Goal: Task Accomplishment & Management: Manage account settings

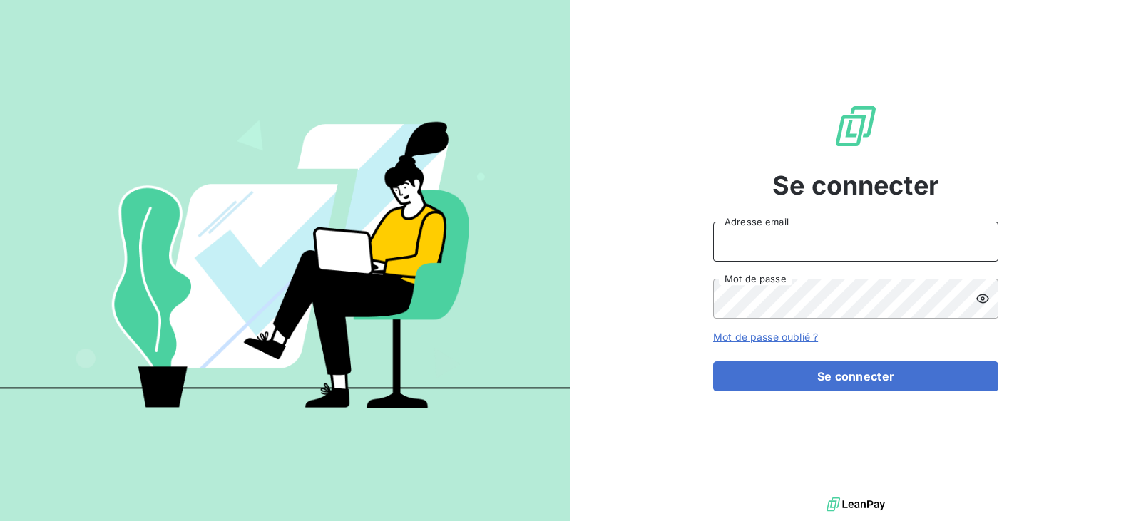
type input "gestion.admi.rca@gmail.com"
click at [770, 240] on input "gestion.admi.rca@gmail.com" at bounding box center [855, 242] width 285 height 40
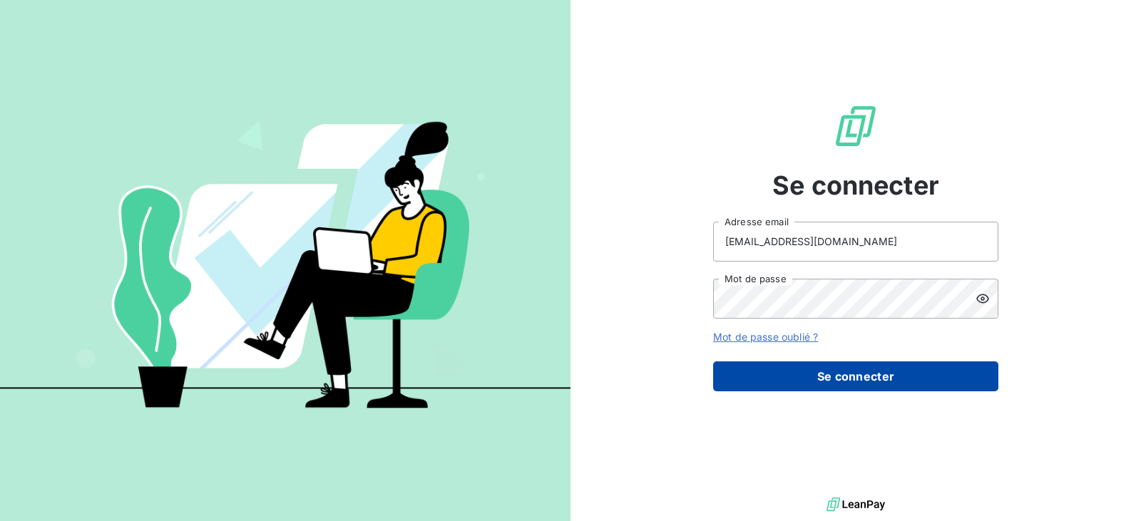
click at [852, 379] on button "Se connecter" at bounding box center [855, 377] width 285 height 30
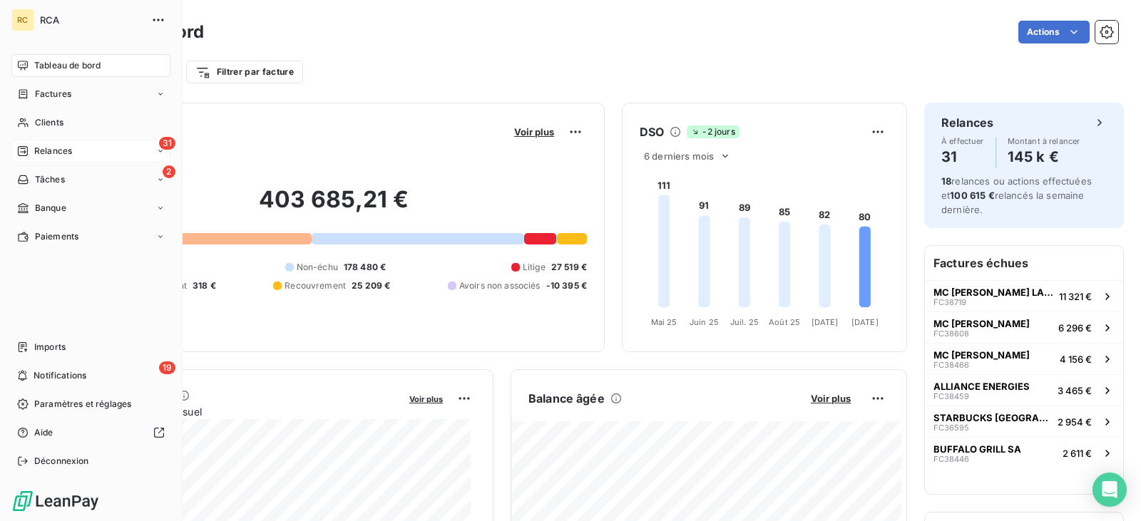
click at [59, 156] on span "Relances" at bounding box center [53, 151] width 38 height 13
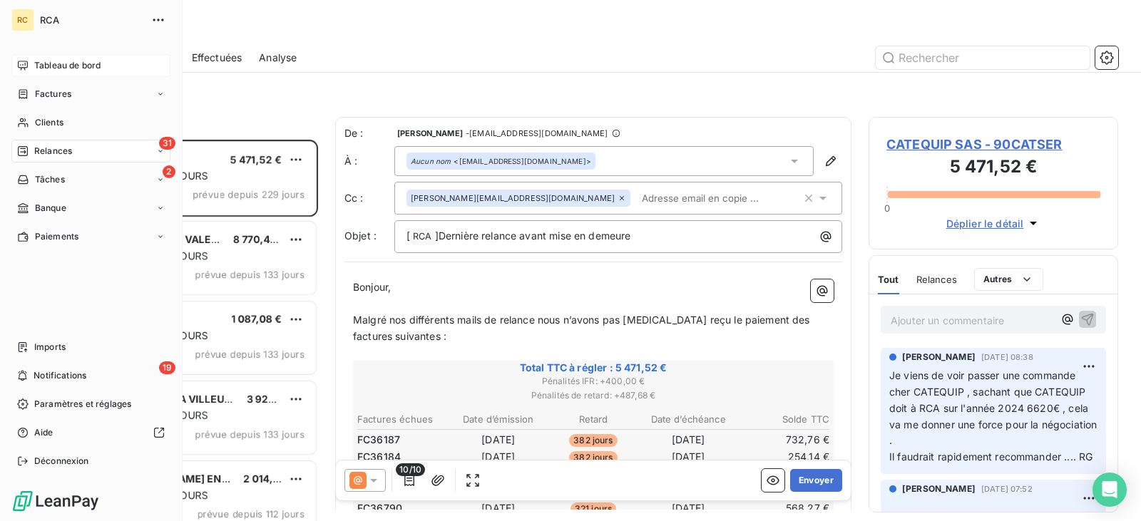
click at [59, 56] on div "Tableau de bord" at bounding box center [90, 65] width 159 height 23
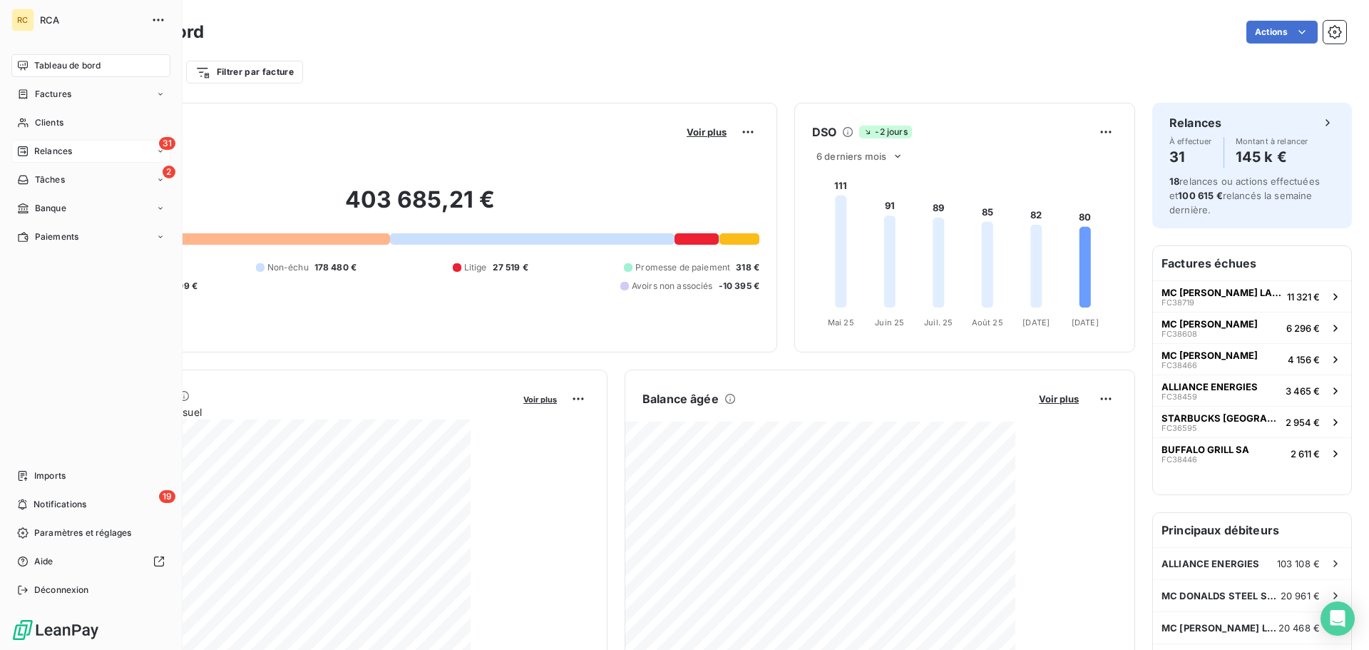
click at [63, 144] on div "31 Relances" at bounding box center [90, 151] width 159 height 23
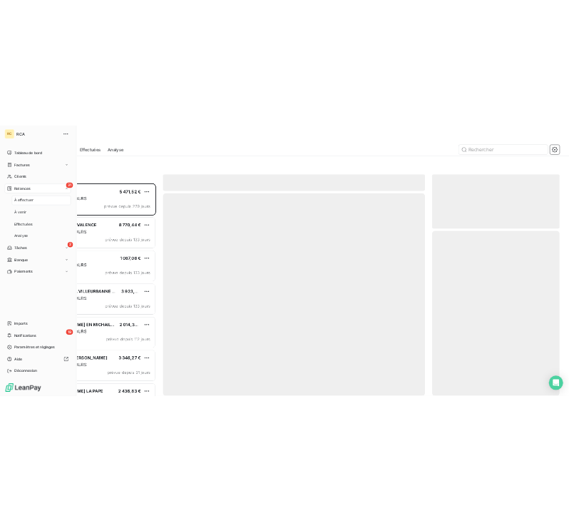
scroll to position [499, 296]
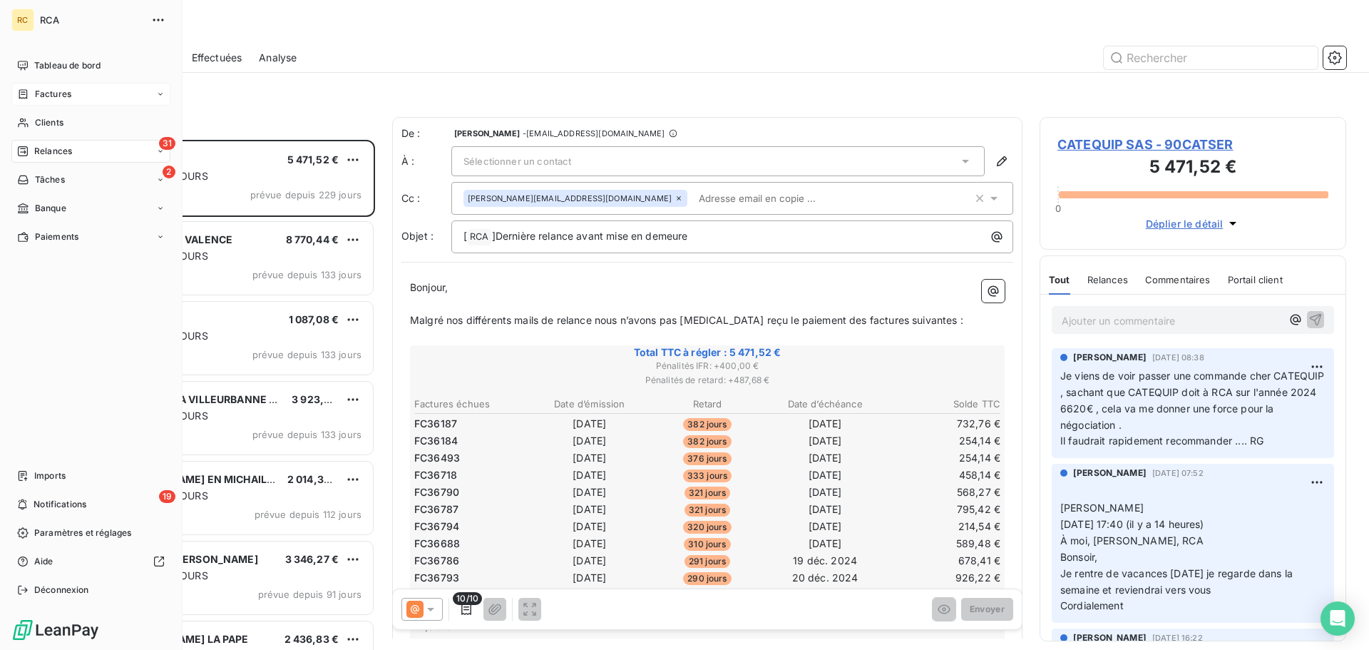
click at [78, 94] on div "Factures" at bounding box center [90, 94] width 159 height 23
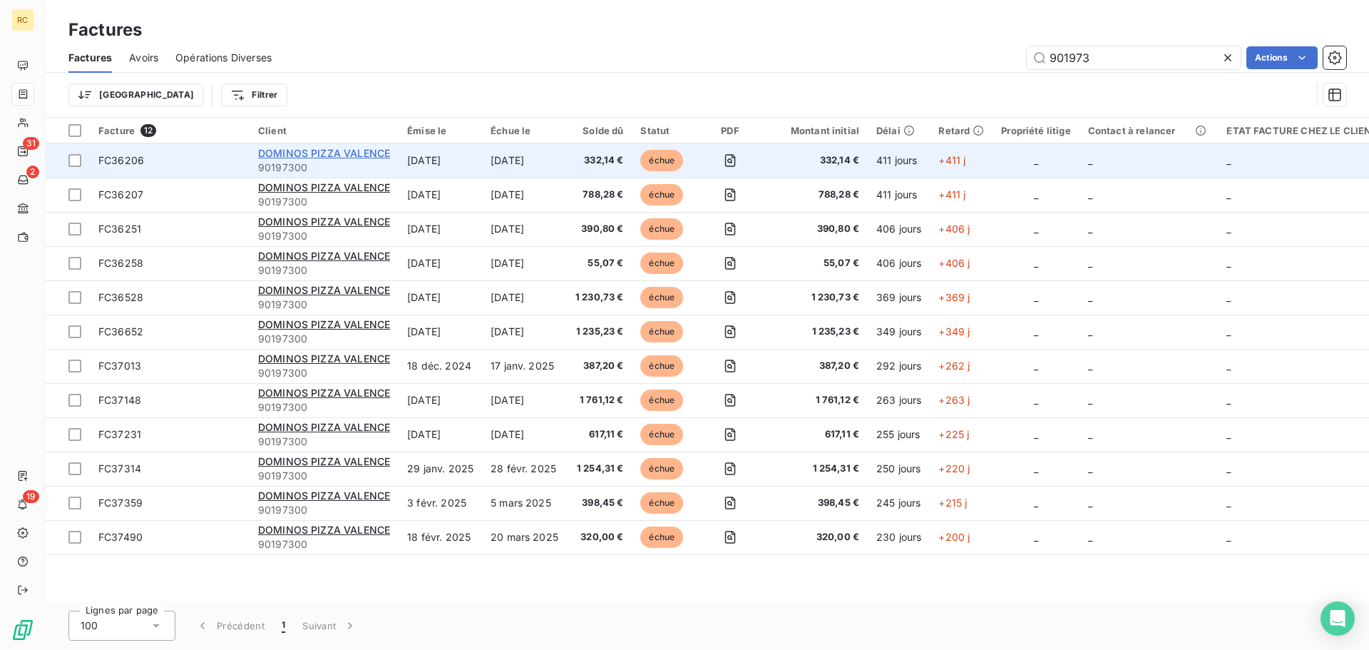
click at [344, 150] on span "DOMINOS PIZZA VALENCE" at bounding box center [324, 153] width 132 height 12
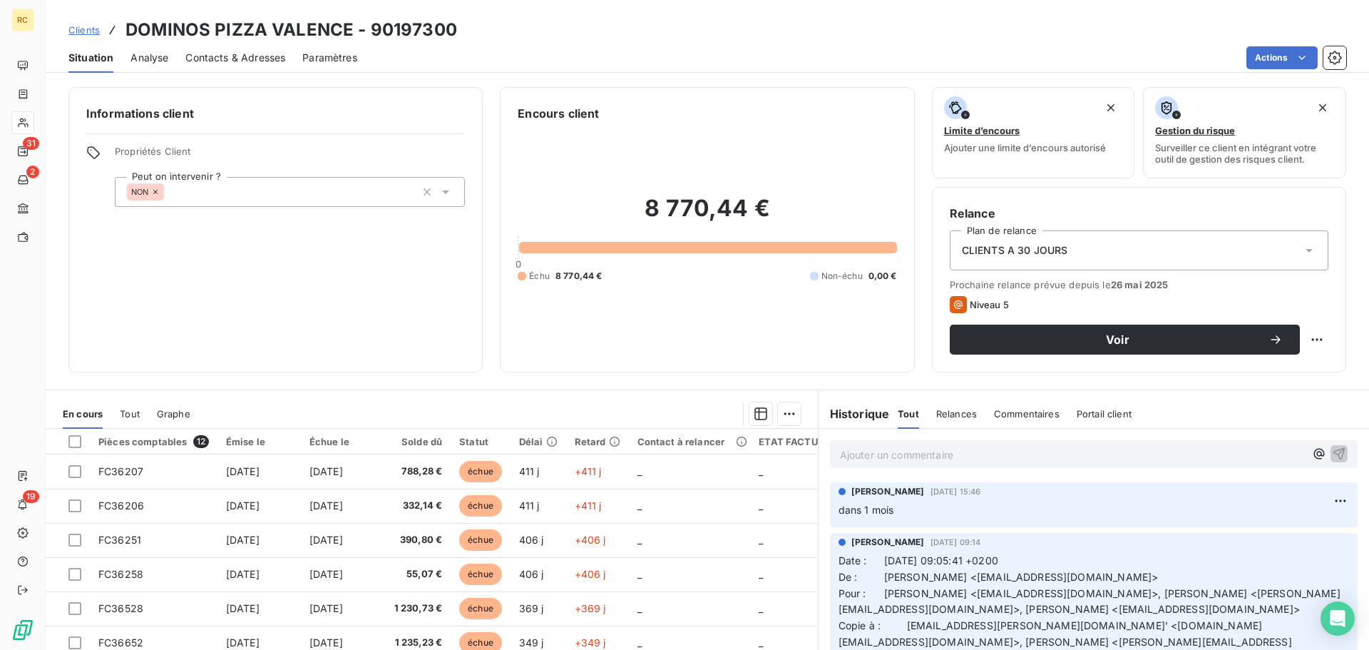
click at [242, 52] on span "Contacts & Adresses" at bounding box center [235, 58] width 100 height 14
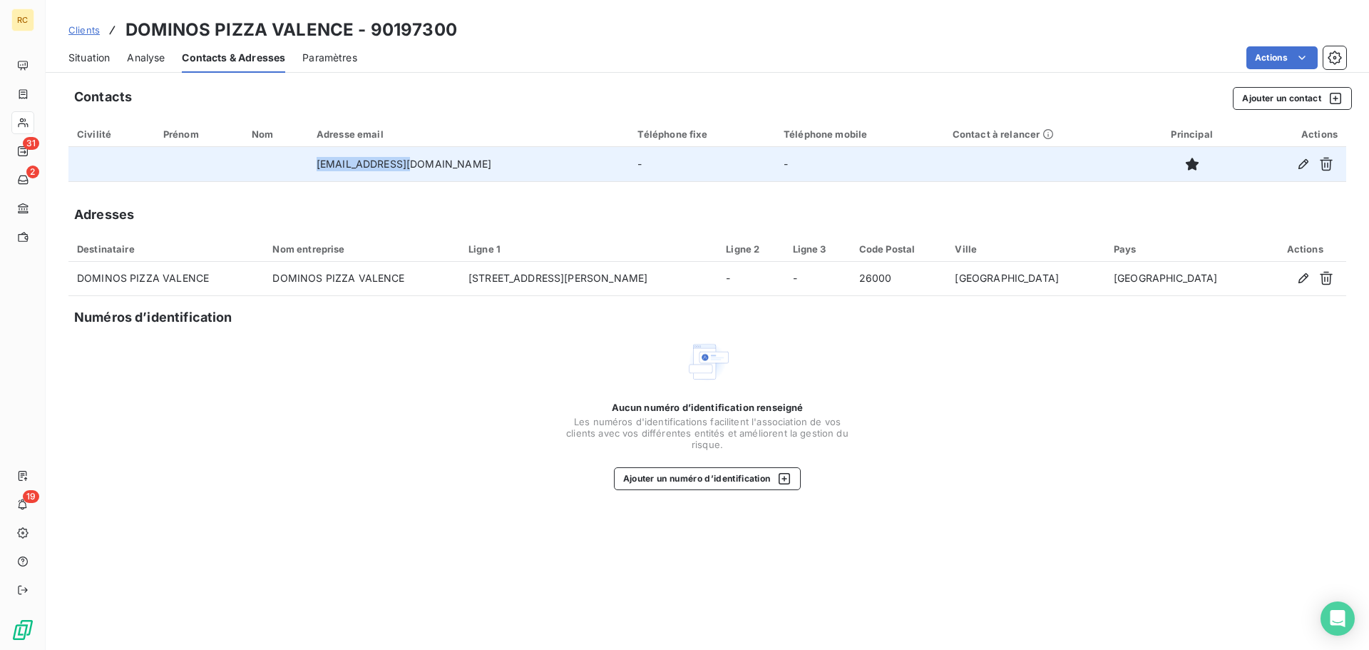
drag, startPoint x: 442, startPoint y: 165, endPoint x: 341, endPoint y: 159, distance: 101.4
click at [341, 159] on td "amahazo@yahoo.fr" at bounding box center [469, 164] width 322 height 34
copy td "amahazo@yahoo.fr"
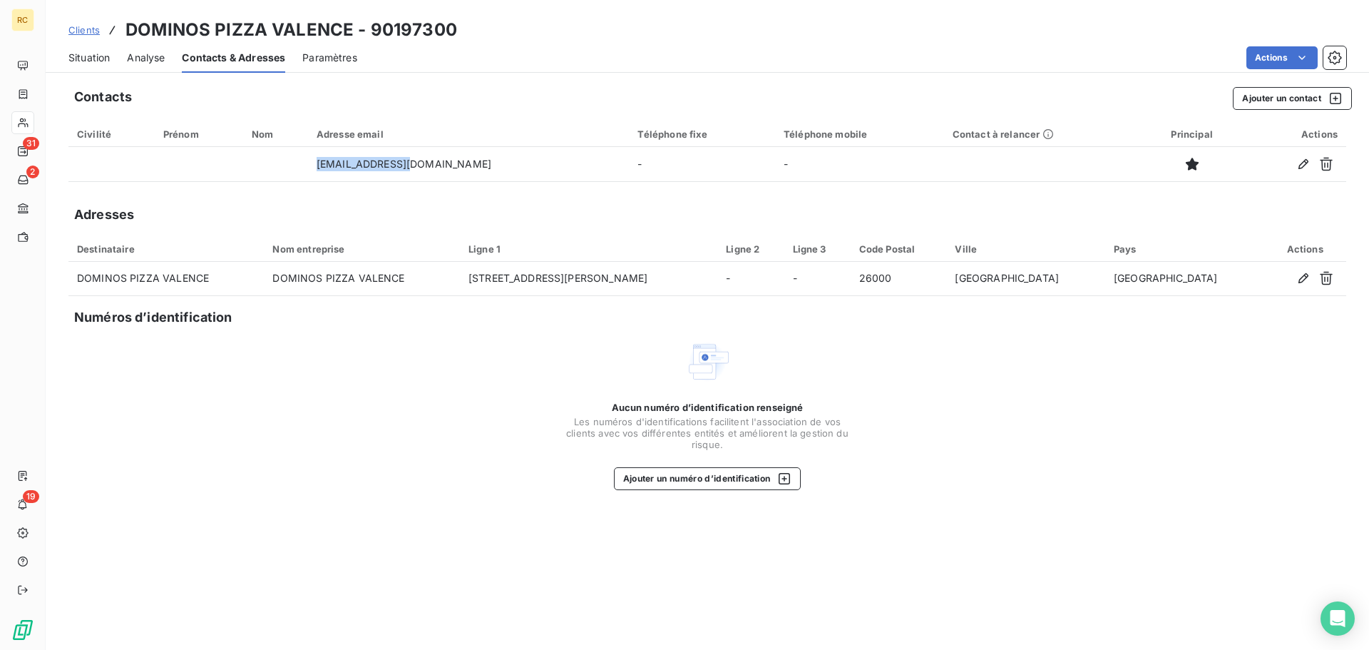
click at [109, 135] on div "Civilité" at bounding box center [111, 133] width 69 height 11
click at [106, 62] on span "Situation" at bounding box center [88, 58] width 41 height 14
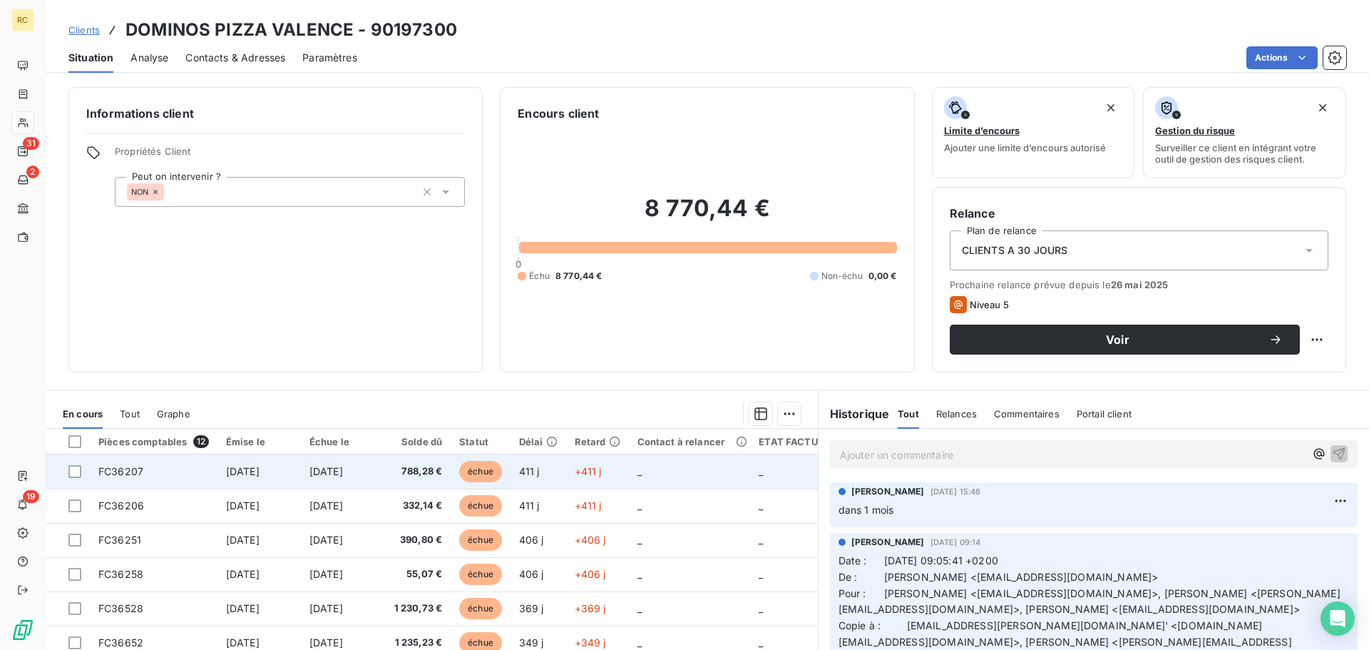
click at [441, 464] on td "788,28 €" at bounding box center [419, 471] width 66 height 34
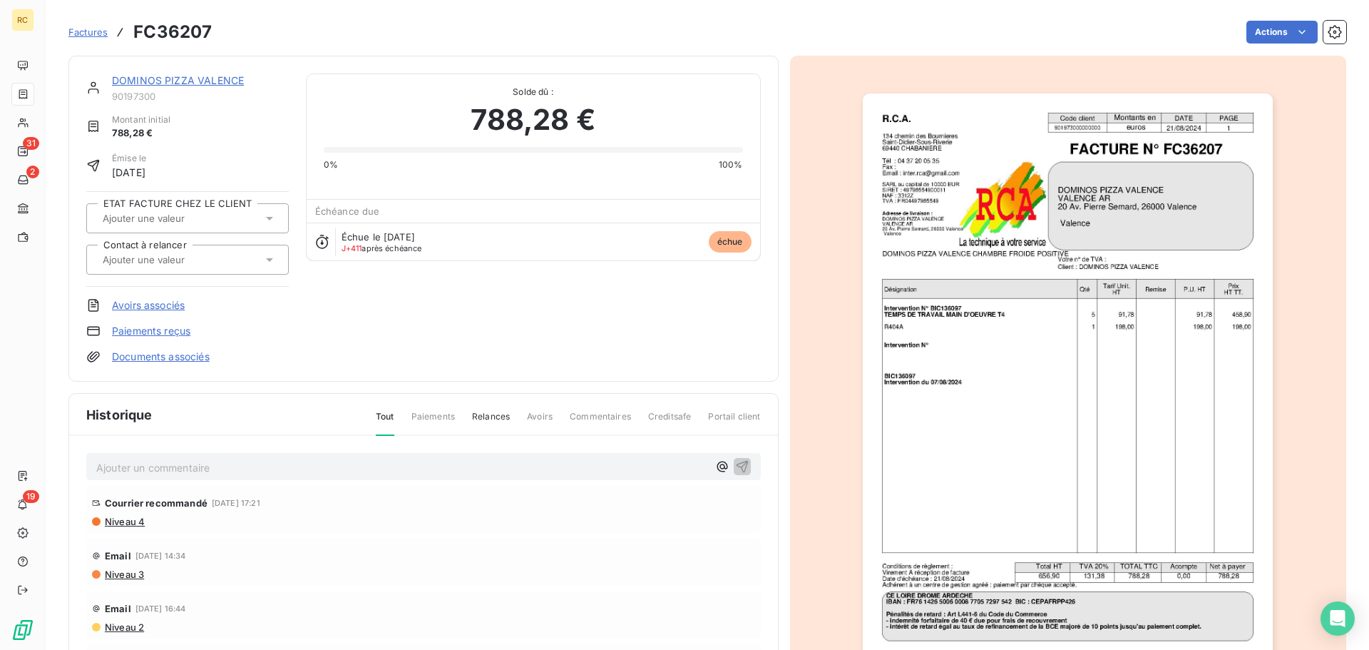
click at [93, 37] on span "Factures" at bounding box center [87, 31] width 39 height 11
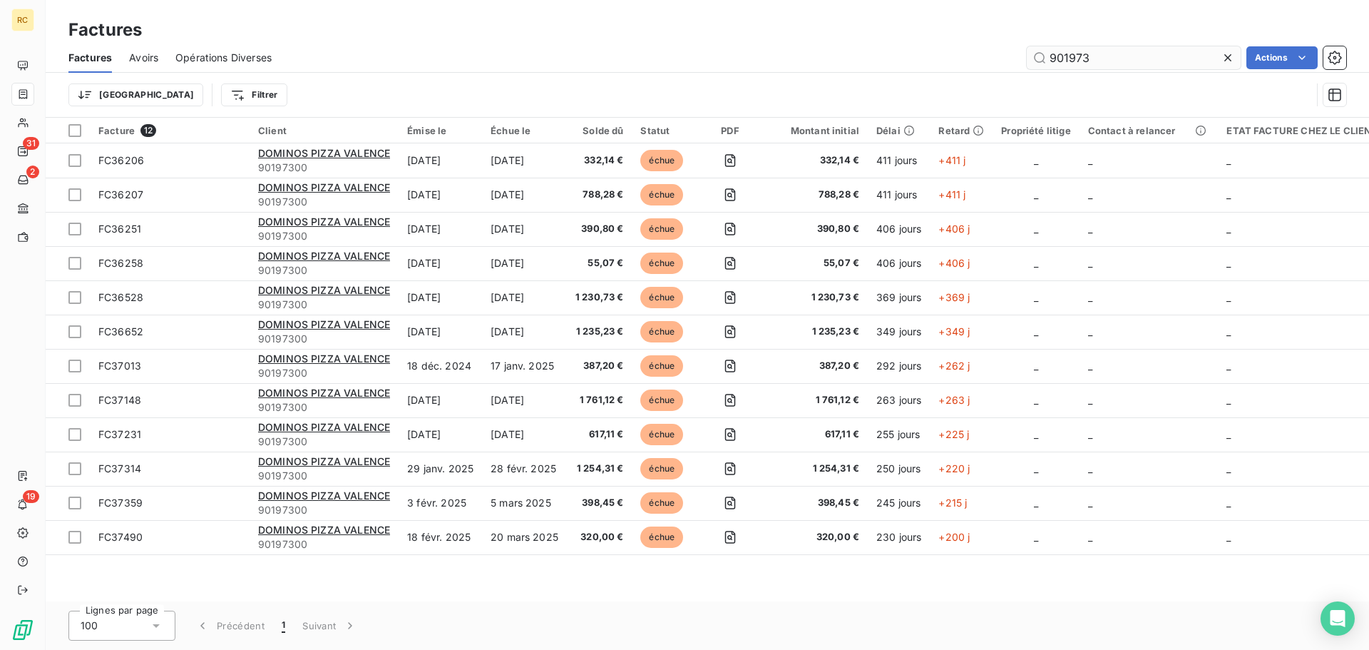
click at [1098, 61] on input "901973" at bounding box center [1134, 57] width 214 height 23
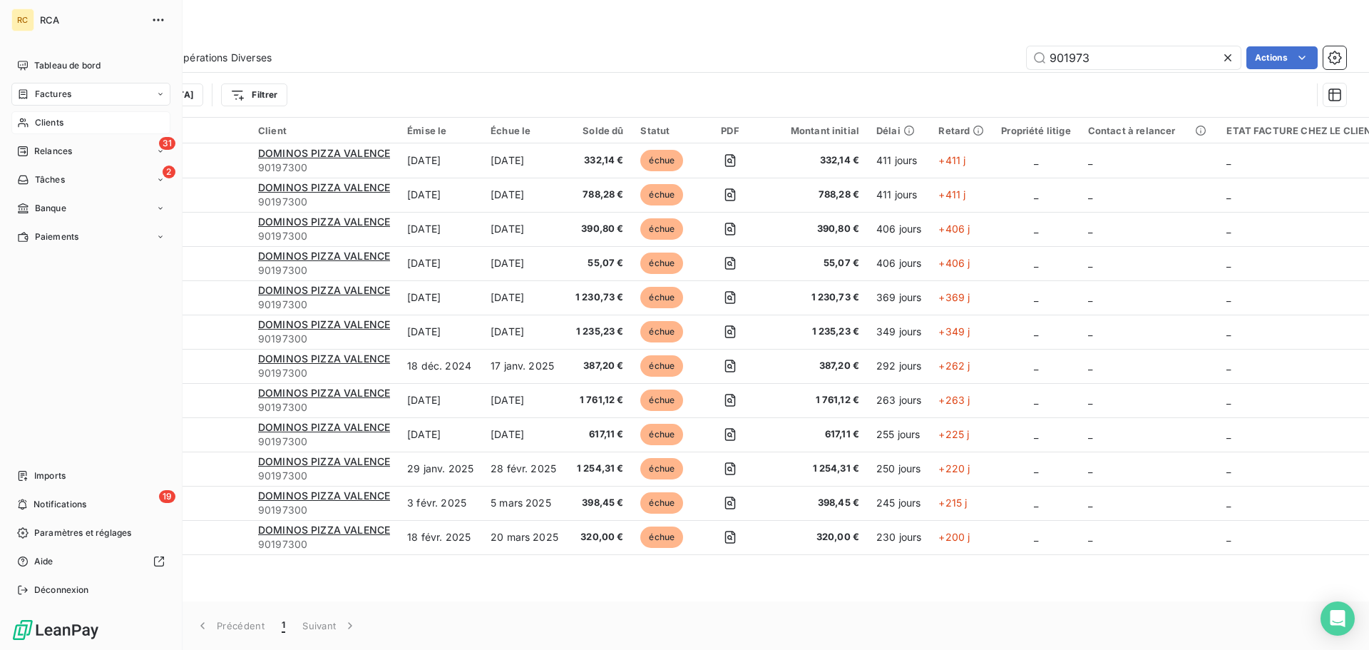
click at [64, 121] on div "Clients" at bounding box center [90, 122] width 159 height 23
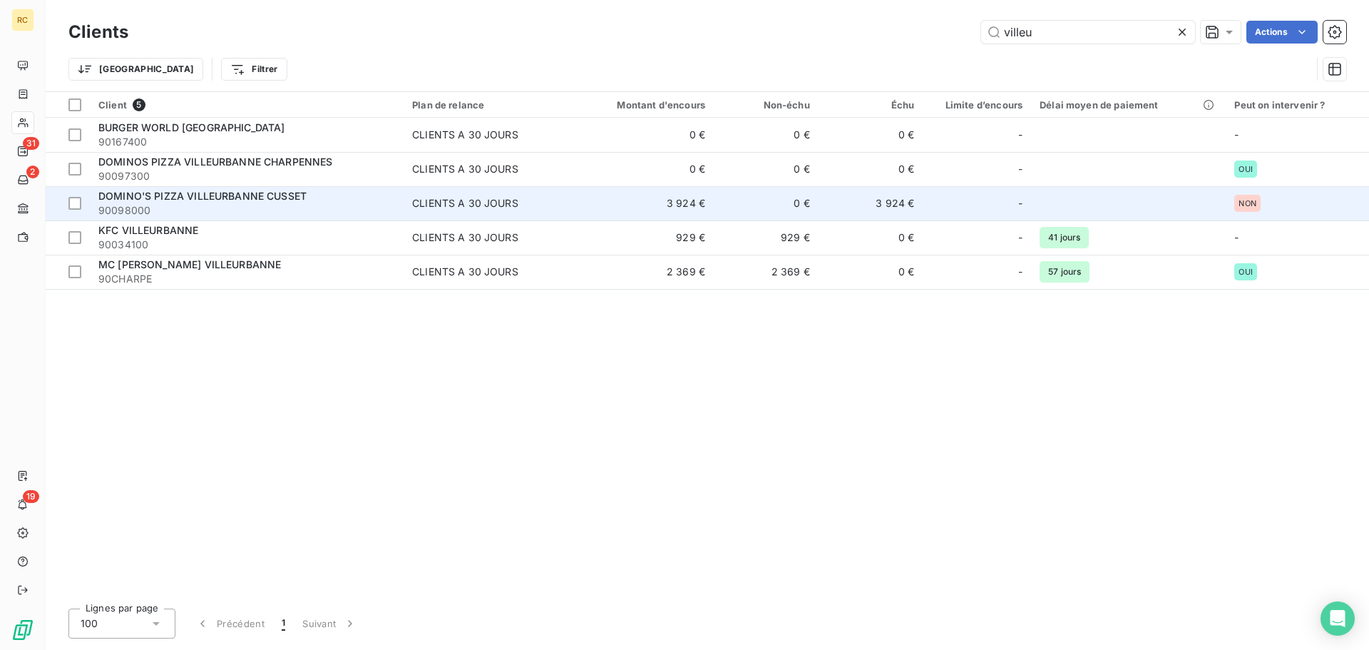
type input "villeu"
click at [223, 201] on span "DOMINO'S PIZZA VILLEURBANNE CUSSET" at bounding box center [202, 196] width 208 height 12
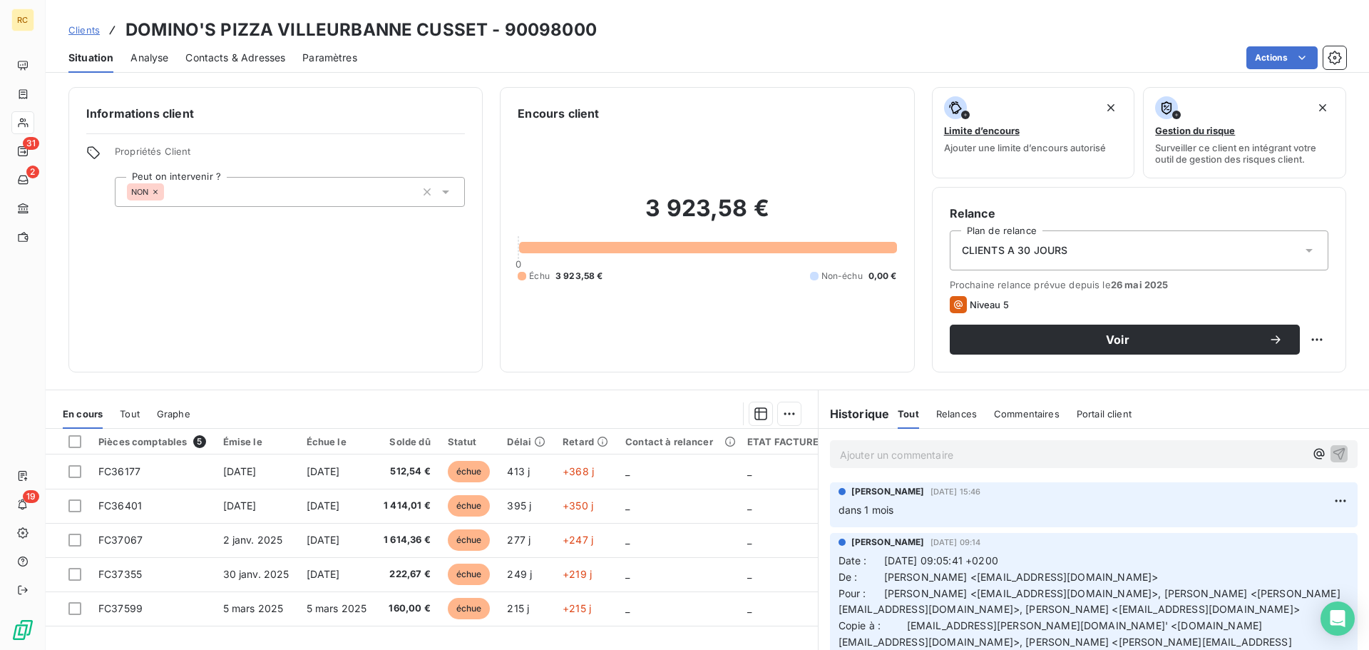
click at [214, 58] on span "Contacts & Adresses" at bounding box center [235, 58] width 100 height 14
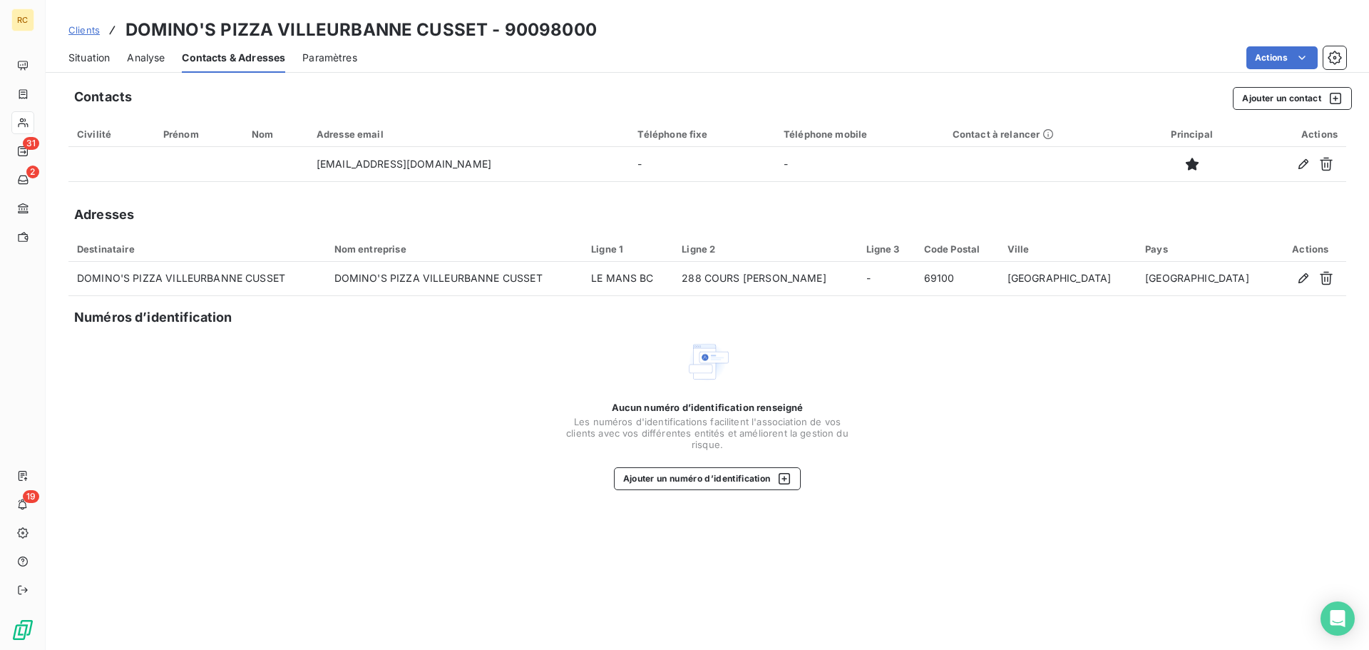
click at [97, 56] on span "Situation" at bounding box center [88, 58] width 41 height 14
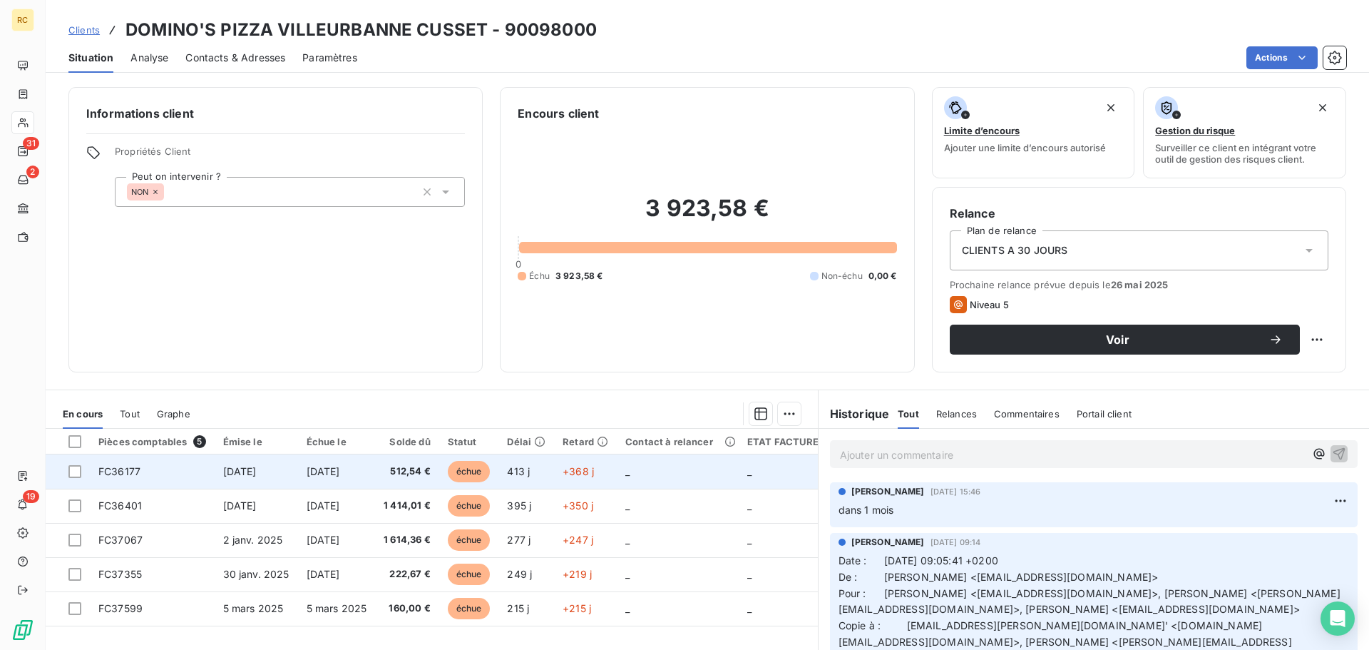
click at [397, 469] on span "512,54 €" at bounding box center [407, 471] width 47 height 14
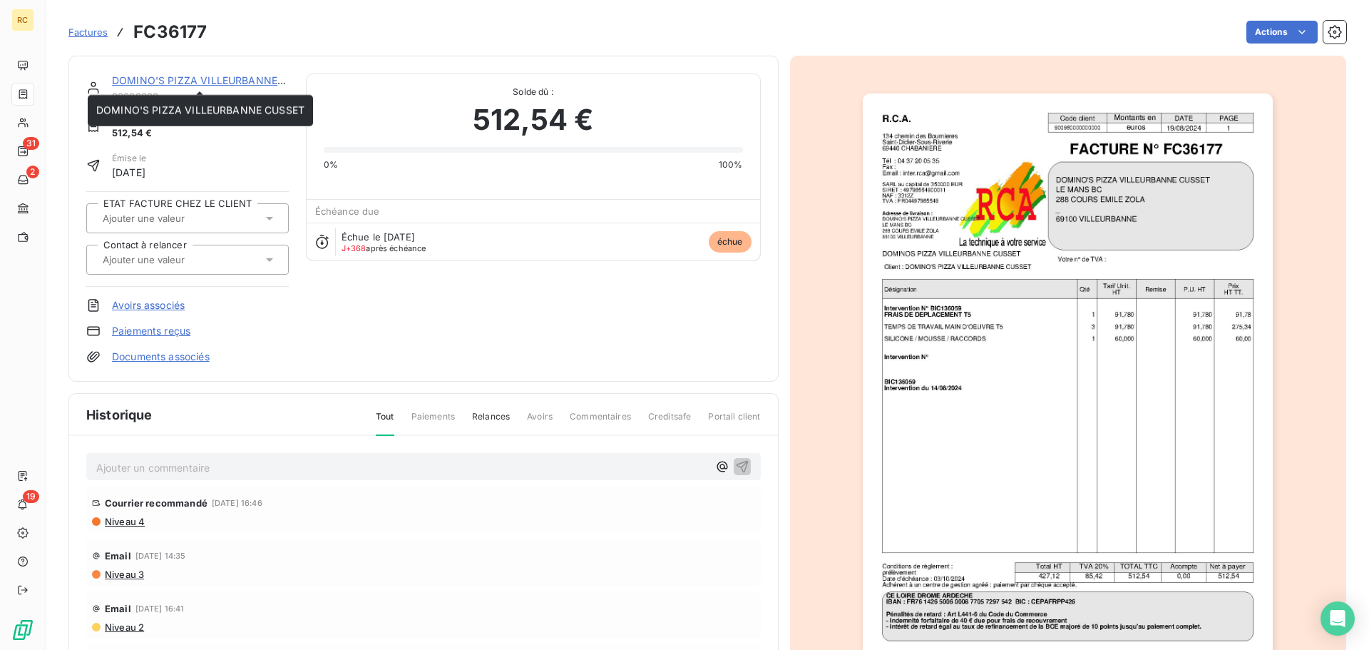
click at [180, 76] on link "DOMINO'S PIZZA VILLEURBANNE CUSSET" at bounding box center [216, 80] width 208 height 12
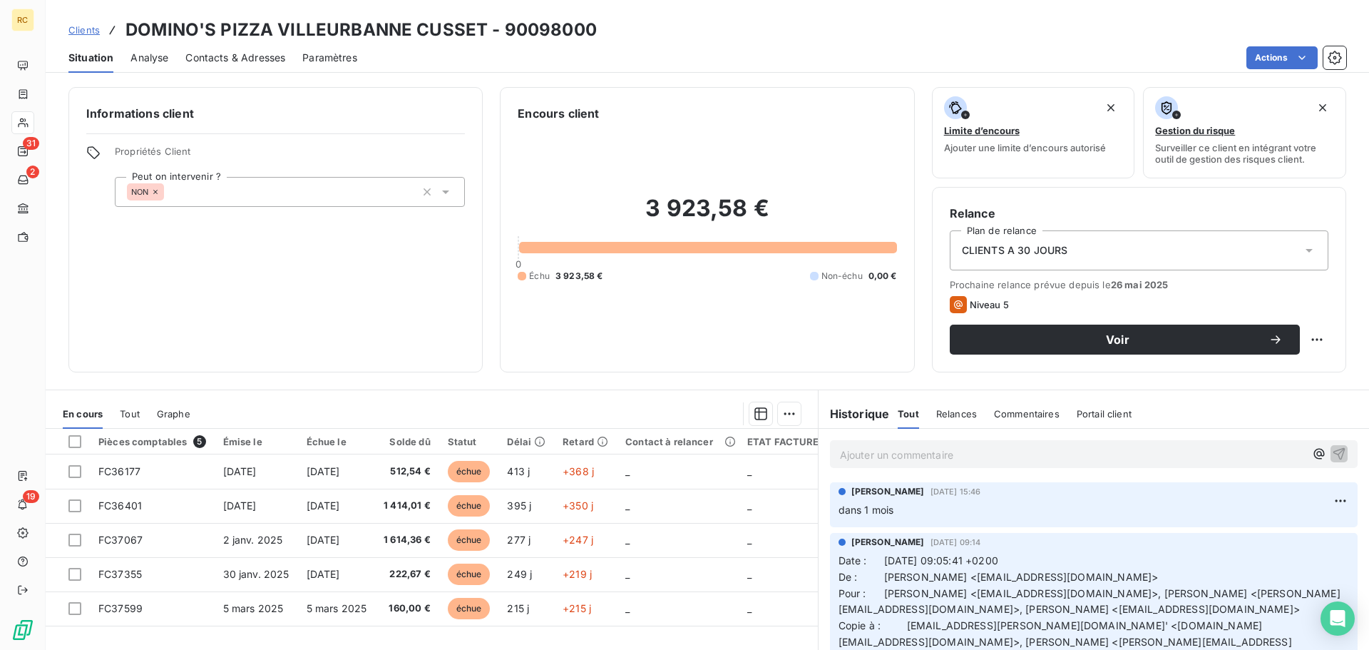
click at [948, 454] on p "Ajouter un commentaire ﻿" at bounding box center [1072, 455] width 465 height 18
click at [1065, 454] on p "Le 06/10/2025 : Relance factures impayées" at bounding box center [1072, 454] width 465 height 16
click at [1100, 451] on p "Le 06/10/2025 : Relance factures impayées" at bounding box center [1072, 454] width 465 height 16
click at [1046, 457] on span "Le 06/10/2025 : Relance factures impayées amahazo@yahoo.fr" at bounding box center [1022, 453] width 364 height 12
click at [1140, 450] on p "Le 06/10/2025 : Relance factures impayées à amahazo@yahoo.fr" at bounding box center [1072, 454] width 465 height 16
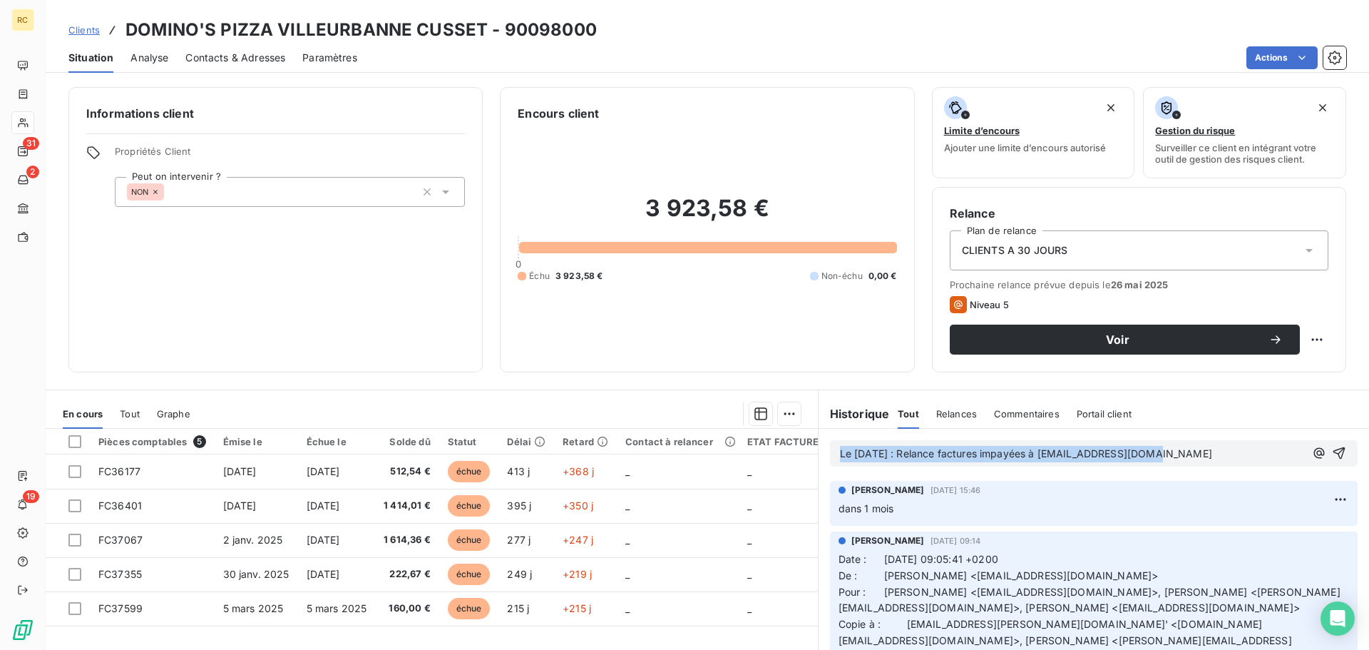
drag, startPoint x: 1166, startPoint y: 448, endPoint x: 805, endPoint y: 448, distance: 360.9
click at [805, 448] on div "En cours Tout Graphe Pièces comptables 5 Émise le Échue le Solde dû Statut Déla…" at bounding box center [708, 567] width 1324 height 357
copy span "Le 06/10/2025 : Relance factures impayées à amahazo@yahoo.fr"
click at [1140, 449] on icon "button" at bounding box center [1340, 453] width 12 height 12
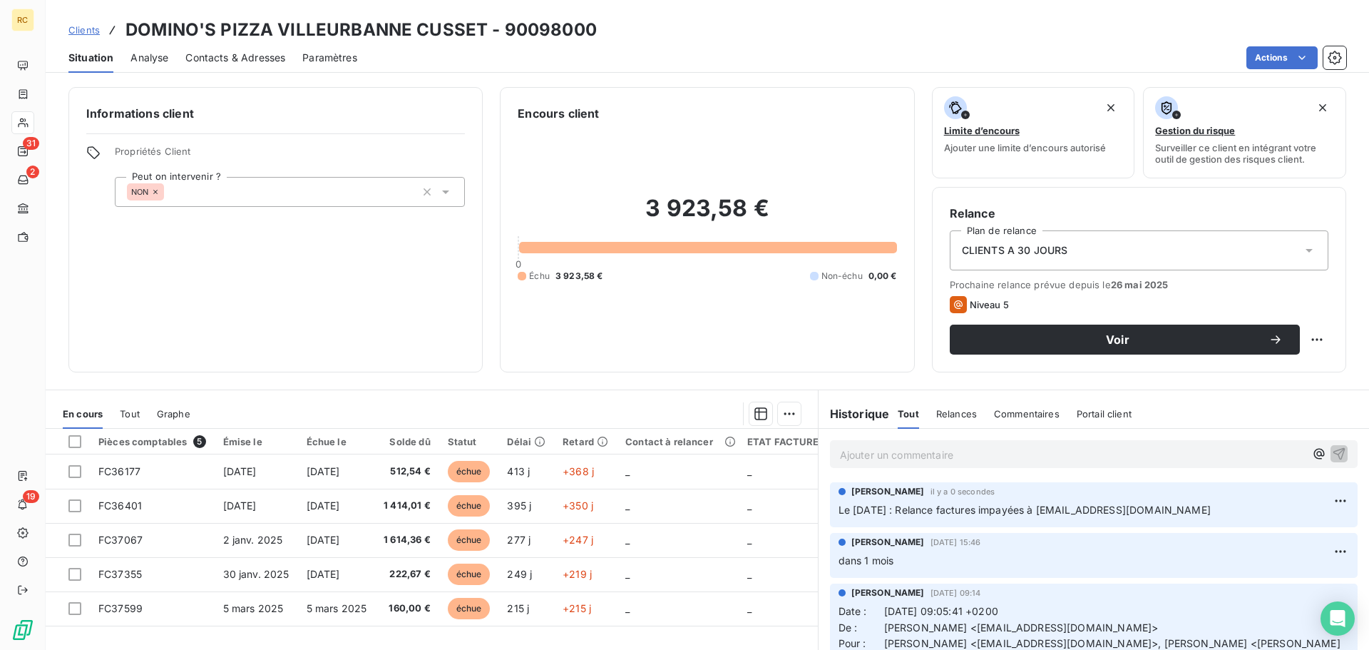
click at [77, 26] on span "Clients" at bounding box center [83, 29] width 31 height 11
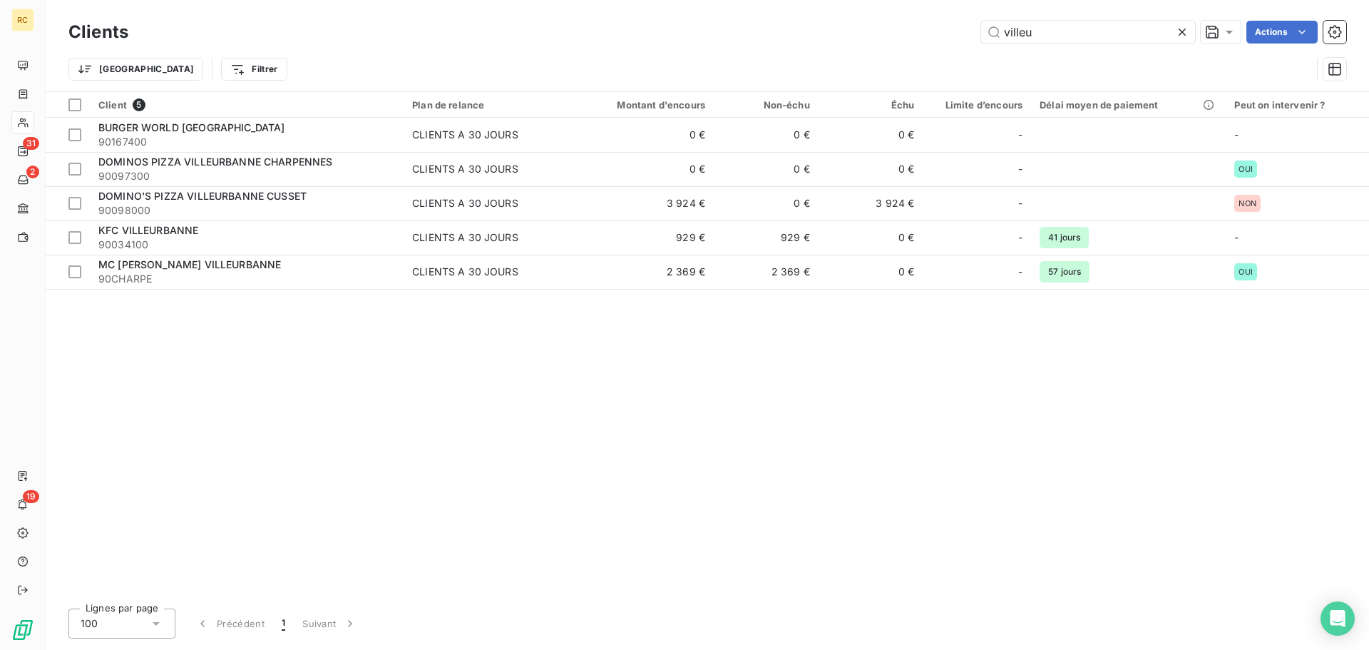
drag, startPoint x: 1062, startPoint y: 29, endPoint x: 951, endPoint y: 31, distance: 110.6
click at [951, 31] on div "villeu Actions" at bounding box center [745, 32] width 1201 height 23
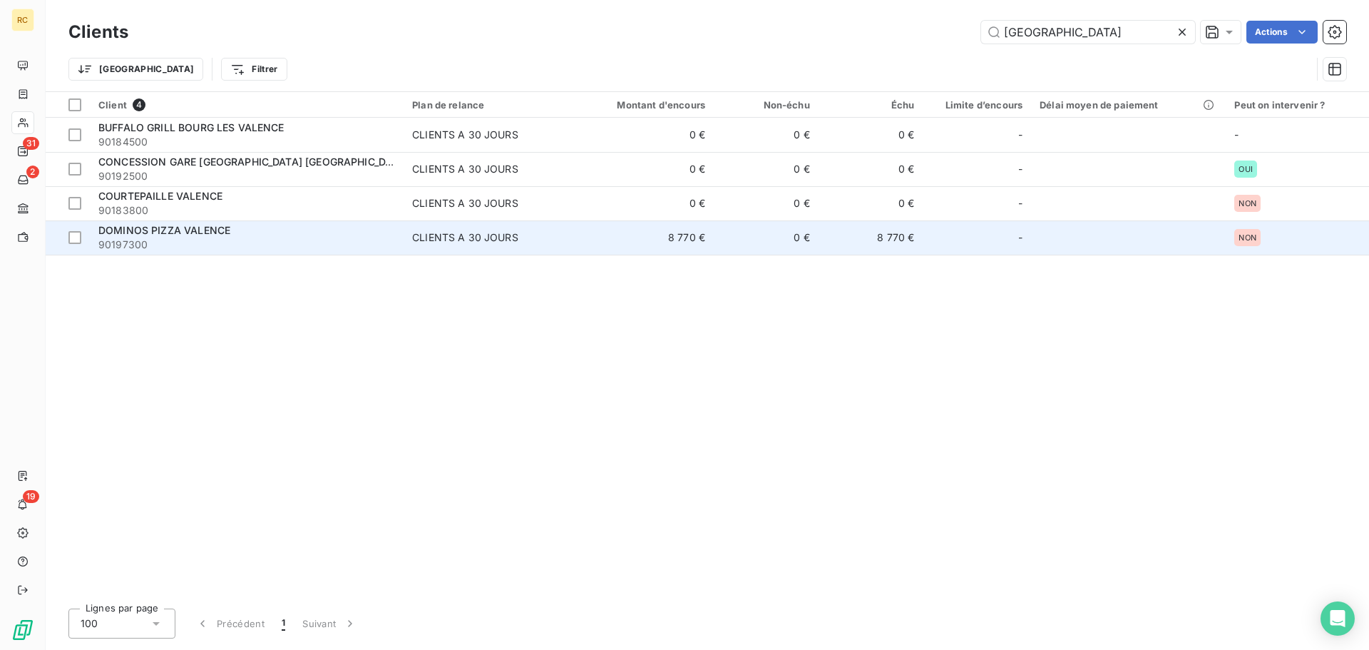
type input "valence"
click at [252, 234] on div "DOMINOS PIZZA VALENCE" at bounding box center [246, 230] width 297 height 14
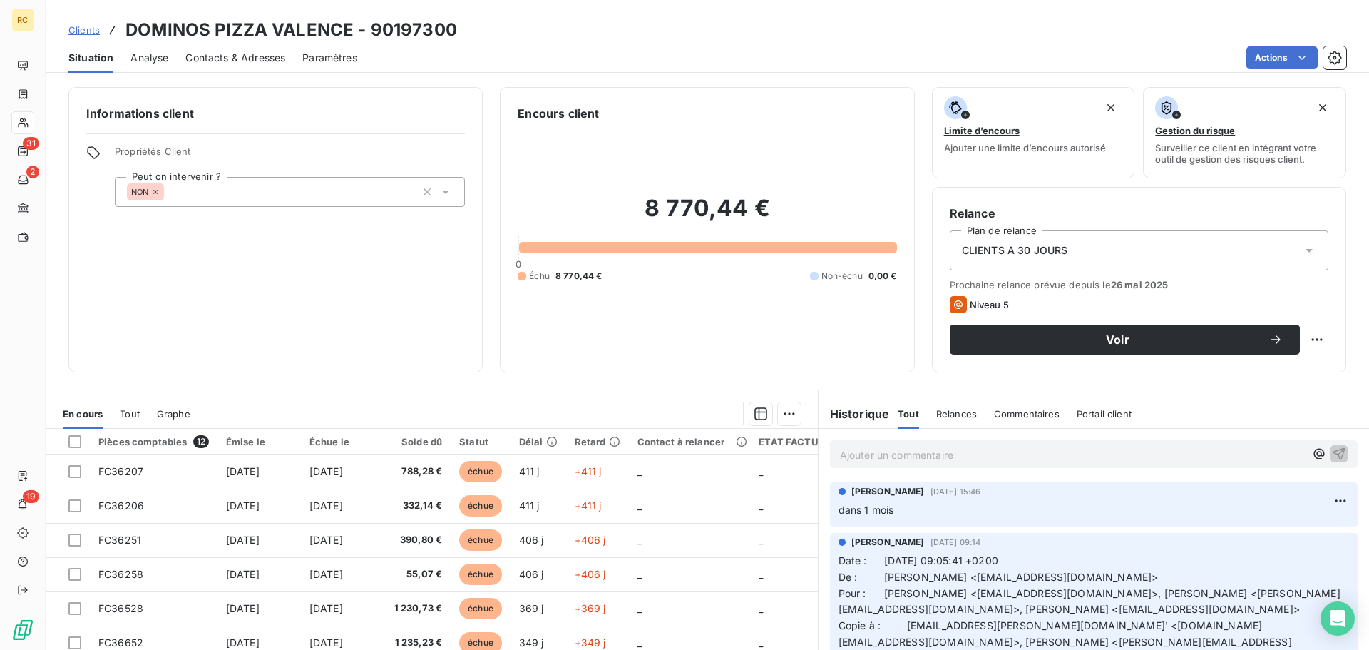
click at [909, 467] on div "Ajouter un commentaire ﻿" at bounding box center [1094, 454] width 528 height 28
click at [905, 457] on p "Ajouter un commentaire ﻿" at bounding box center [1072, 455] width 465 height 18
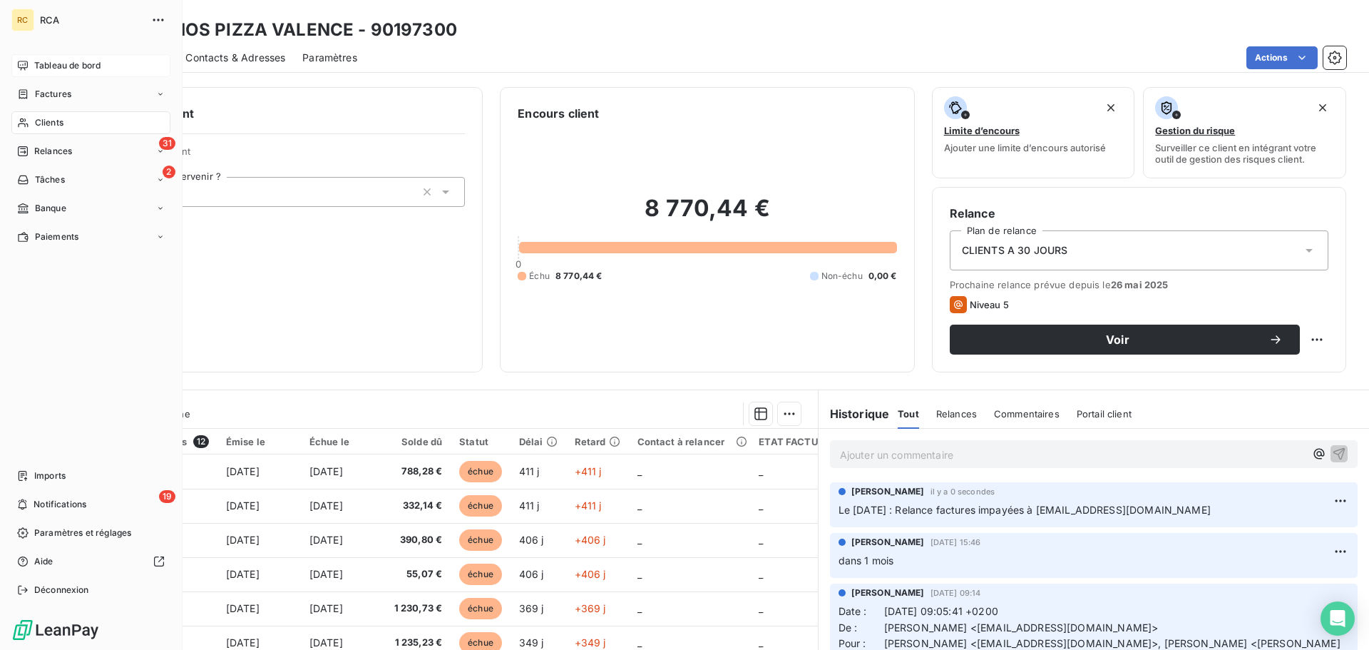
click at [73, 58] on div "Tableau de bord" at bounding box center [90, 65] width 159 height 23
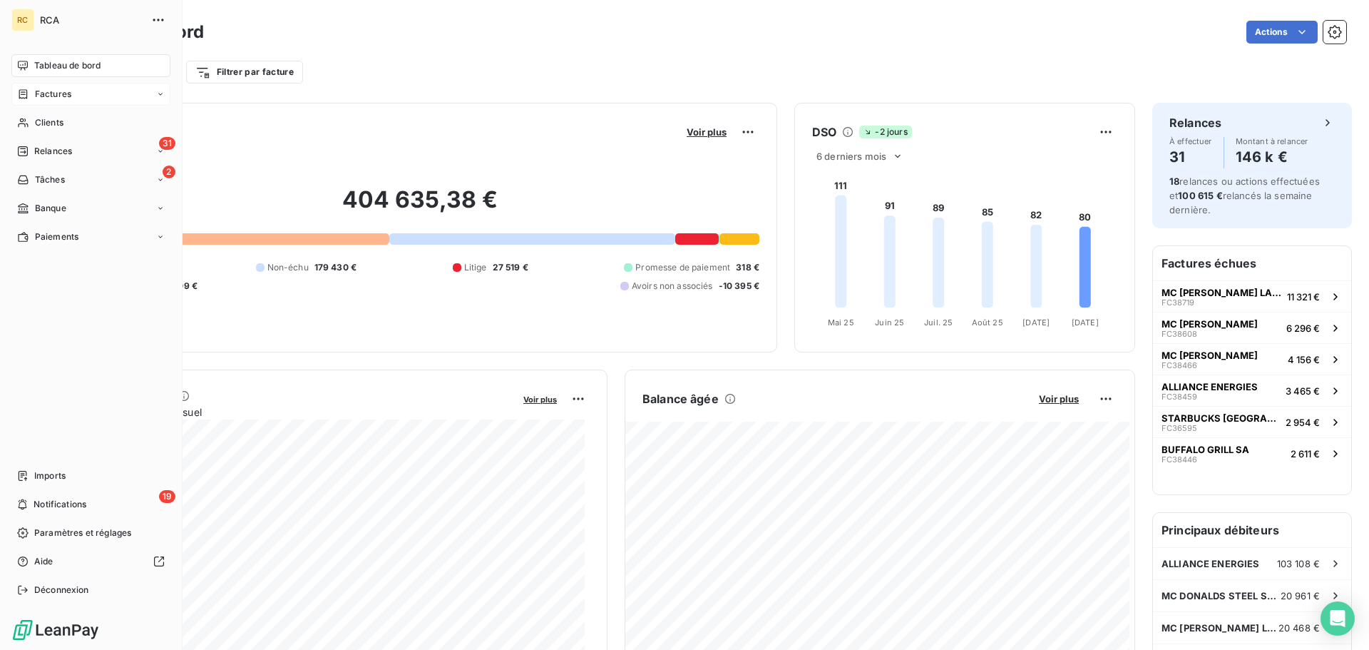
click at [53, 95] on span "Factures" at bounding box center [53, 94] width 36 height 13
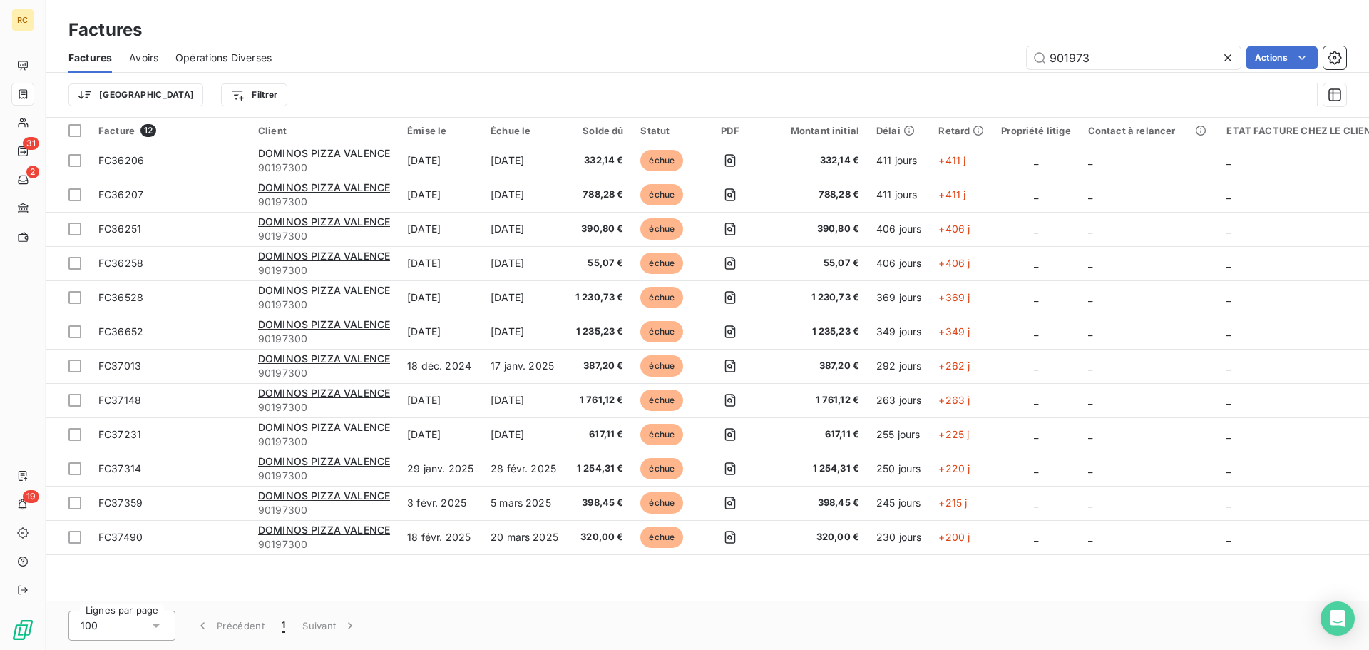
drag, startPoint x: 1098, startPoint y: 54, endPoint x: 1012, endPoint y: 56, distance: 86.3
click at [1015, 55] on div "901973 Actions" at bounding box center [818, 57] width 1058 height 23
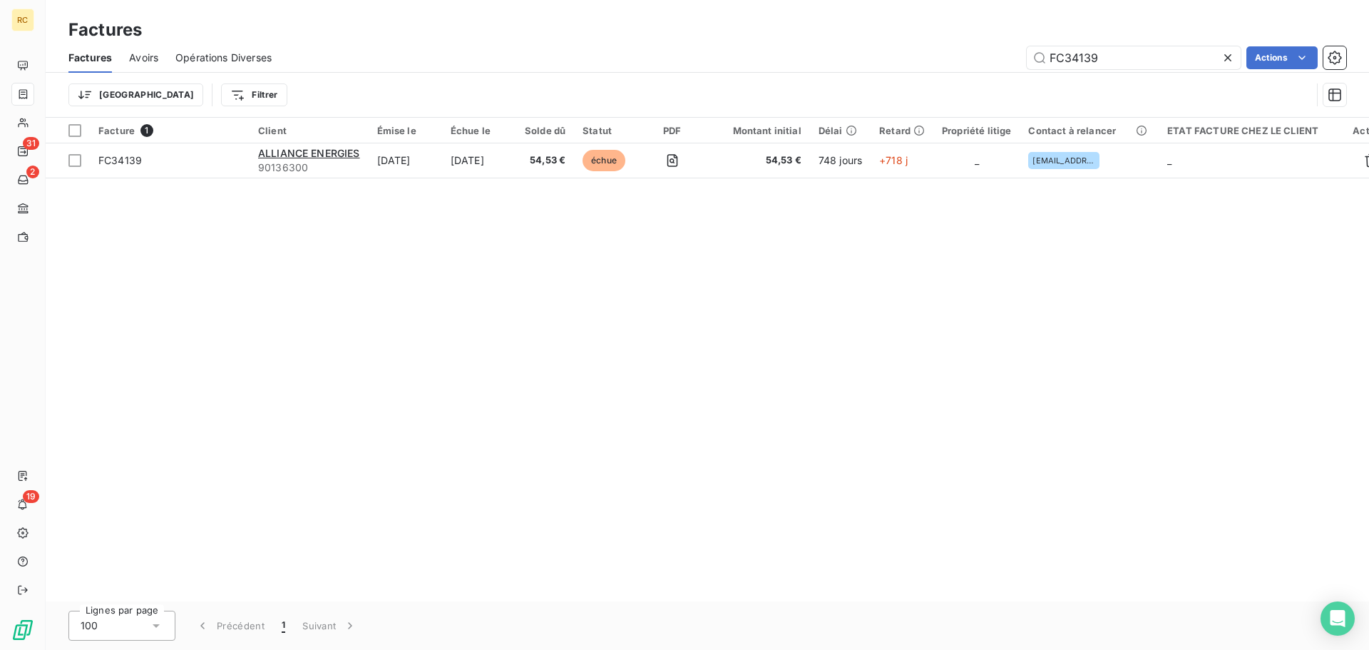
type input "FC34139"
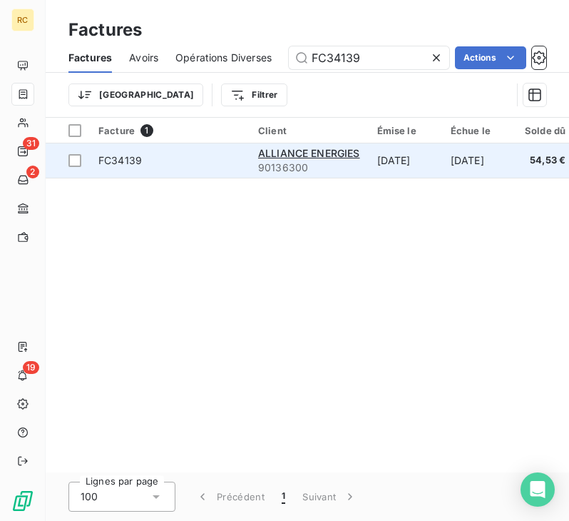
click at [222, 150] on td "FC34139" at bounding box center [170, 160] width 160 height 34
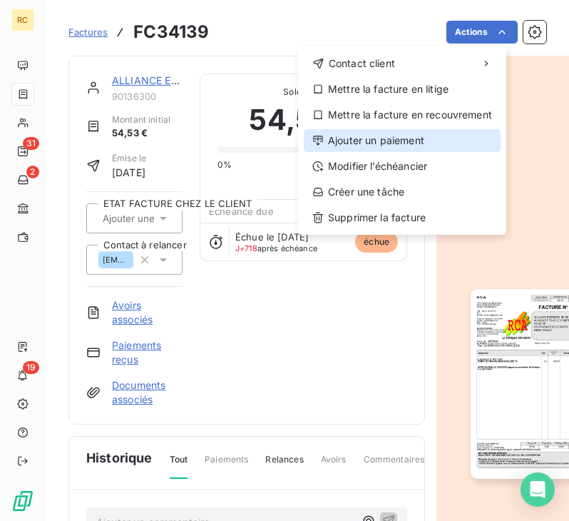
click at [389, 140] on div "Ajouter un paiement" at bounding box center [402, 140] width 197 height 23
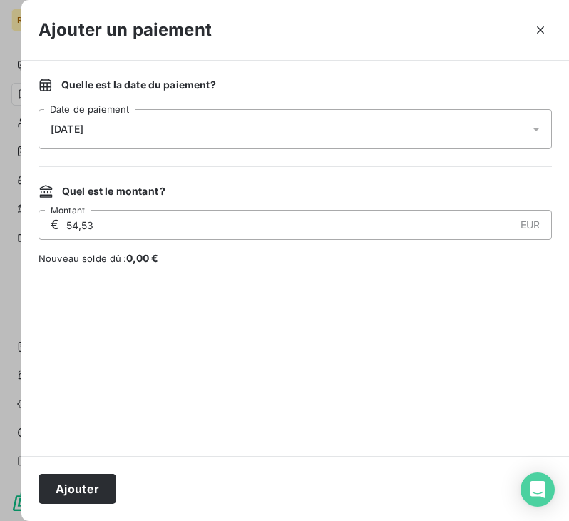
click at [246, 123] on div "[DATE]" at bounding box center [295, 129] width 513 height 40
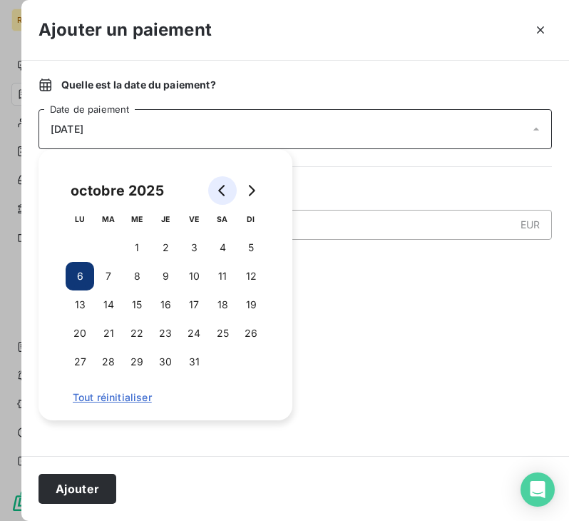
click at [220, 193] on icon "Go to previous month" at bounding box center [222, 190] width 11 height 11
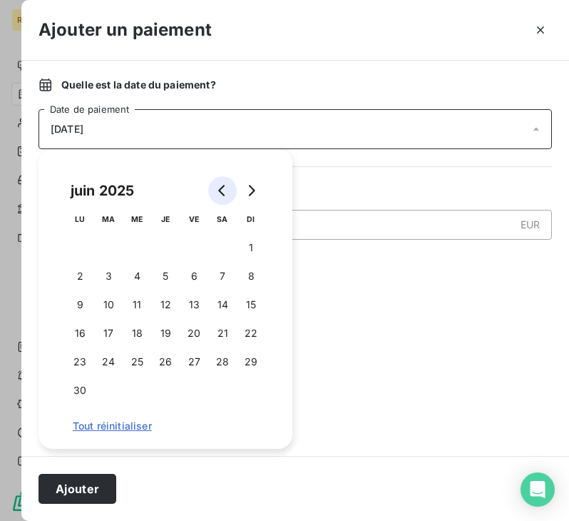
click at [220, 193] on icon "Go to previous month" at bounding box center [222, 190] width 11 height 11
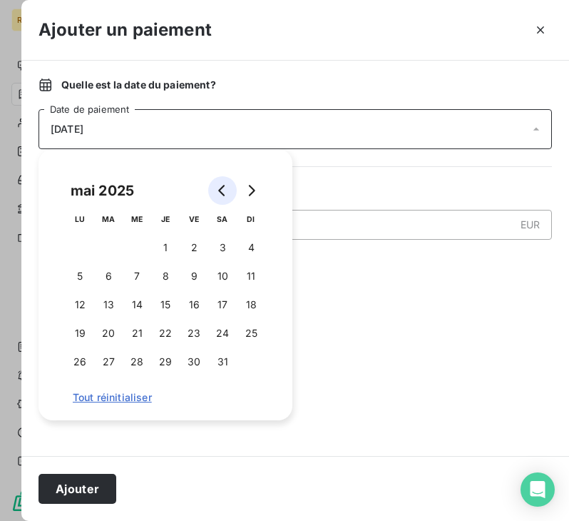
click at [220, 193] on icon "Go to previous month" at bounding box center [222, 190] width 11 height 11
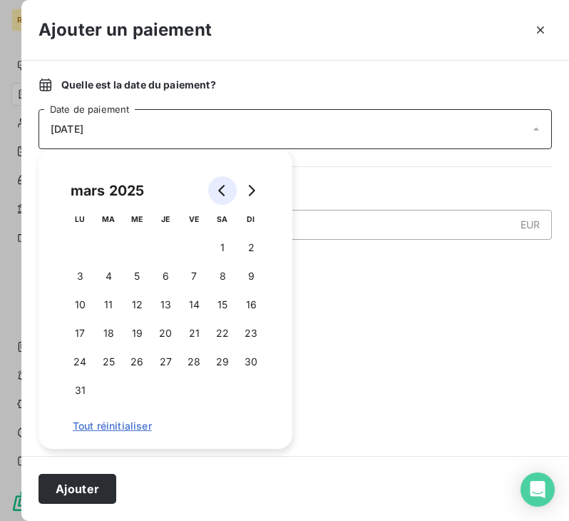
click at [220, 193] on icon "Go to previous month" at bounding box center [222, 190] width 11 height 11
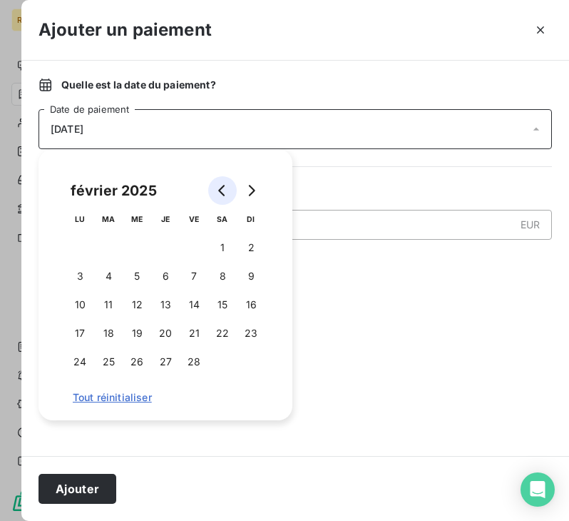
click at [220, 193] on icon "Go to previous month" at bounding box center [222, 190] width 11 height 11
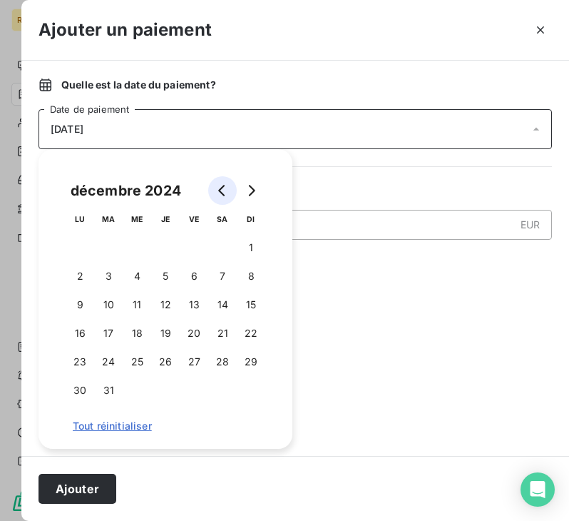
click at [220, 193] on icon "Go to previous month" at bounding box center [222, 190] width 11 height 11
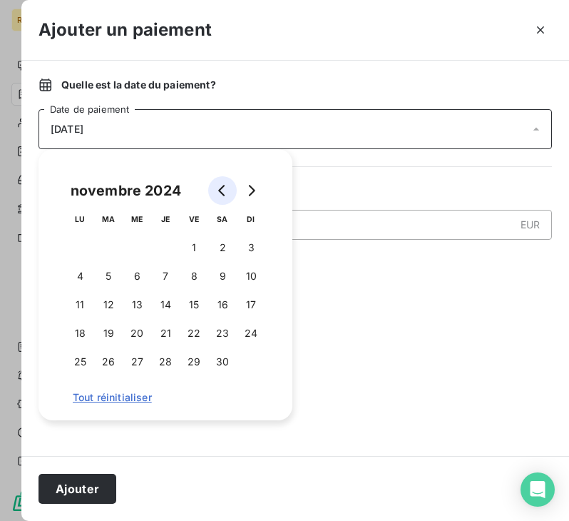
click at [220, 193] on icon "Go to previous month" at bounding box center [222, 190] width 11 height 11
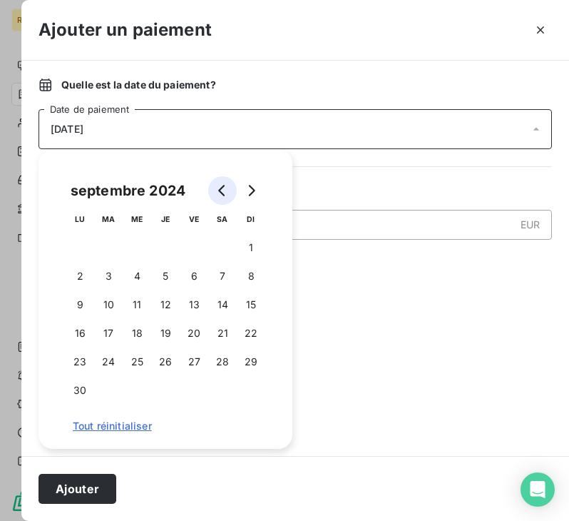
click at [220, 193] on icon "Go to previous month" at bounding box center [222, 190] width 11 height 11
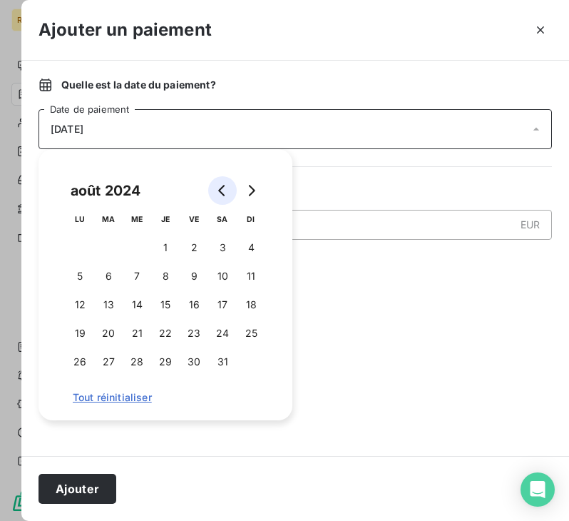
click at [220, 193] on icon "Go to previous month" at bounding box center [222, 190] width 11 height 11
click at [219, 184] on button "Go to previous month" at bounding box center [222, 190] width 29 height 29
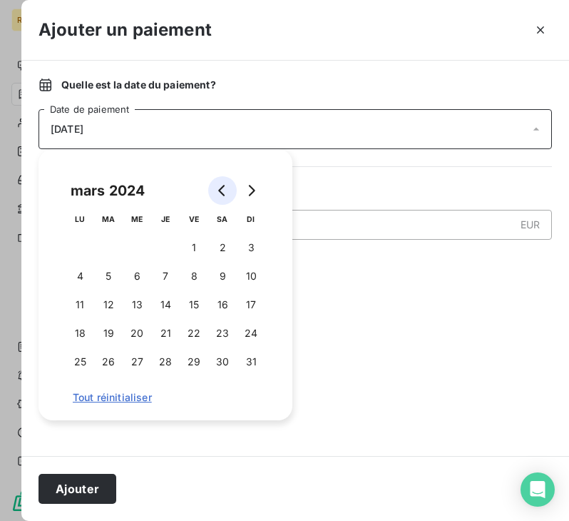
click at [219, 184] on button "Go to previous month" at bounding box center [222, 190] width 29 height 29
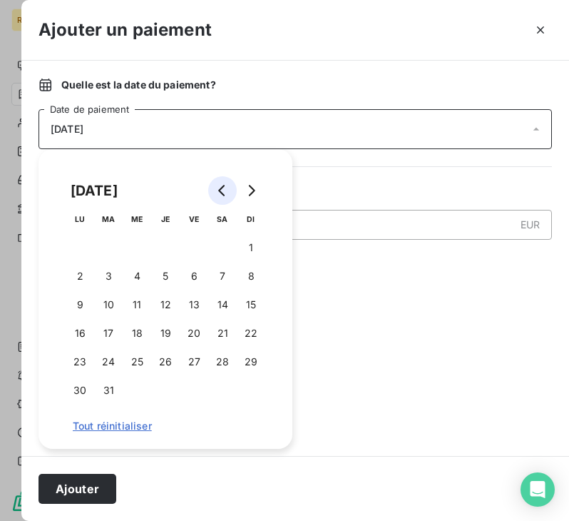
click at [219, 184] on button "Go to previous month" at bounding box center [222, 190] width 29 height 29
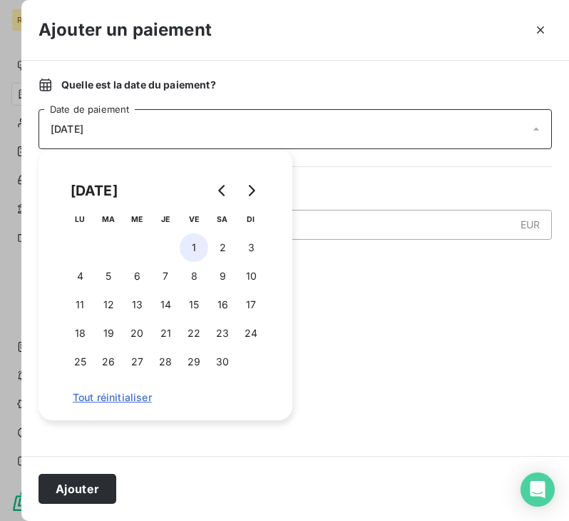
click at [195, 240] on button "1" at bounding box center [194, 247] width 29 height 29
click at [245, 187] on button "Go to next month" at bounding box center [251, 190] width 29 height 29
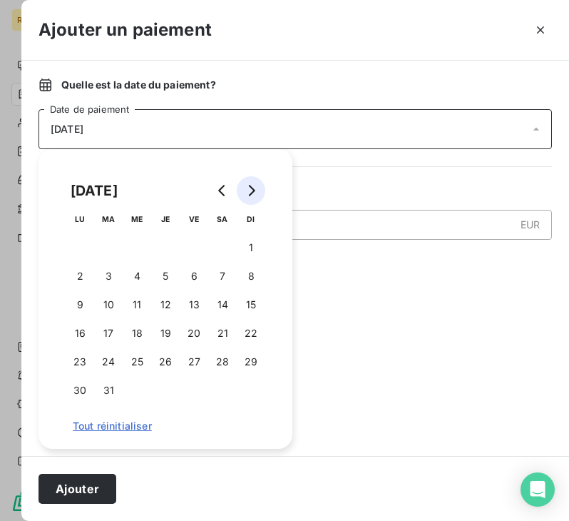
click at [245, 187] on button "Go to next month" at bounding box center [251, 190] width 29 height 29
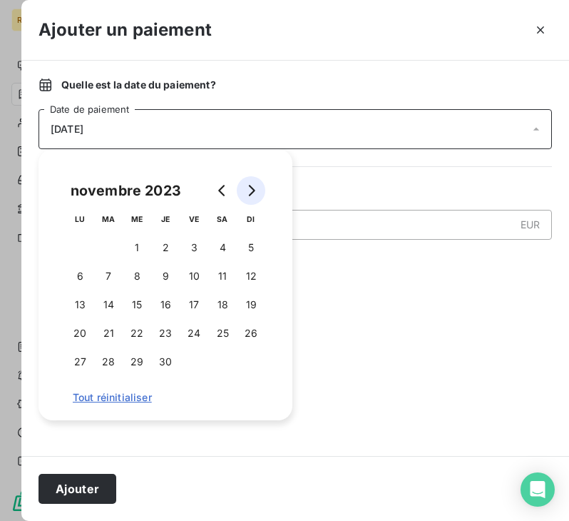
click at [249, 187] on icon "Go to next month" at bounding box center [250, 190] width 11 height 11
click at [191, 248] on button "1" at bounding box center [194, 247] width 29 height 29
click at [365, 277] on div "Quelle est la date du paiement ? 01/12/2023 Date de paiement Quel est le montan…" at bounding box center [295, 258] width 548 height 395
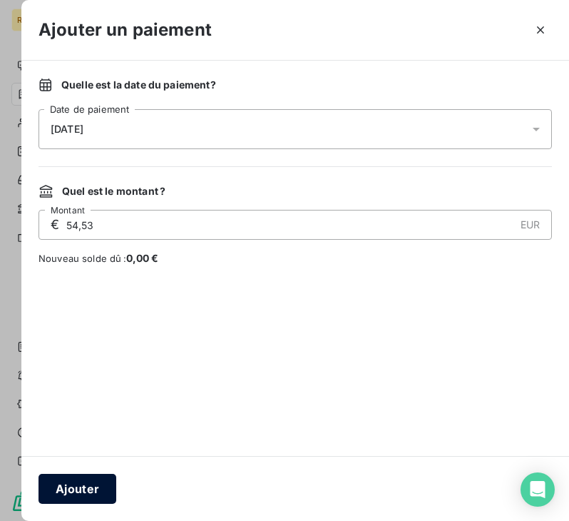
click at [109, 484] on button "Ajouter" at bounding box center [78, 489] width 78 height 30
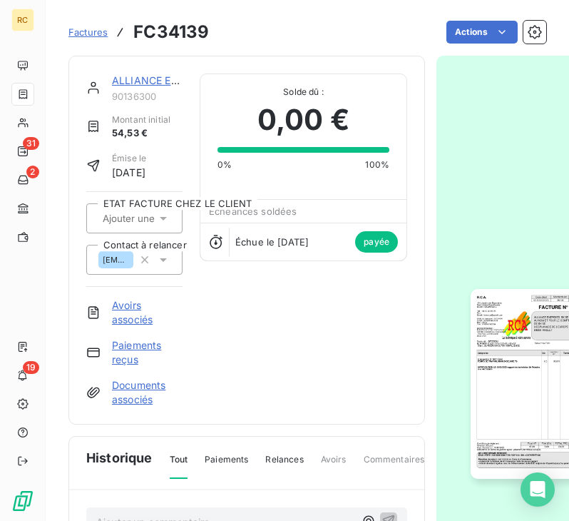
click at [90, 32] on span "Factures" at bounding box center [87, 31] width 39 height 11
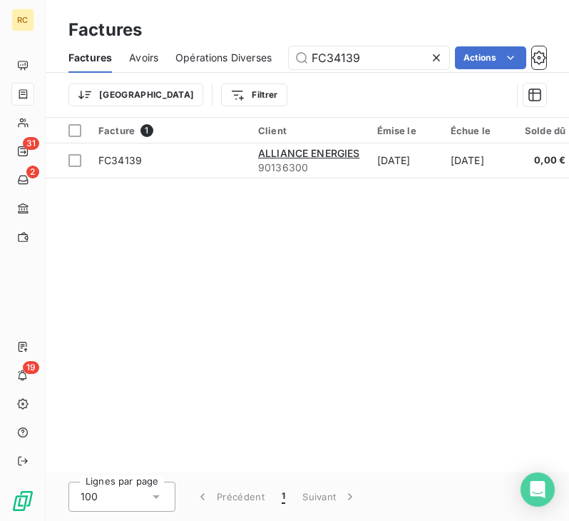
drag, startPoint x: 382, startPoint y: 56, endPoint x: 231, endPoint y: 37, distance: 151.7
click at [244, 49] on div "Factures Avoirs Opérations Diverses FC34139 Actions" at bounding box center [307, 58] width 523 height 30
type input "FC35131"
drag, startPoint x: 372, startPoint y: 59, endPoint x: 257, endPoint y: 58, distance: 114.8
click at [257, 58] on div "Factures Avoirs Opérations Diverses FC35131 Actions" at bounding box center [307, 58] width 523 height 30
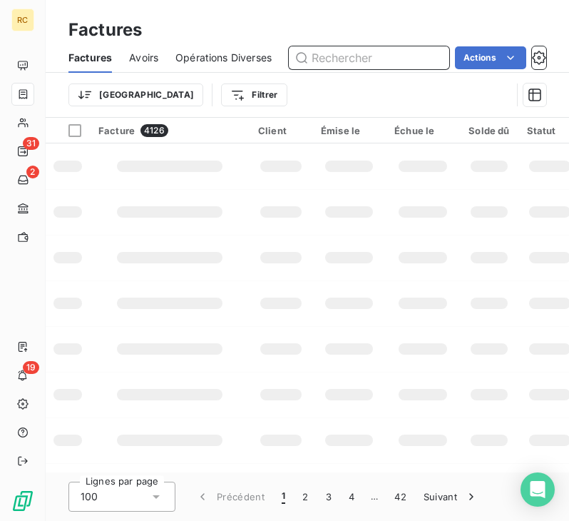
paste input "FC35207"
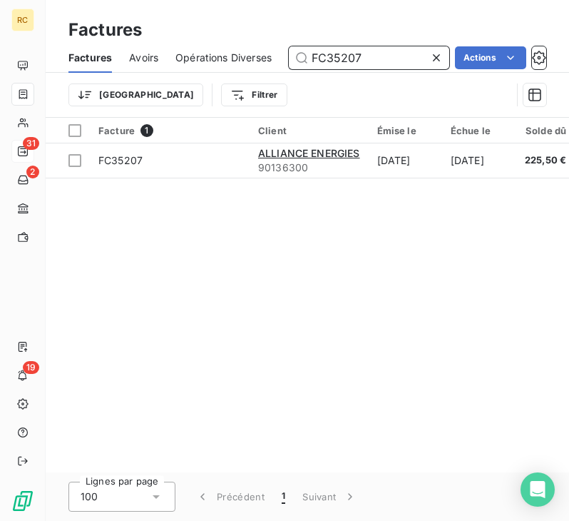
type input "FC35207"
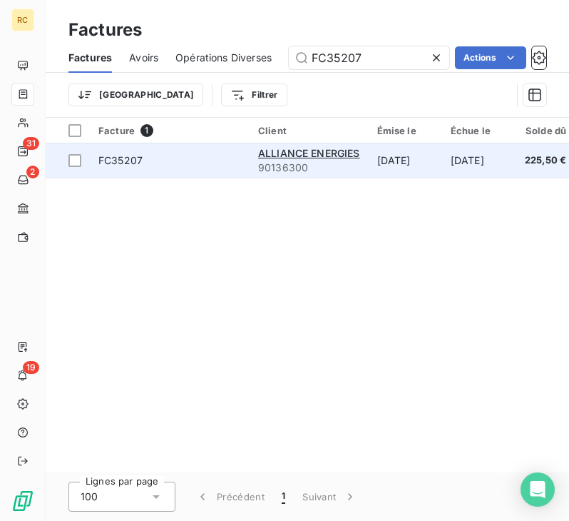
click at [402, 160] on td "5 mars 2024" at bounding box center [405, 160] width 73 height 34
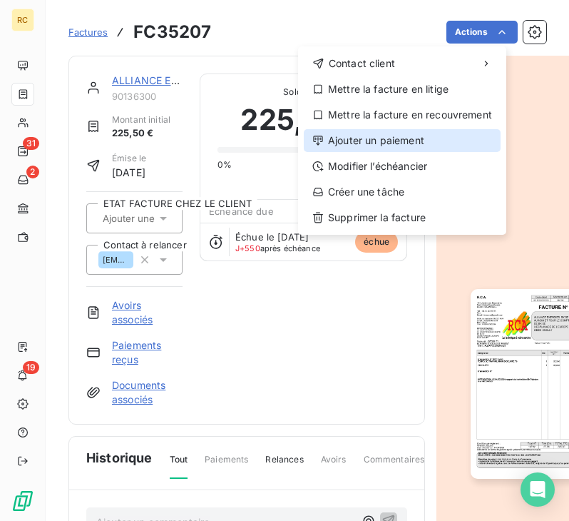
click at [411, 138] on div "Ajouter un paiement" at bounding box center [402, 140] width 197 height 23
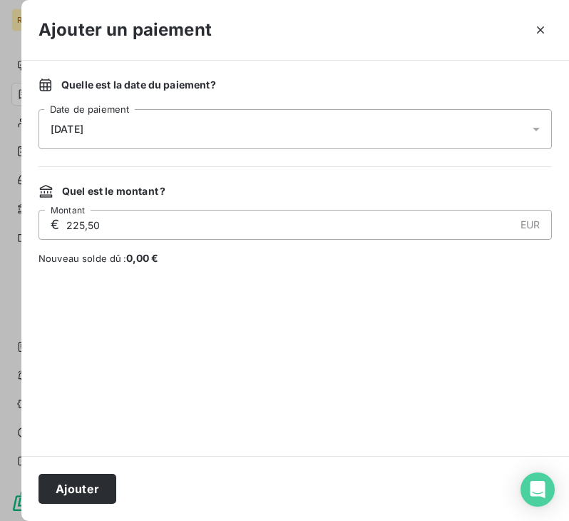
click at [181, 126] on div "[DATE]" at bounding box center [295, 129] width 513 height 40
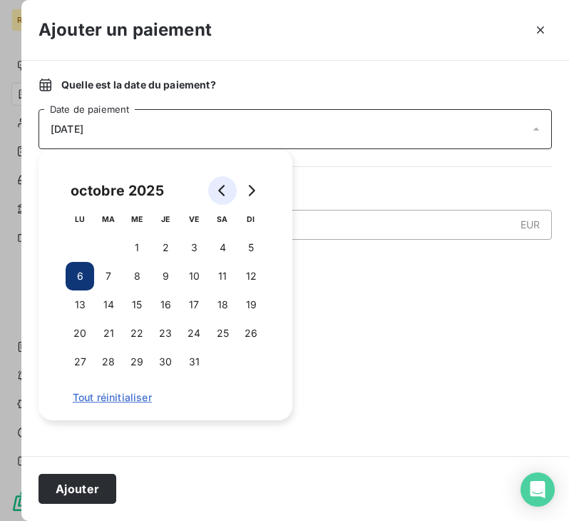
click at [214, 192] on button "Go to previous month" at bounding box center [222, 190] width 29 height 29
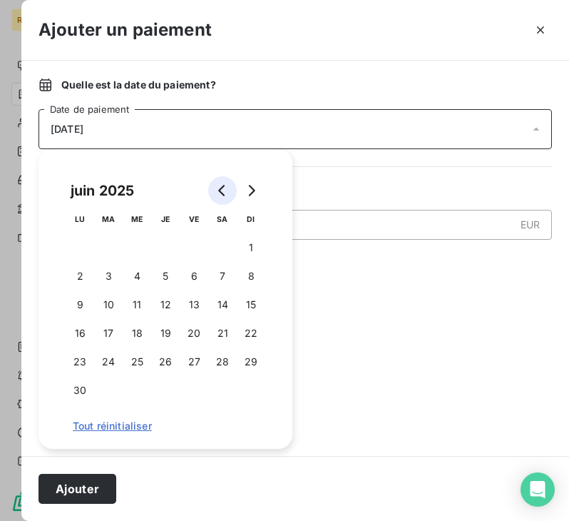
click at [214, 192] on button "Go to previous month" at bounding box center [222, 190] width 29 height 29
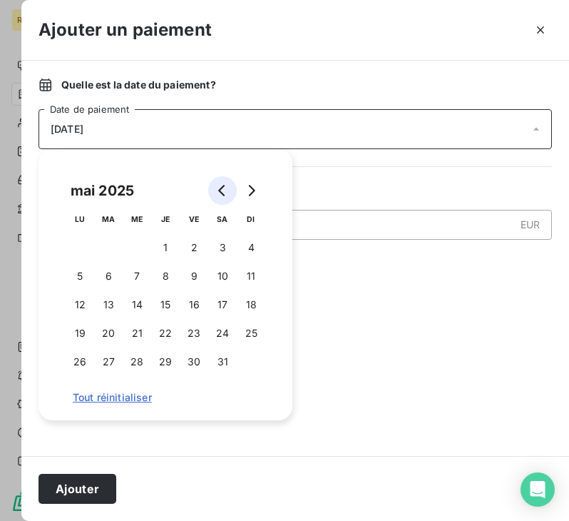
click at [214, 192] on button "Go to previous month" at bounding box center [222, 190] width 29 height 29
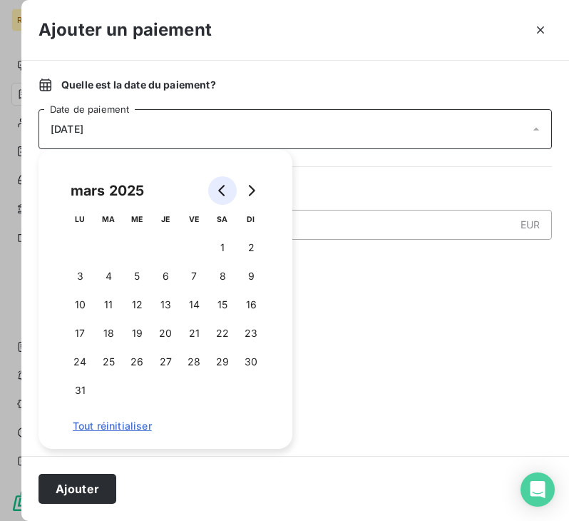
click at [214, 192] on button "Go to previous month" at bounding box center [222, 190] width 29 height 29
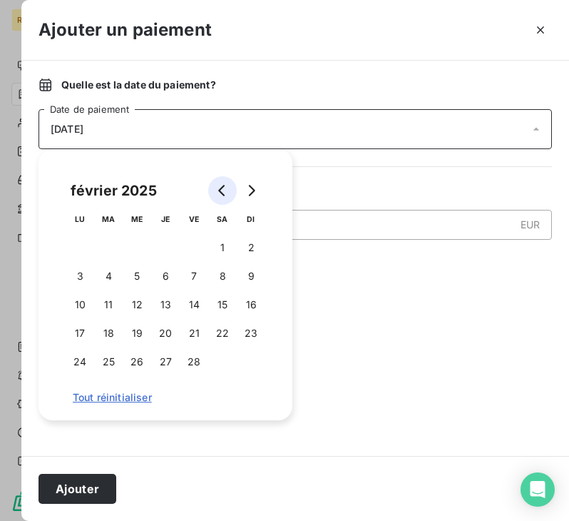
click at [214, 192] on button "Go to previous month" at bounding box center [222, 190] width 29 height 29
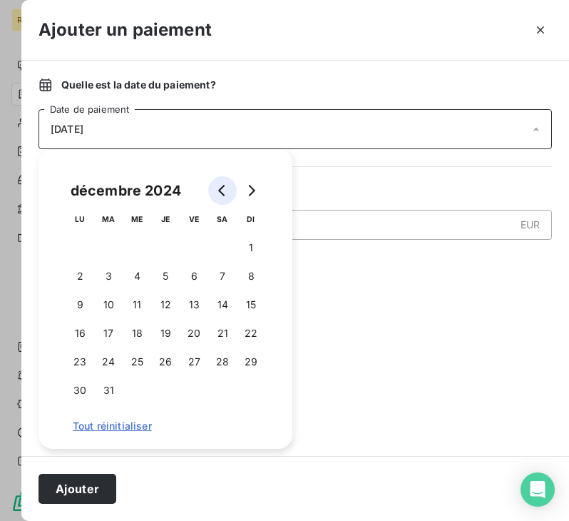
click at [214, 192] on button "Go to previous month" at bounding box center [222, 190] width 29 height 29
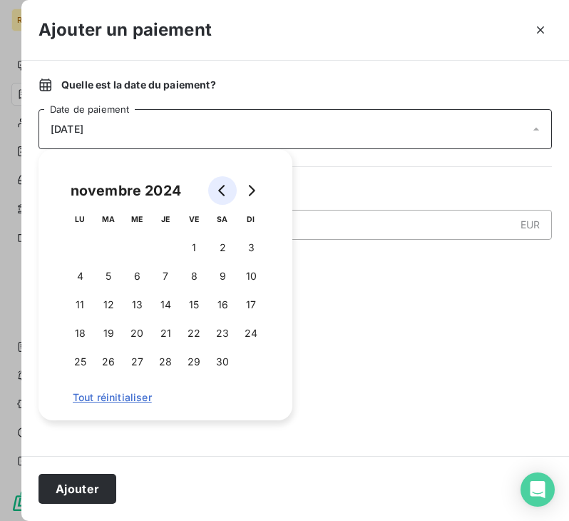
click at [214, 192] on button "Go to previous month" at bounding box center [222, 190] width 29 height 29
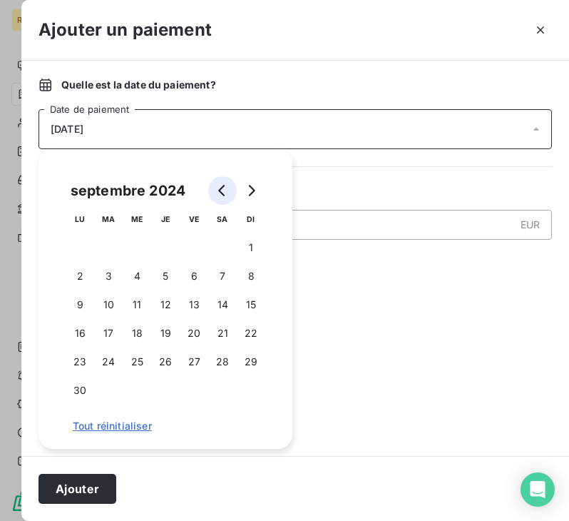
click at [214, 192] on button "Go to previous month" at bounding box center [222, 190] width 29 height 29
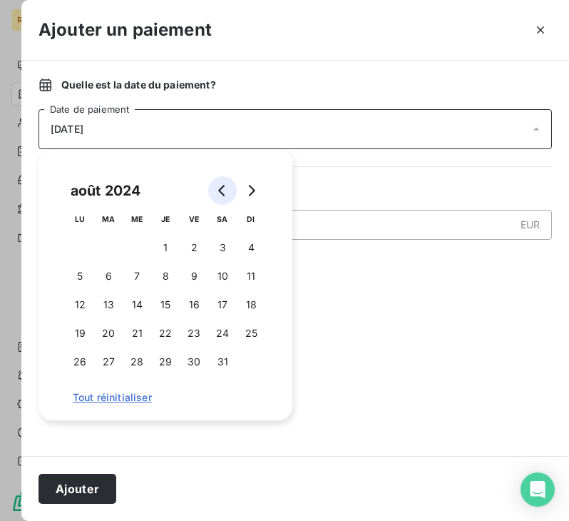
click at [214, 192] on button "Go to previous month" at bounding box center [222, 190] width 29 height 29
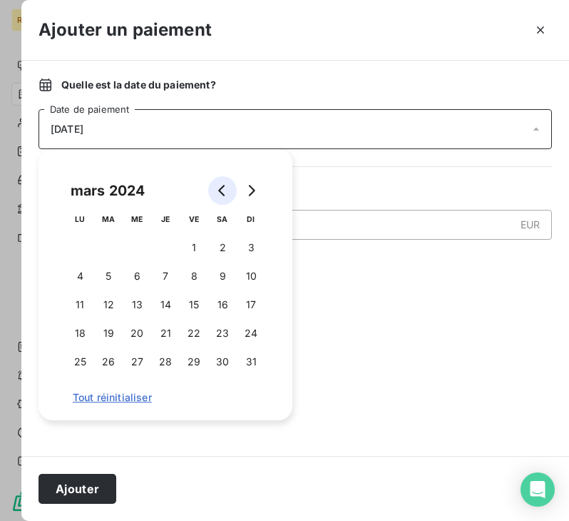
click at [214, 192] on button "Go to previous month" at bounding box center [222, 190] width 29 height 29
click at [242, 186] on button "Go to next month" at bounding box center [251, 190] width 29 height 29
click at [158, 126] on div "[DATE]" at bounding box center [295, 129] width 513 height 40
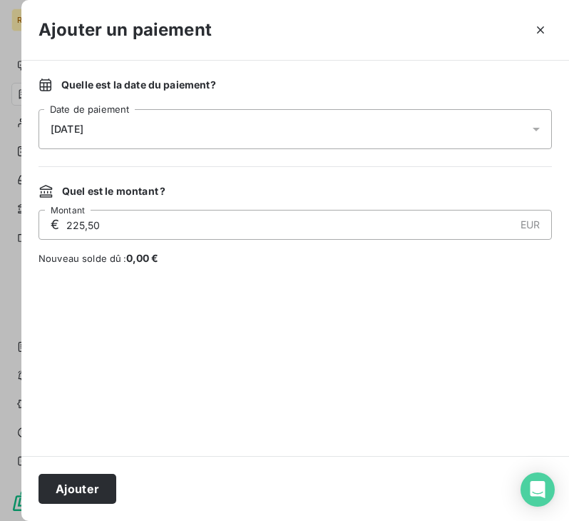
click at [131, 126] on div "[DATE]" at bounding box center [295, 129] width 513 height 40
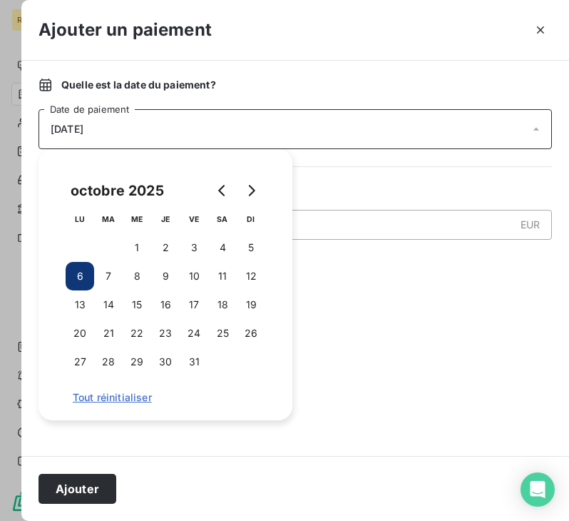
click at [83, 126] on span "[DATE]" at bounding box center [67, 128] width 33 height 11
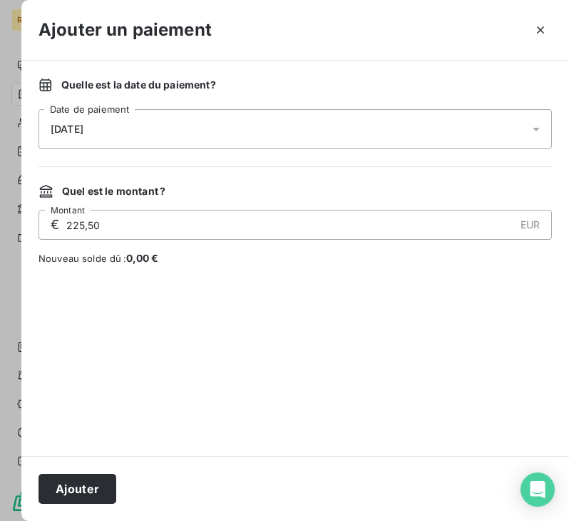
click at [83, 126] on span "[DATE]" at bounding box center [67, 128] width 33 height 11
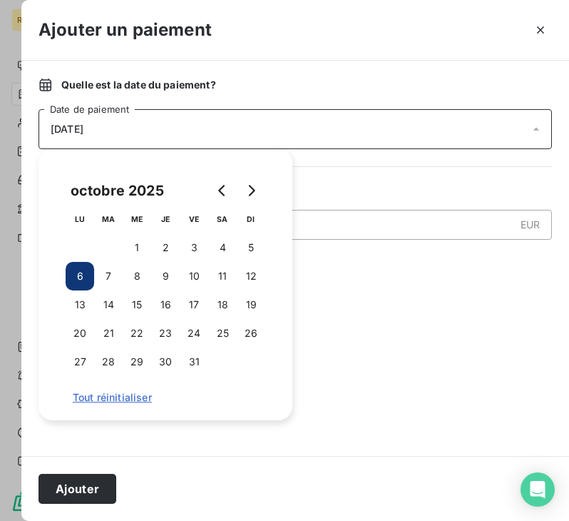
click at [83, 126] on span "[DATE]" at bounding box center [67, 128] width 33 height 11
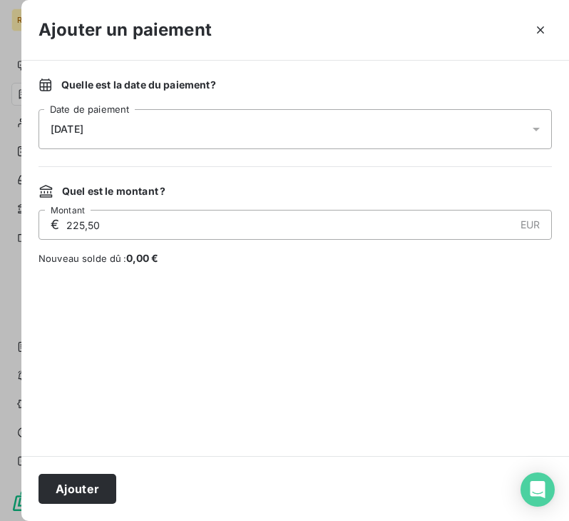
click at [337, 344] on div at bounding box center [295, 360] width 513 height 156
click at [83, 132] on span "[DATE]" at bounding box center [67, 128] width 33 height 11
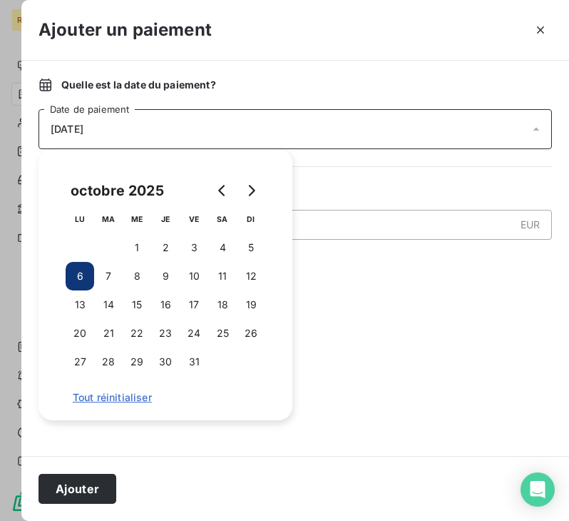
drag, startPoint x: 150, startPoint y: 194, endPoint x: 168, endPoint y: 193, distance: 17.2
click at [150, 195] on div "octobre 2025" at bounding box center [117, 190] width 103 height 23
click at [226, 188] on icon "Go to previous month" at bounding box center [222, 190] width 11 height 11
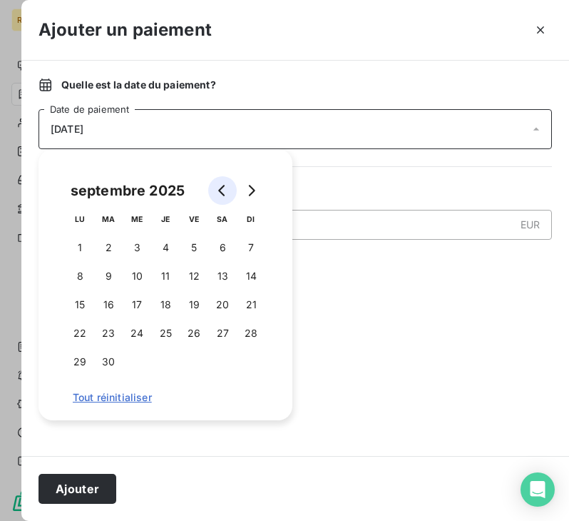
click at [226, 188] on icon "Go to previous month" at bounding box center [222, 190] width 11 height 11
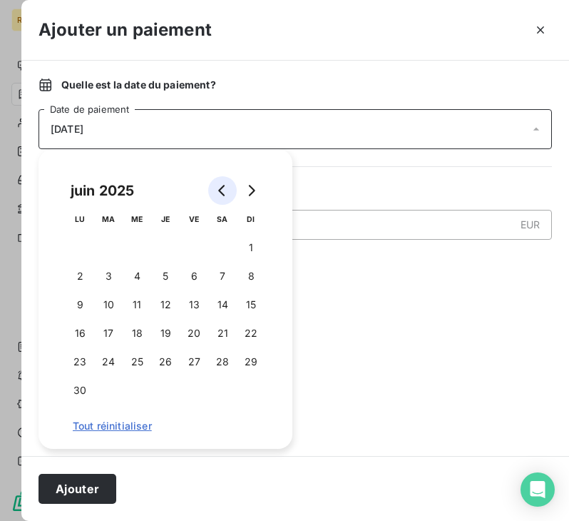
click at [226, 188] on icon "Go to previous month" at bounding box center [222, 190] width 11 height 11
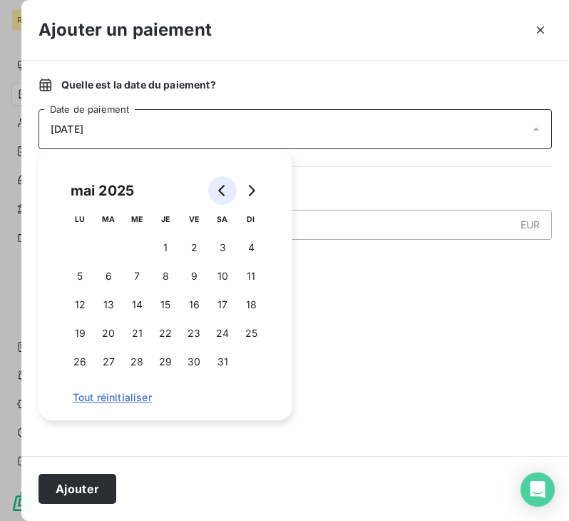
click at [226, 188] on icon "Go to previous month" at bounding box center [222, 190] width 11 height 11
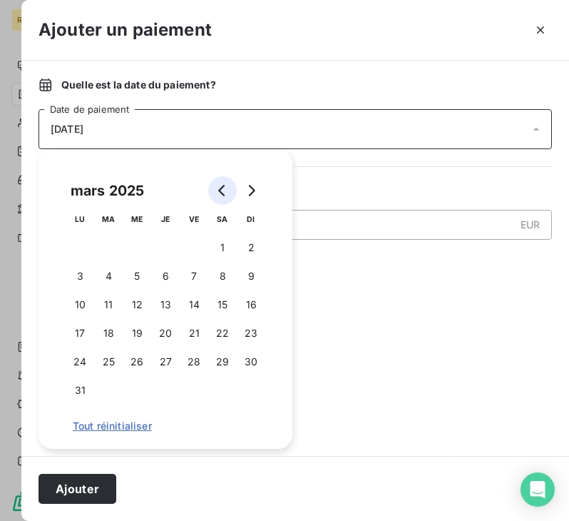
click at [226, 188] on icon "Go to previous month" at bounding box center [222, 190] width 11 height 11
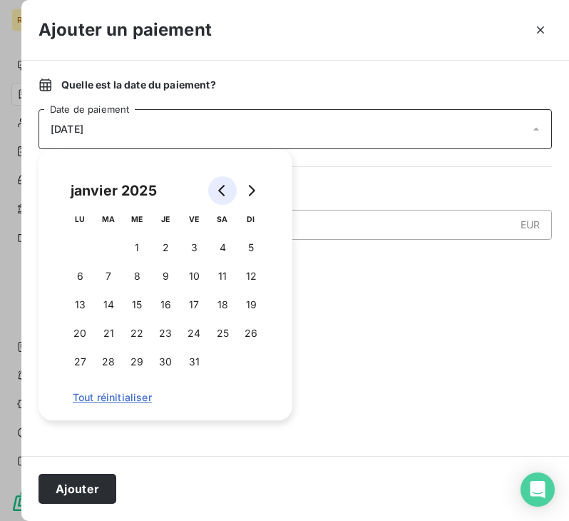
click at [226, 188] on icon "Go to previous month" at bounding box center [222, 190] width 11 height 11
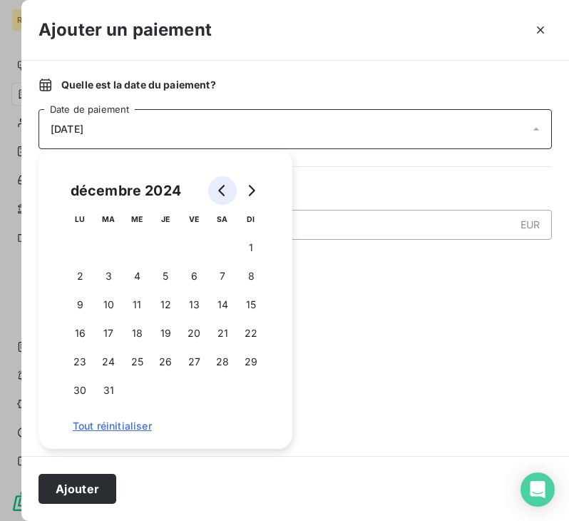
click at [226, 188] on icon "Go to previous month" at bounding box center [222, 190] width 11 height 11
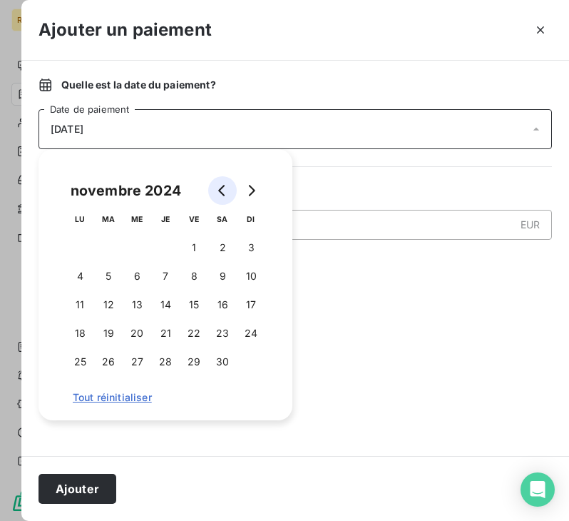
click at [226, 188] on icon "Go to previous month" at bounding box center [222, 190] width 11 height 11
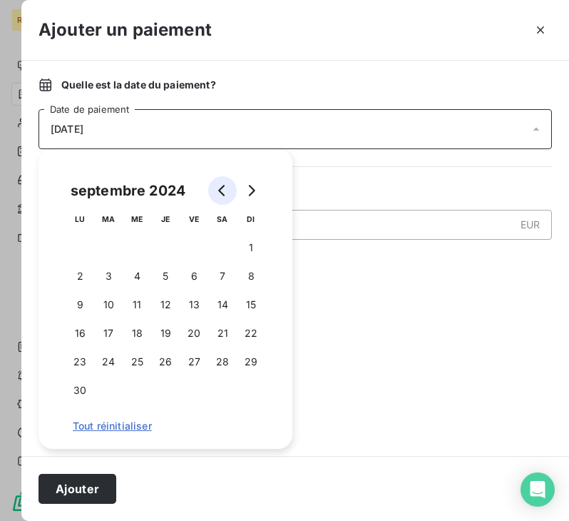
click at [226, 188] on icon "Go to previous month" at bounding box center [222, 190] width 11 height 11
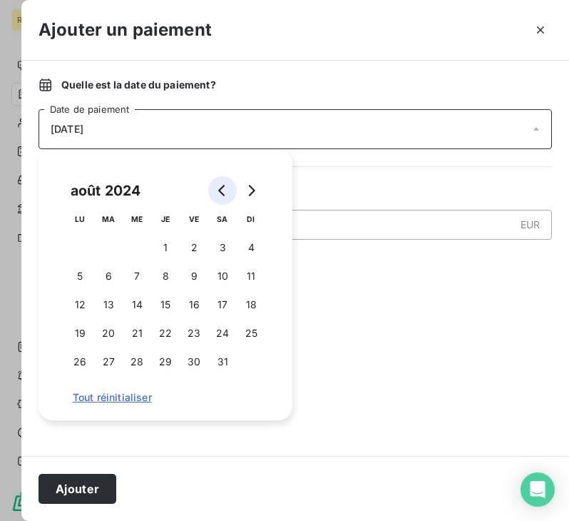
click at [226, 188] on icon "Go to previous month" at bounding box center [222, 190] width 11 height 11
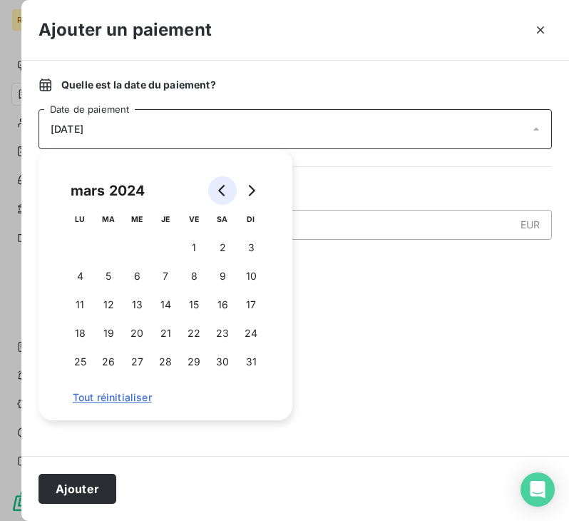
click at [226, 188] on icon "Go to previous month" at bounding box center [222, 190] width 11 height 11
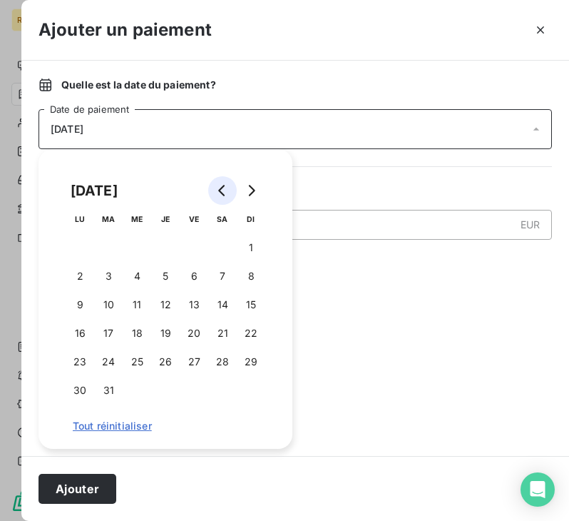
click at [226, 188] on icon "Go to previous month" at bounding box center [222, 190] width 11 height 11
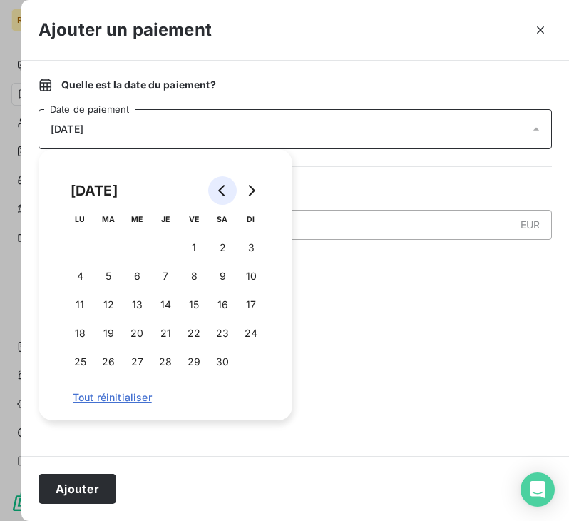
click at [226, 188] on icon "Go to previous month" at bounding box center [222, 190] width 11 height 11
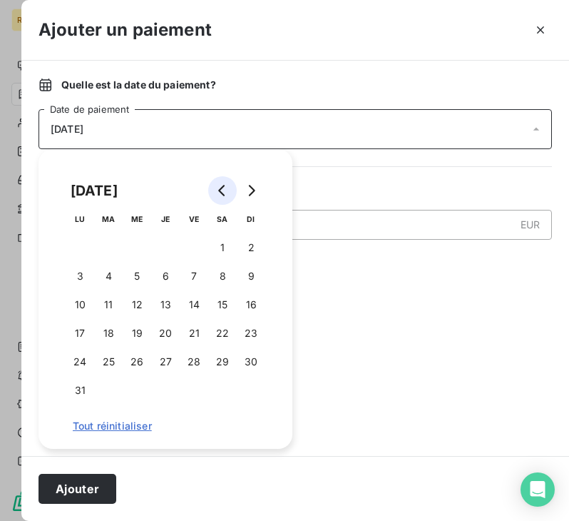
click at [226, 188] on icon "Go to previous month" at bounding box center [222, 190] width 11 height 11
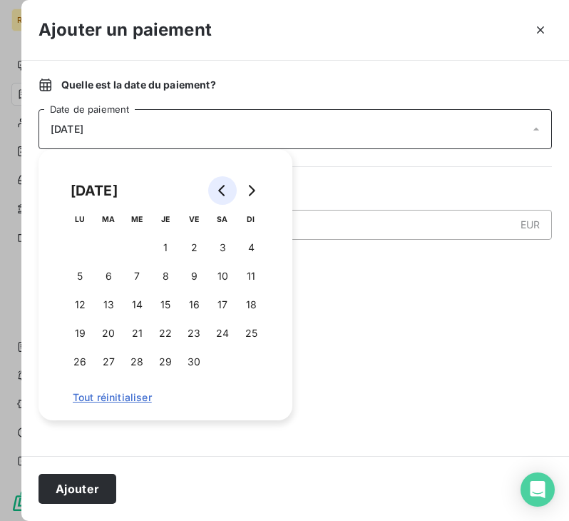
click at [226, 188] on icon "Go to previous month" at bounding box center [222, 190] width 11 height 11
click at [139, 362] on button "26" at bounding box center [137, 361] width 29 height 29
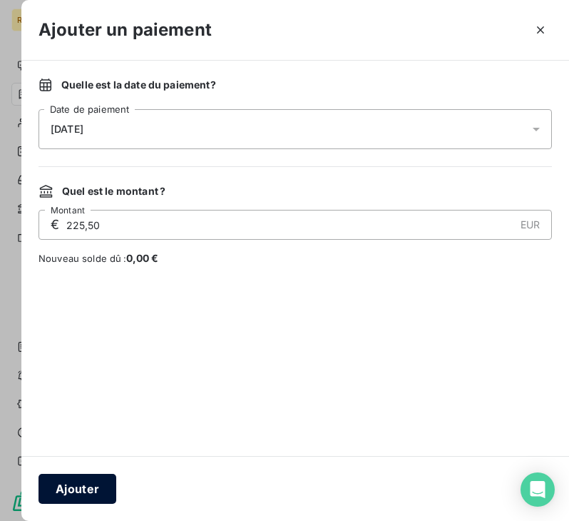
click at [80, 490] on button "Ajouter" at bounding box center [78, 489] width 78 height 30
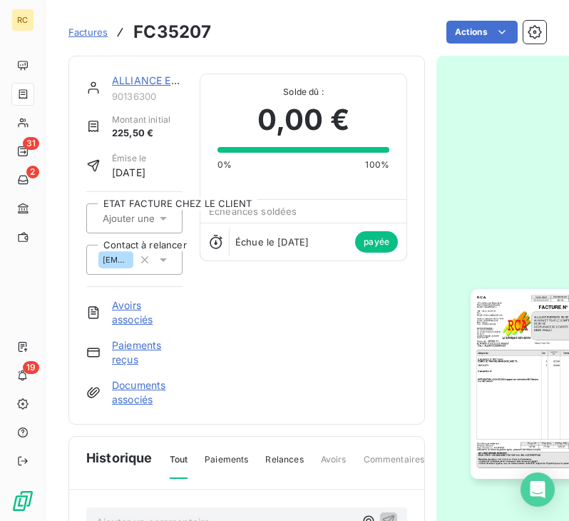
click at [88, 26] on span "Factures" at bounding box center [87, 31] width 39 height 11
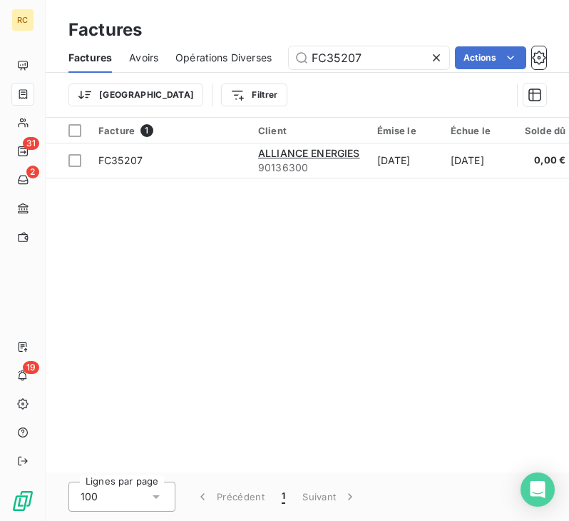
drag, startPoint x: 365, startPoint y: 61, endPoint x: 217, endPoint y: 33, distance: 150.9
click at [217, 33] on div "Factures Factures Avoirs Opérations Diverses FC35207 Actions Trier Filtrer" at bounding box center [307, 59] width 523 height 118
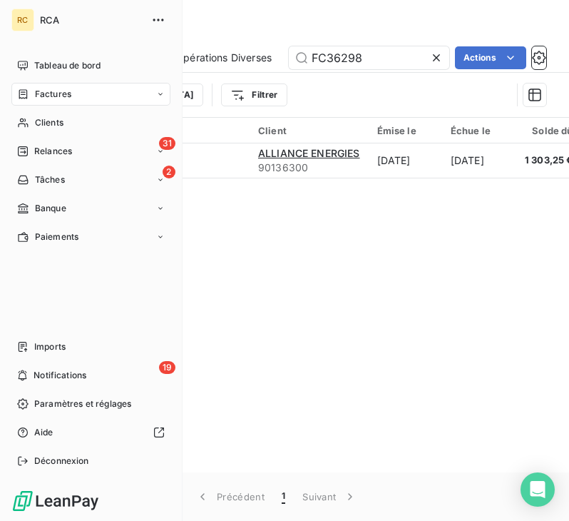
type input "FC36298"
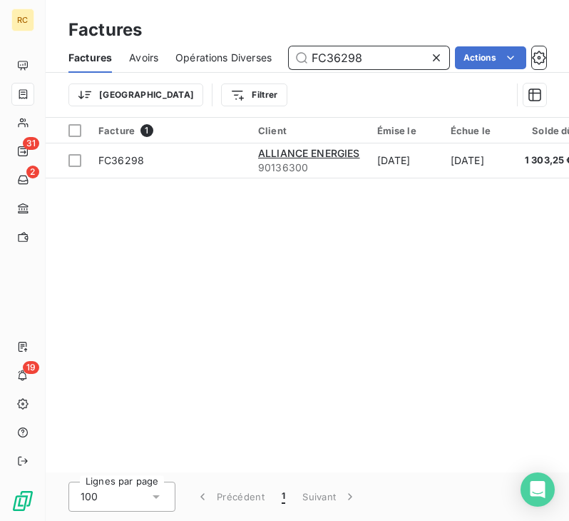
drag, startPoint x: 389, startPoint y: 56, endPoint x: 48, endPoint y: 69, distance: 341.1
click at [48, 69] on div "Factures Avoirs Opérations Diverses FC36298 Actions" at bounding box center [307, 58] width 523 height 30
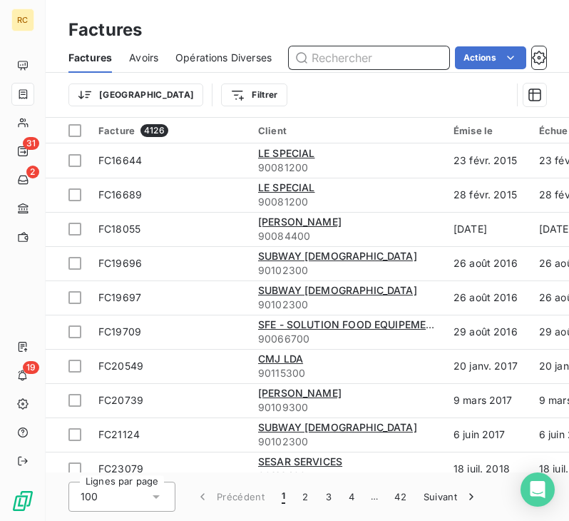
paste input "FC37439"
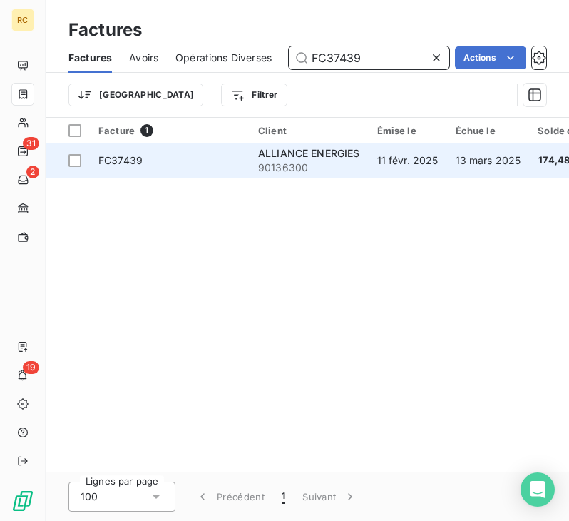
type input "FC37439"
click at [195, 165] on span "FC37439" at bounding box center [169, 160] width 143 height 14
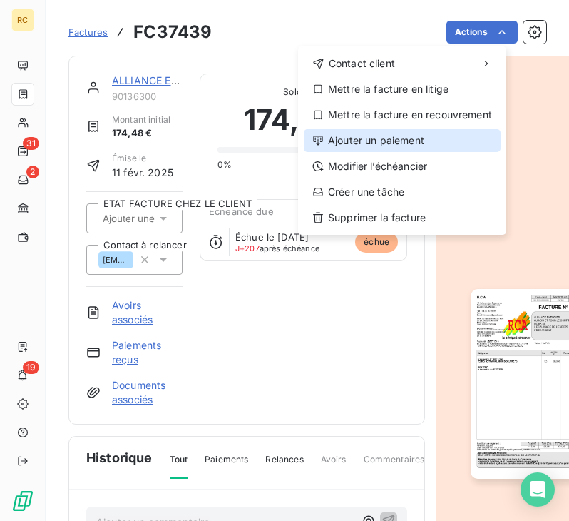
click at [396, 134] on div "Ajouter un paiement" at bounding box center [402, 140] width 197 height 23
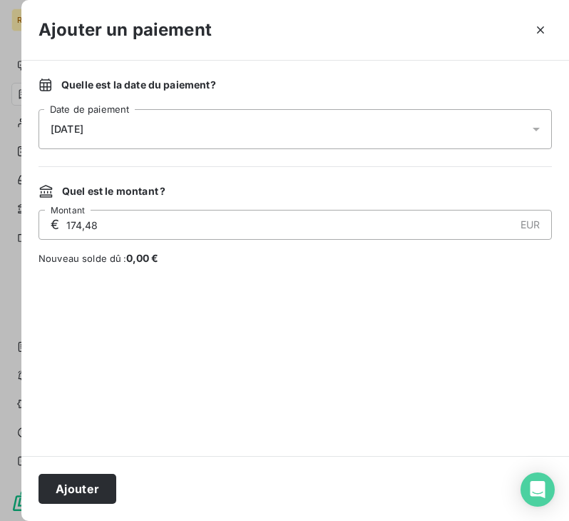
click at [143, 131] on div "[DATE]" at bounding box center [295, 129] width 513 height 40
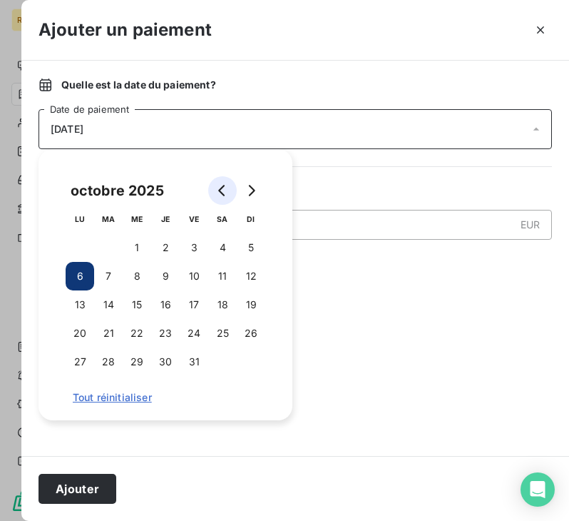
click at [215, 195] on button "Go to previous month" at bounding box center [222, 190] width 29 height 29
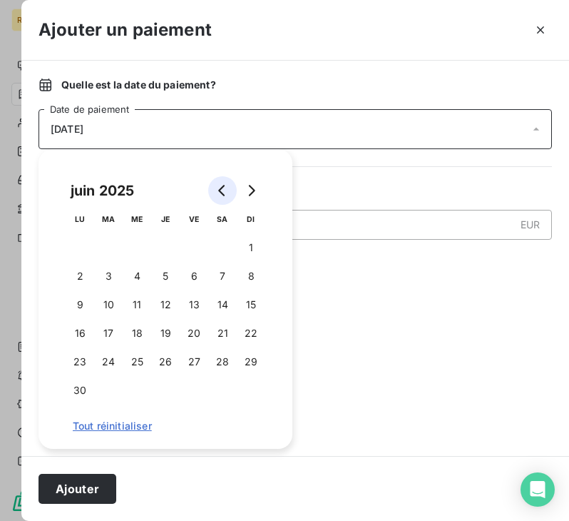
click at [215, 195] on button "Go to previous month" at bounding box center [222, 190] width 29 height 29
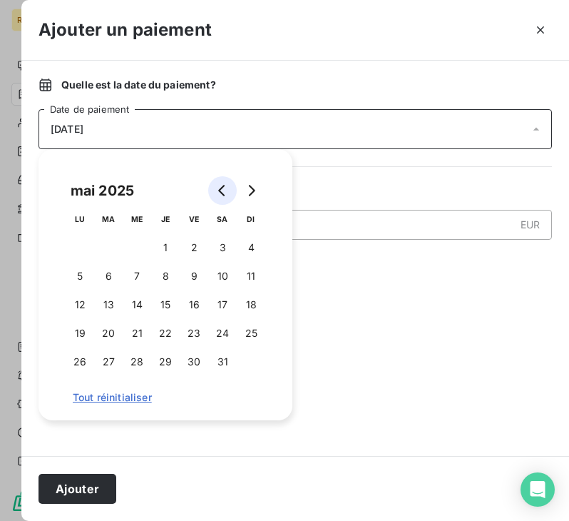
click at [215, 195] on button "Go to previous month" at bounding box center [222, 190] width 29 height 29
click at [79, 273] on button "7" at bounding box center [80, 276] width 29 height 29
click at [357, 266] on div "Quelle est la date du paiement ? 07/04/2025 Date de paiement Quel est le montan…" at bounding box center [295, 258] width 548 height 395
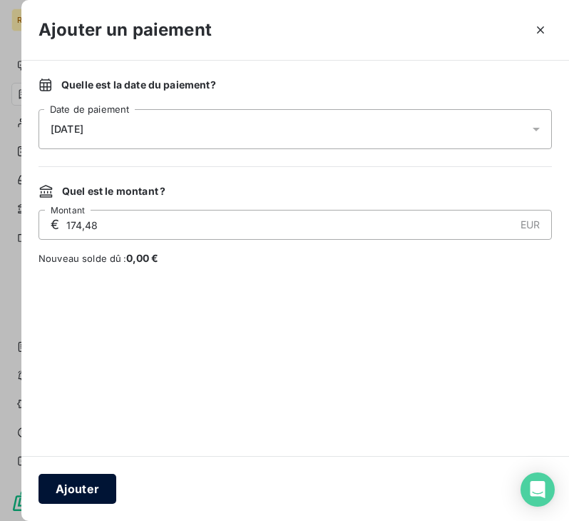
click at [93, 486] on button "Ajouter" at bounding box center [78, 489] width 78 height 30
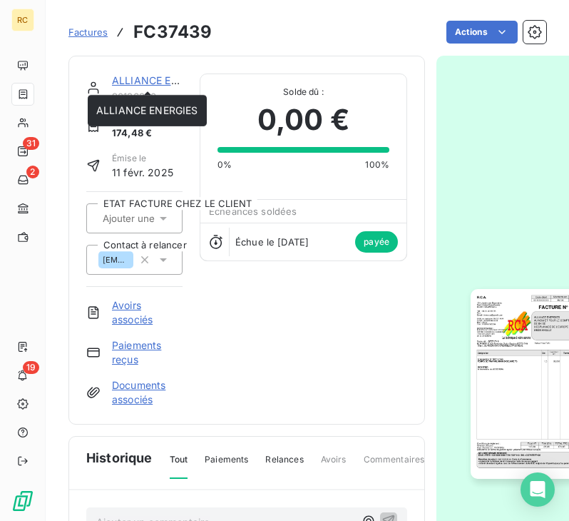
click at [145, 81] on link "ALLIANCE ENERGIES" at bounding box center [163, 80] width 102 height 12
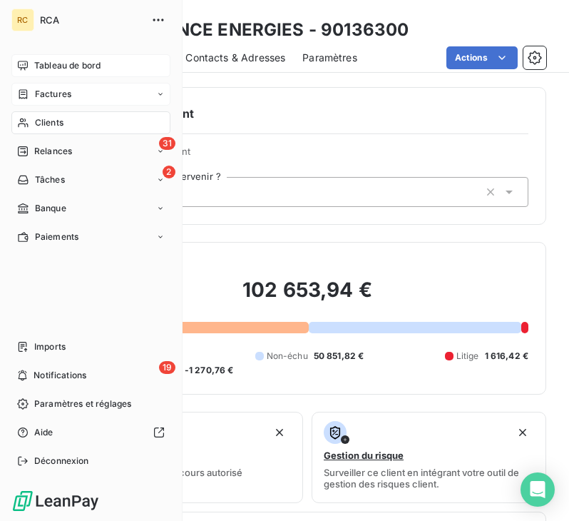
click at [58, 65] on span "Tableau de bord" at bounding box center [67, 65] width 66 height 13
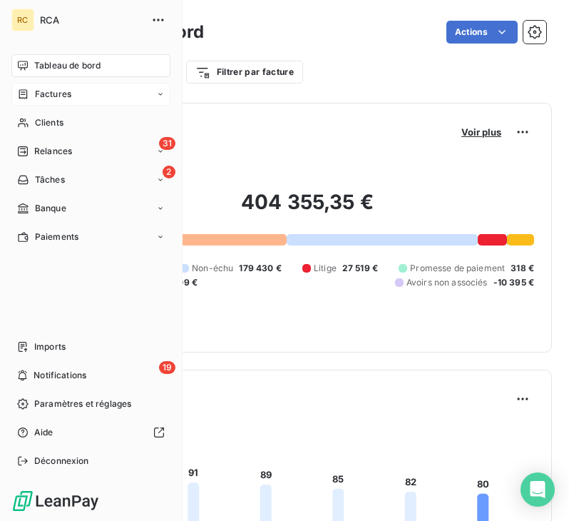
click at [75, 97] on div "Factures" at bounding box center [90, 94] width 159 height 23
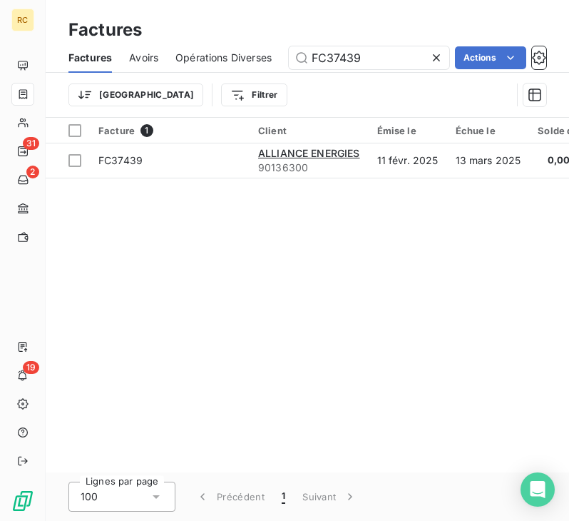
click at [399, 285] on div "Facture 1 Client Émise le Échue le Solde dû Statut PDF Montant initial Délai Re…" at bounding box center [307, 295] width 523 height 354
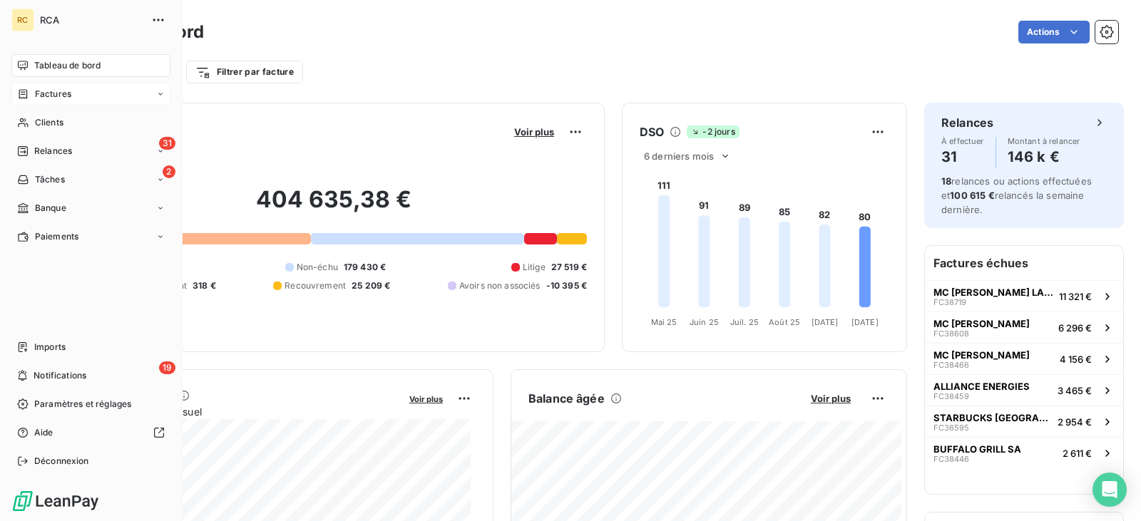
click at [72, 95] on div "Factures" at bounding box center [90, 94] width 159 height 23
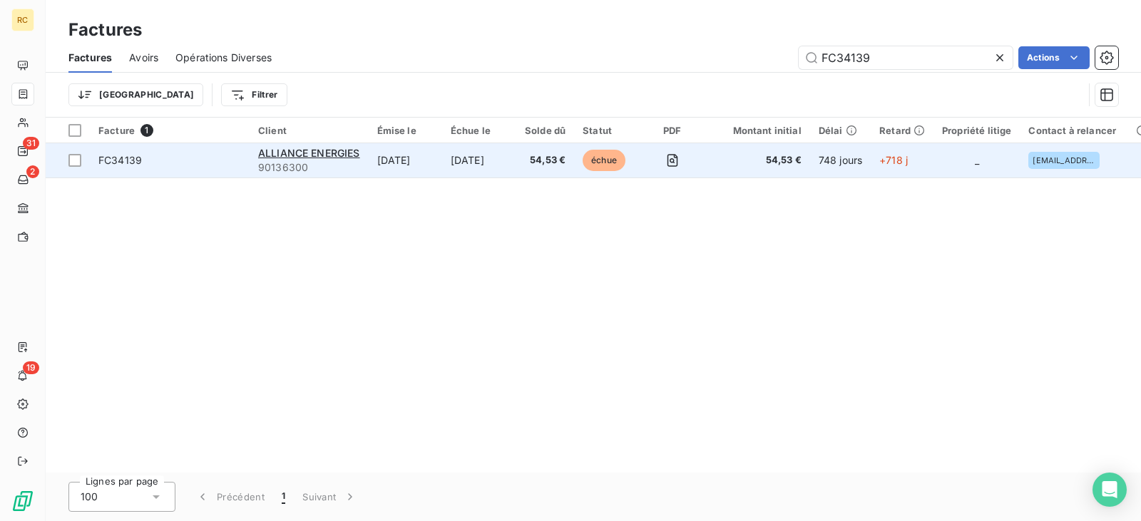
click at [738, 158] on span "54,53 €" at bounding box center [759, 160] width 86 height 14
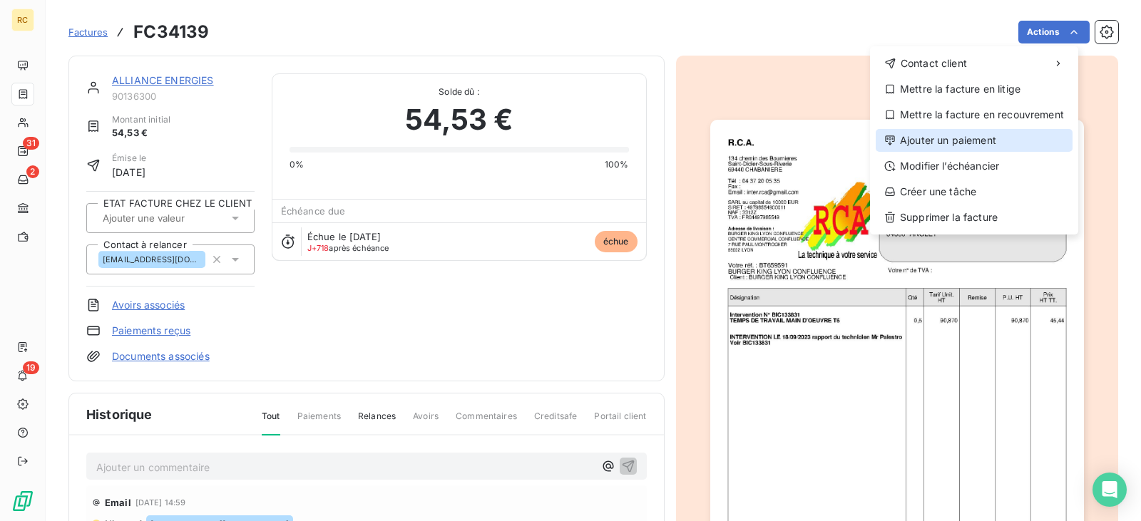
click at [1008, 145] on div "Ajouter un paiement" at bounding box center [974, 140] width 197 height 23
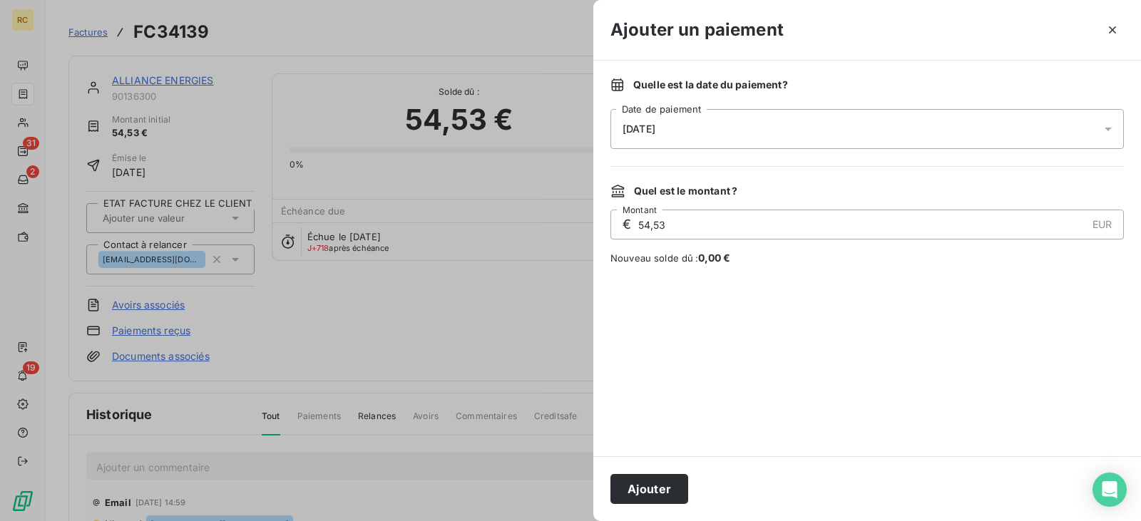
click at [740, 131] on div "[DATE]" at bounding box center [866, 129] width 513 height 40
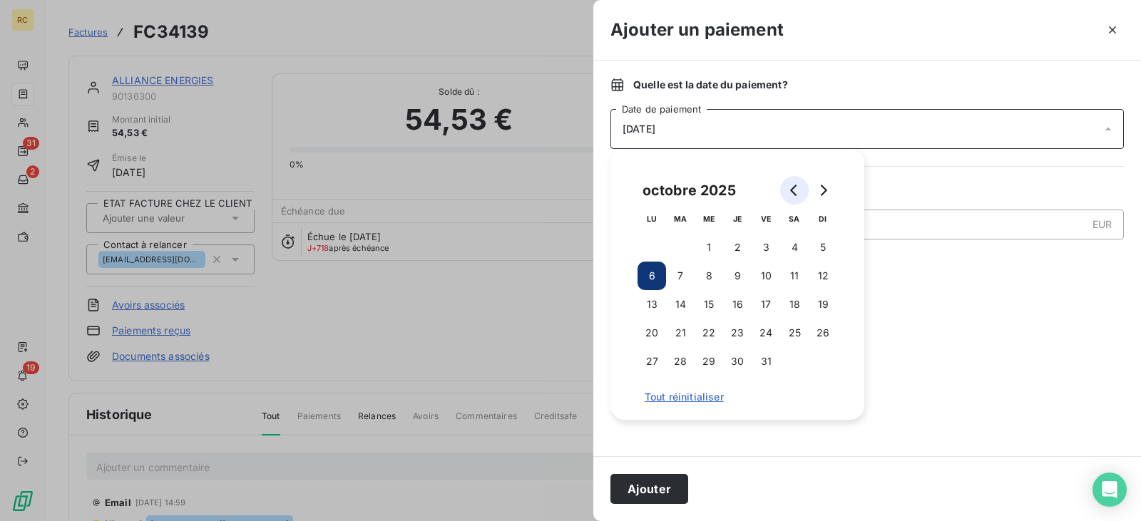
click at [782, 186] on button "Go to previous month" at bounding box center [794, 190] width 29 height 29
click at [692, 188] on div "juin 2025" at bounding box center [674, 190] width 73 height 23
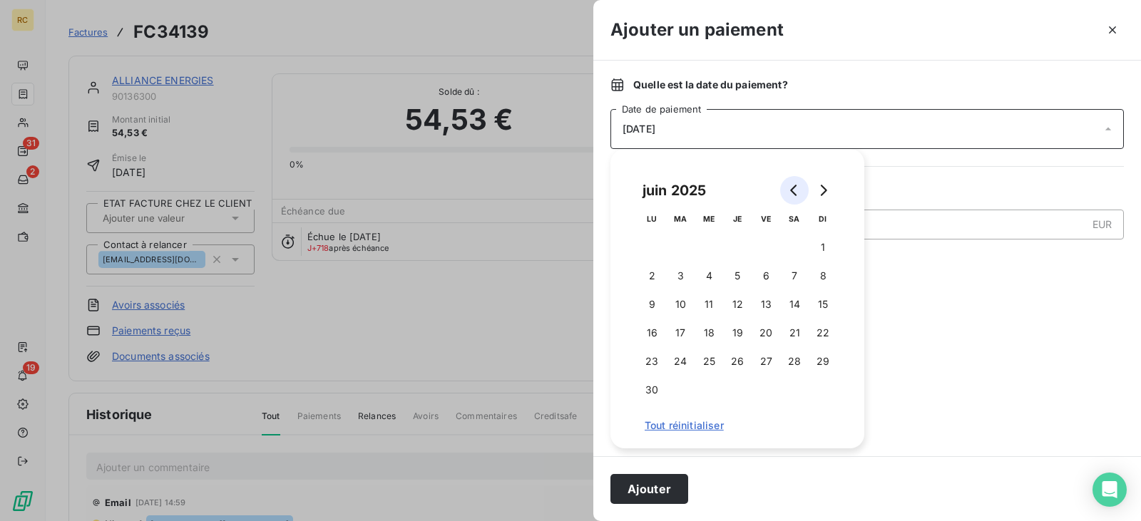
click at [784, 188] on button "Go to previous month" at bounding box center [794, 190] width 29 height 29
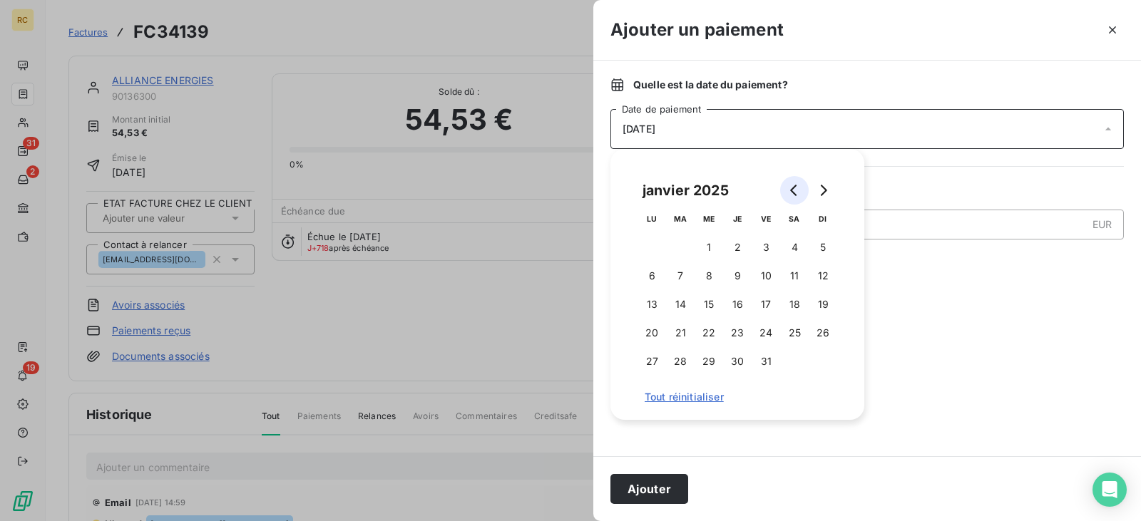
click at [784, 188] on button "Go to previous month" at bounding box center [794, 190] width 29 height 29
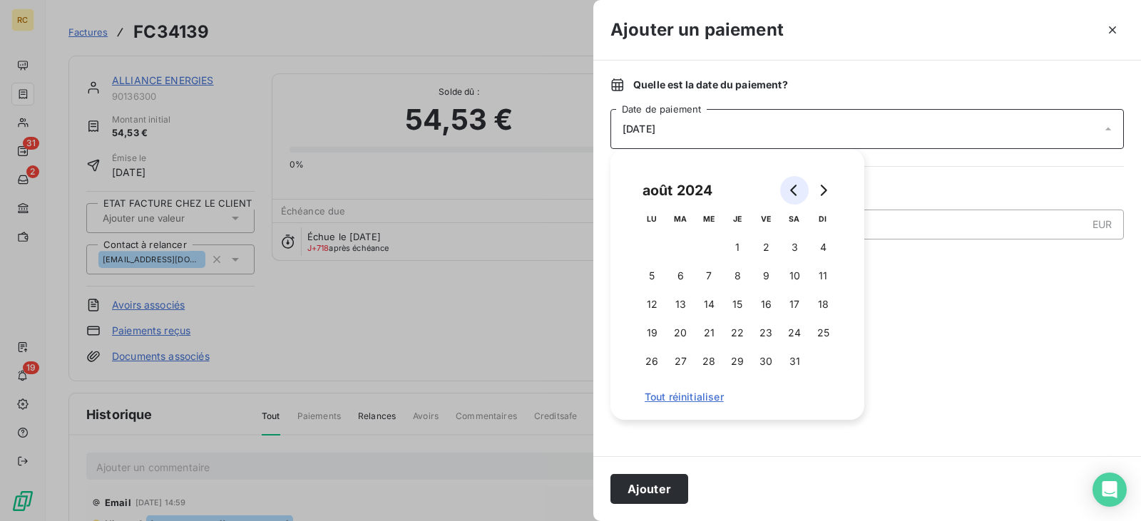
click at [784, 188] on button "Go to previous month" at bounding box center [794, 190] width 29 height 29
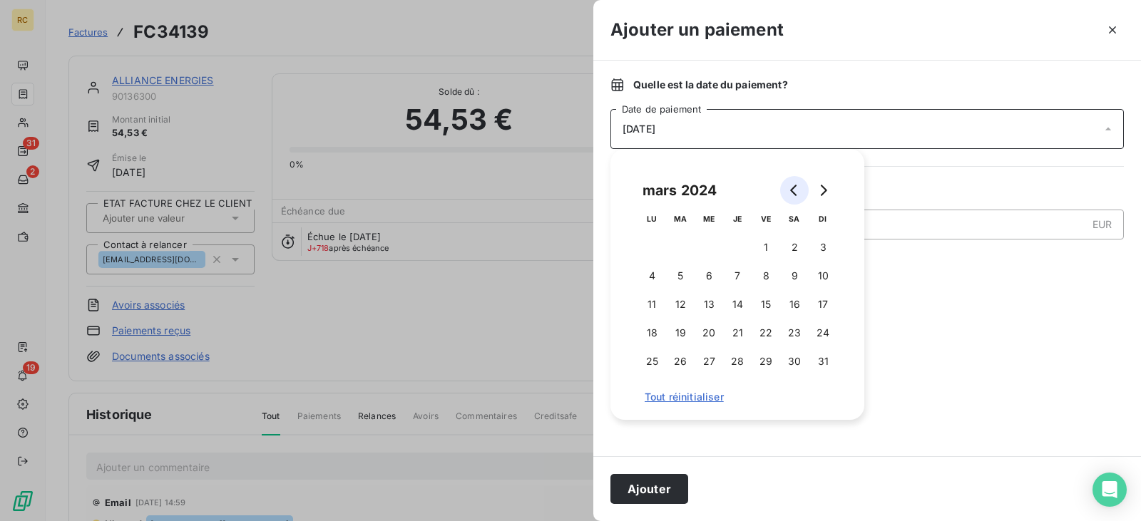
click at [784, 188] on button "Go to previous month" at bounding box center [794, 190] width 29 height 29
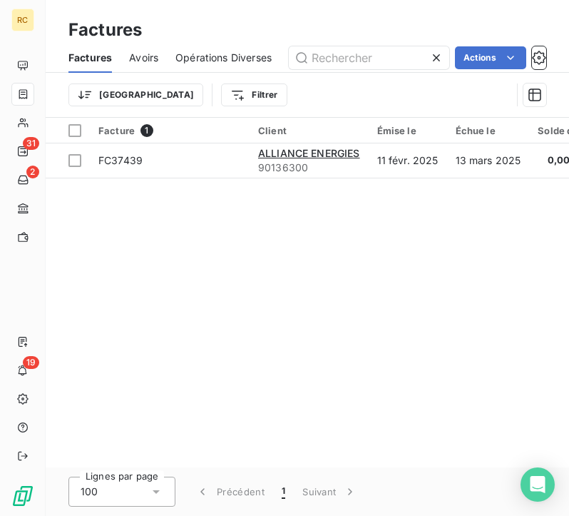
type input "FC38904"
type input "FC38708"
type input "FC38731"
type input "FC38729"
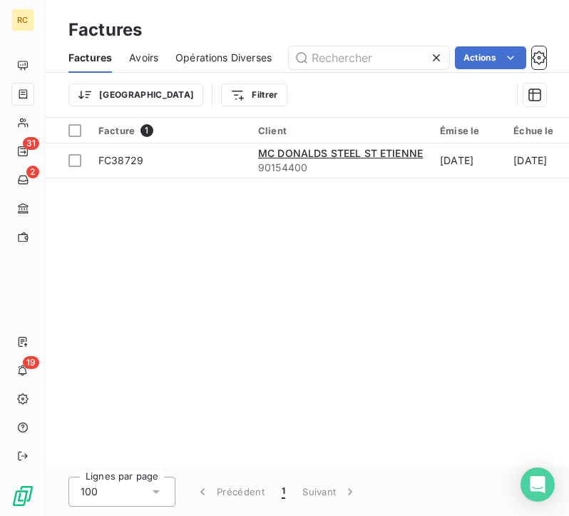
type input "FC38685"
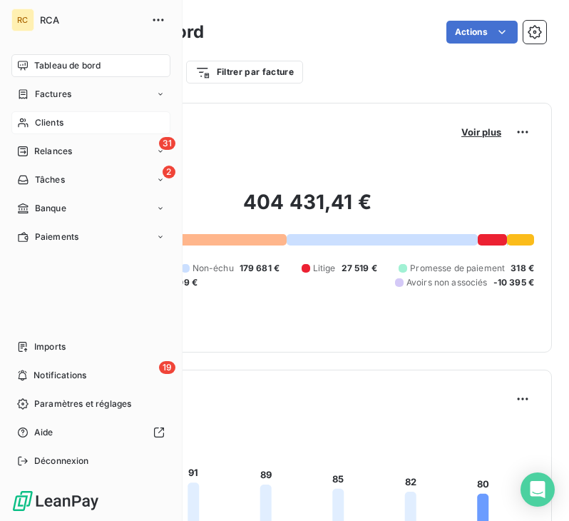
click at [83, 121] on div "Clients" at bounding box center [90, 122] width 159 height 23
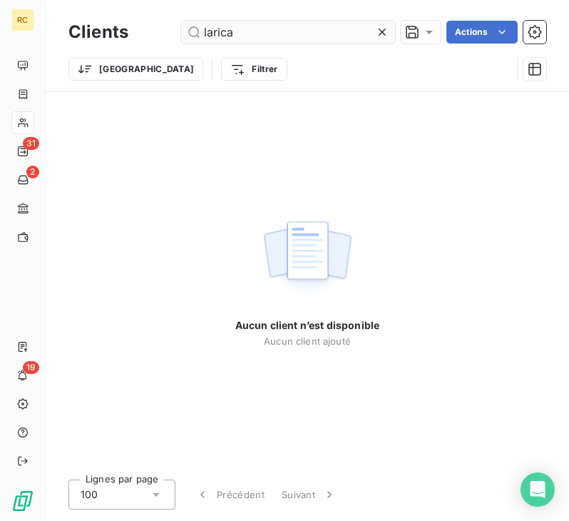
click at [210, 34] on input "larica" at bounding box center [288, 32] width 214 height 23
drag, startPoint x: 250, startPoint y: 36, endPoint x: 193, endPoint y: 34, distance: 57.8
click at [193, 34] on input "larica" at bounding box center [288, 32] width 214 height 23
type input "larica"
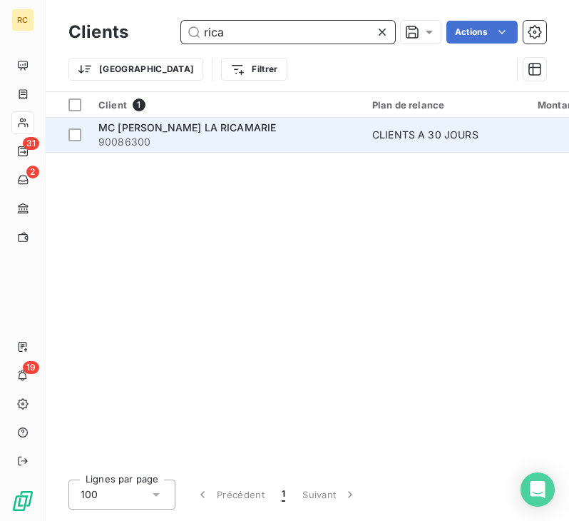
type input "rica"
click at [216, 133] on div "MC [PERSON_NAME] LA RICAMARIE" at bounding box center [226, 128] width 257 height 14
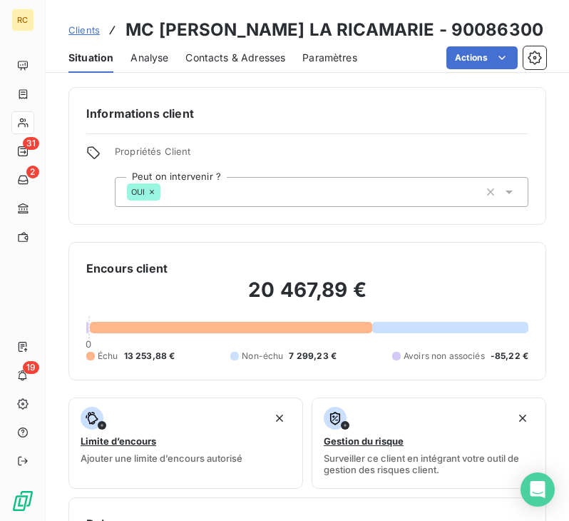
click at [76, 31] on span "Clients" at bounding box center [83, 29] width 31 height 11
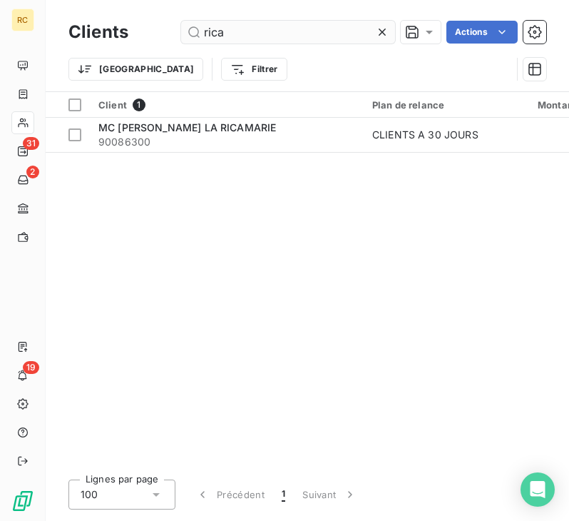
click at [230, 37] on input "rica" at bounding box center [288, 32] width 214 height 23
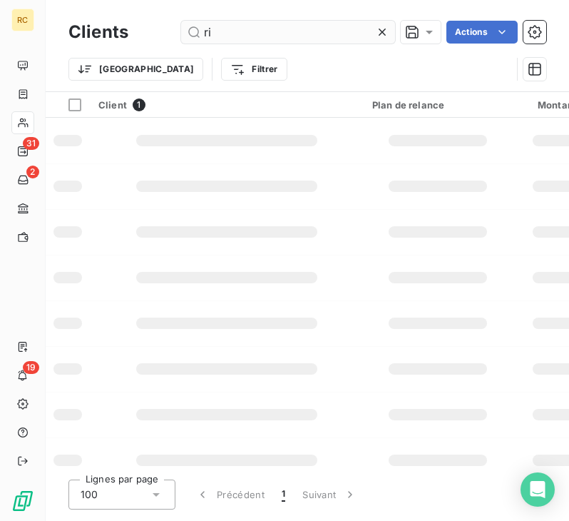
type input "r"
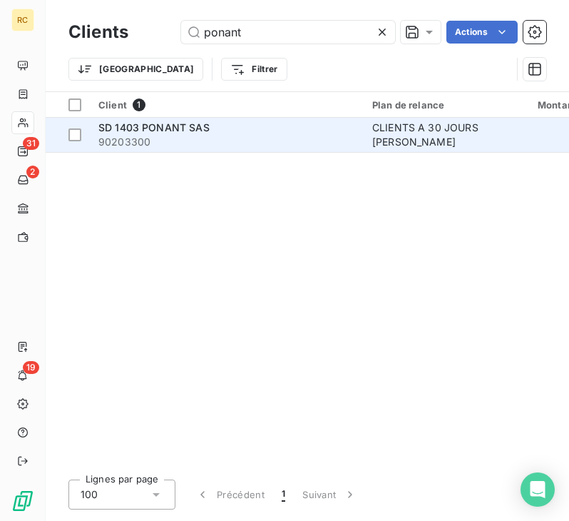
type input "ponant"
click at [266, 131] on div "SD 1403 PONANT SAS" at bounding box center [226, 128] width 257 height 14
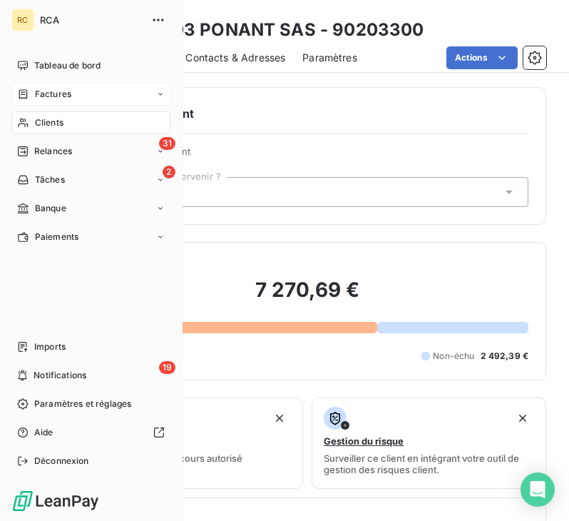
click at [68, 94] on span "Factures" at bounding box center [53, 94] width 36 height 13
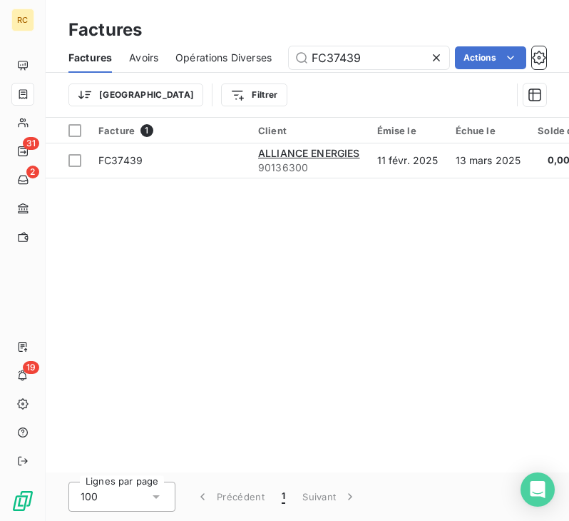
drag, startPoint x: 377, startPoint y: 52, endPoint x: 242, endPoint y: 52, distance: 135.5
click at [242, 52] on div "Factures Avoirs Opérations Diverses FC37439 Actions" at bounding box center [307, 58] width 523 height 30
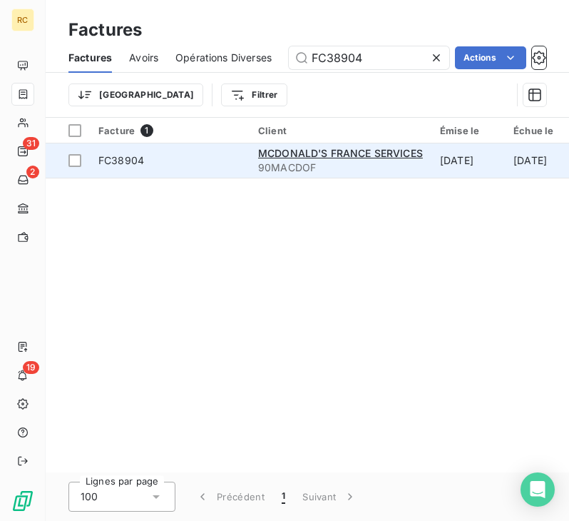
type input "FC38904"
click at [171, 164] on span "FC38904" at bounding box center [169, 160] width 143 height 14
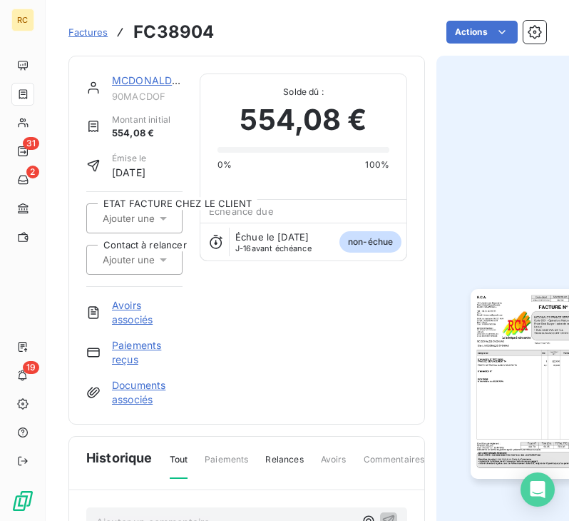
click at [100, 28] on span "Factures" at bounding box center [87, 31] width 39 height 11
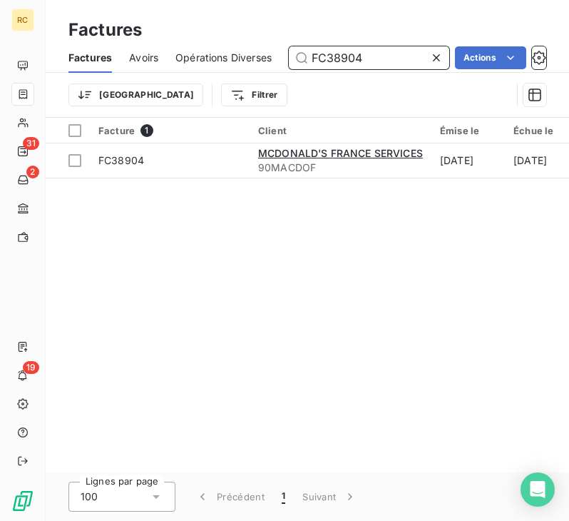
drag, startPoint x: 365, startPoint y: 58, endPoint x: 261, endPoint y: 56, distance: 104.1
click at [261, 56] on div "Factures Avoirs Opérations Diverses FC38904 Actions" at bounding box center [307, 58] width 523 height 30
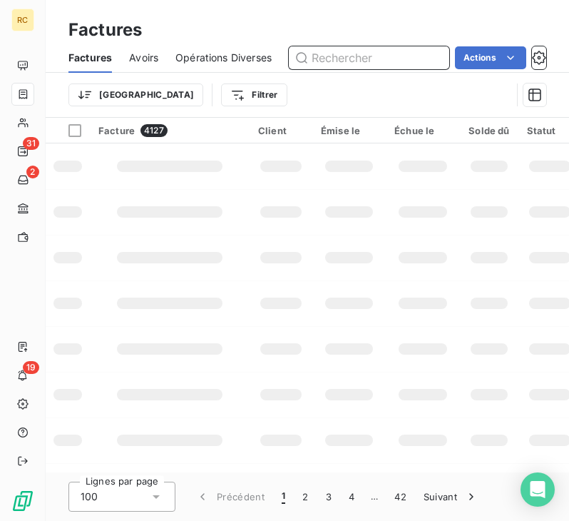
paste input "FC38708"
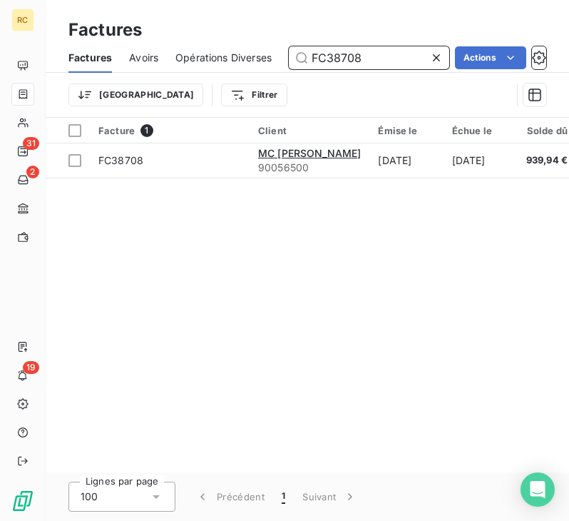
type input "FC38708"
drag, startPoint x: 355, startPoint y: 56, endPoint x: 252, endPoint y: 43, distance: 104.3
click at [252, 43] on div "Factures Avoirs Opérations Diverses FC38708 Actions" at bounding box center [307, 58] width 523 height 30
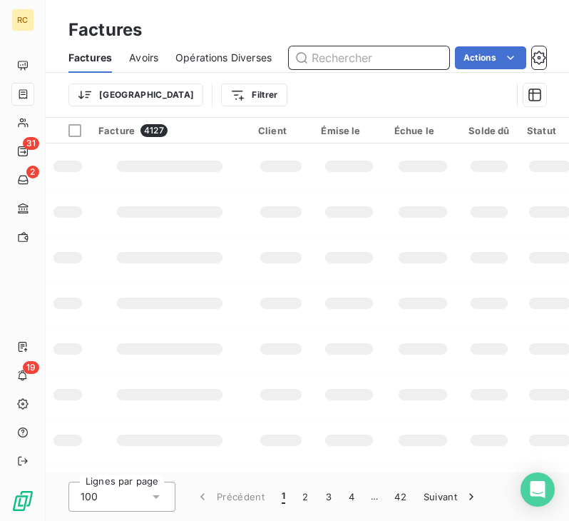
paste input "FC38731"
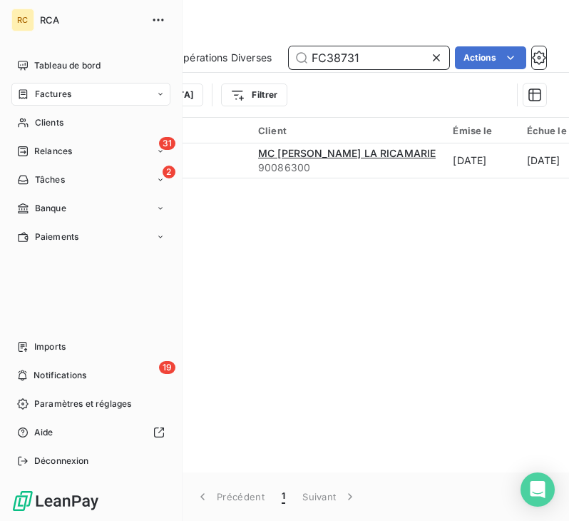
type input "FC38731"
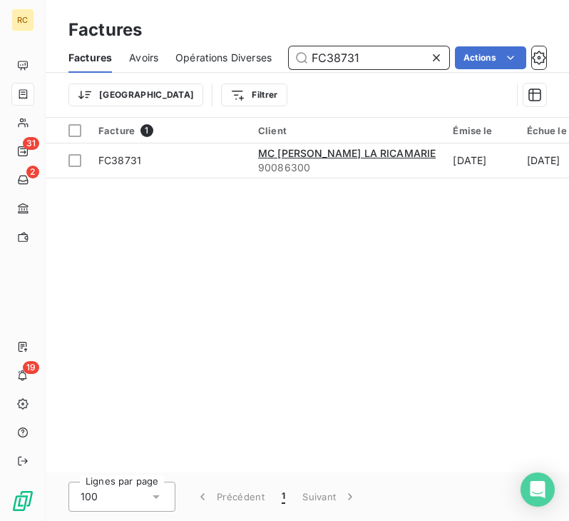
drag, startPoint x: 308, startPoint y: 58, endPoint x: 252, endPoint y: 58, distance: 55.6
click at [253, 58] on div "Factures Avoirs Opérations Diverses FC38731 Actions" at bounding box center [307, 58] width 523 height 30
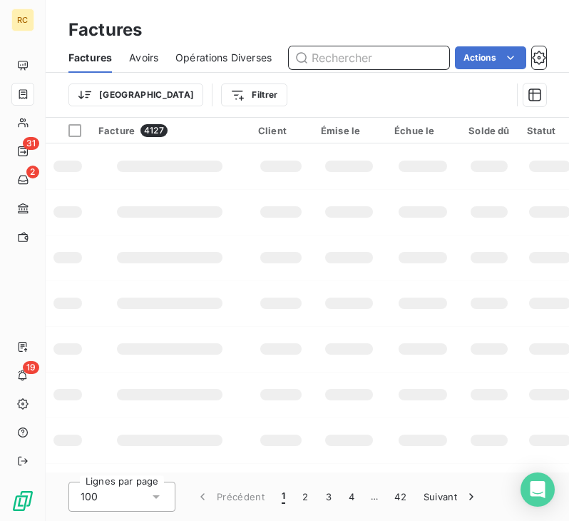
paste input "FC38729"
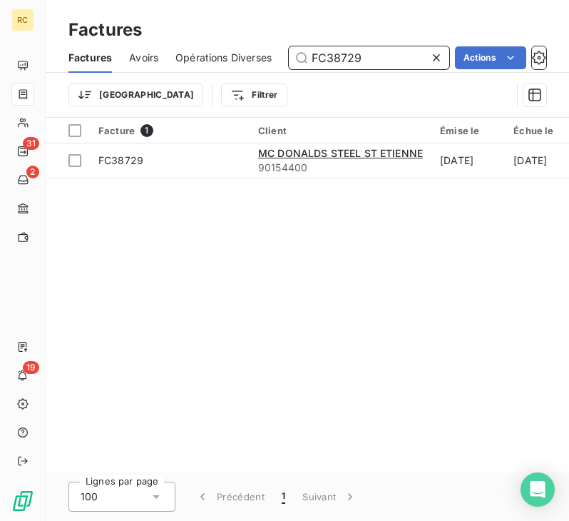
type input "FC38729"
drag, startPoint x: 372, startPoint y: 53, endPoint x: 280, endPoint y: 53, distance: 92.0
click at [280, 53] on div "Factures Avoirs Opérations Diverses FC38729 Actions" at bounding box center [307, 58] width 523 height 30
paste input "FC38685"
type input "FC38685"
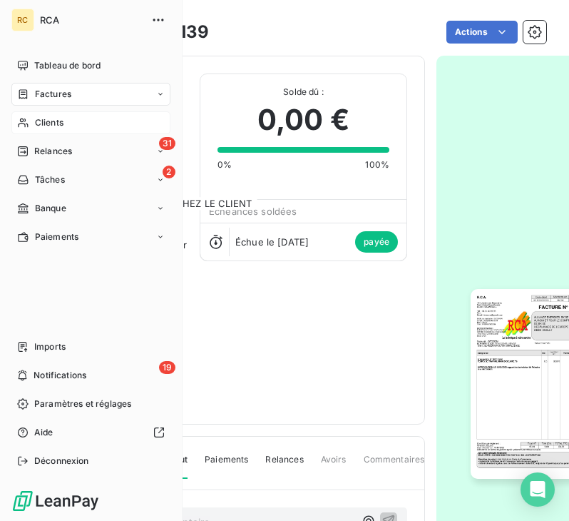
click at [69, 123] on div "Clients" at bounding box center [90, 122] width 159 height 23
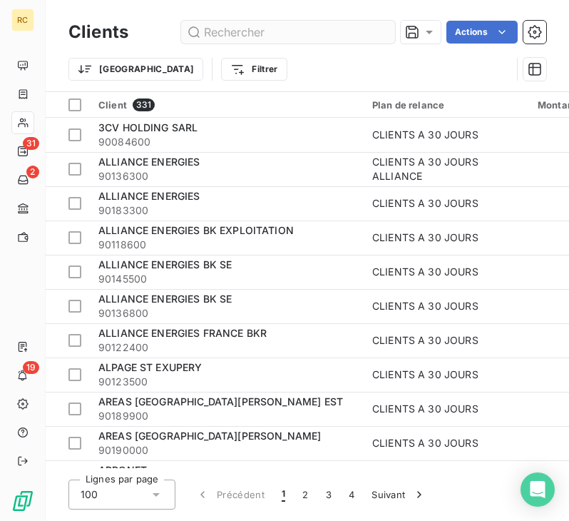
click at [303, 41] on input "text" at bounding box center [288, 32] width 214 height 23
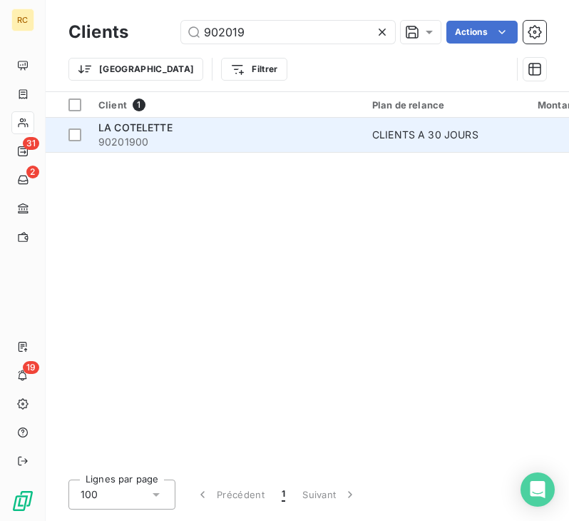
type input "902019"
click at [214, 138] on span "90201900" at bounding box center [226, 142] width 257 height 14
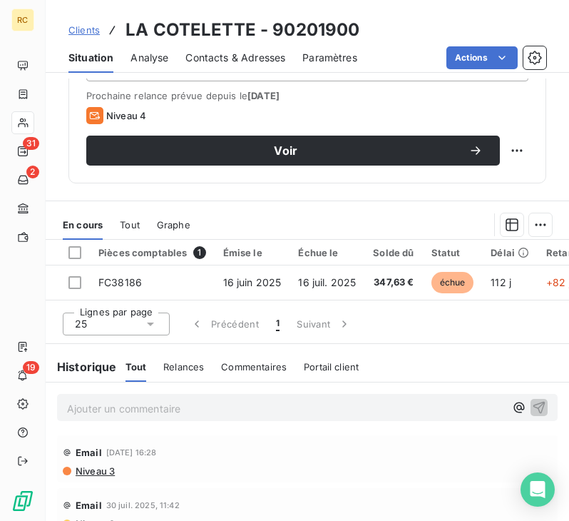
scroll to position [571, 0]
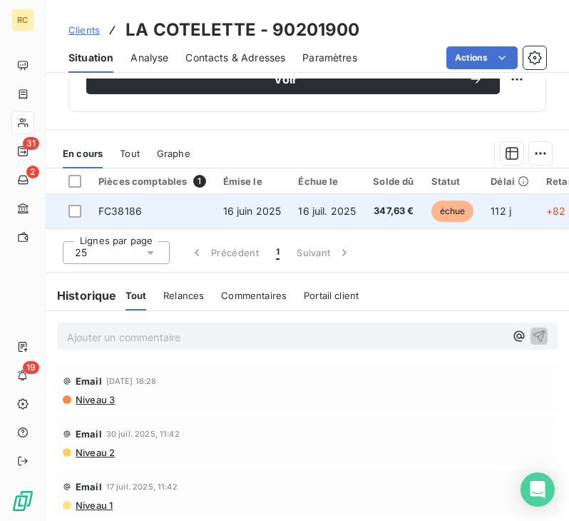
click at [227, 215] on span "16 juin 2025" at bounding box center [252, 211] width 58 height 12
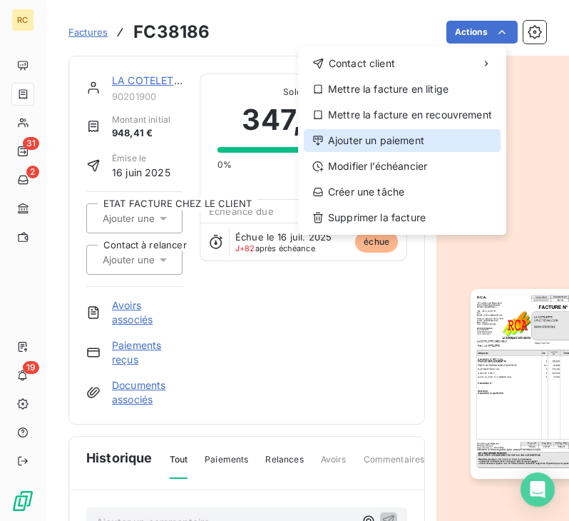
click at [414, 149] on div "Ajouter un paiement" at bounding box center [402, 140] width 197 height 23
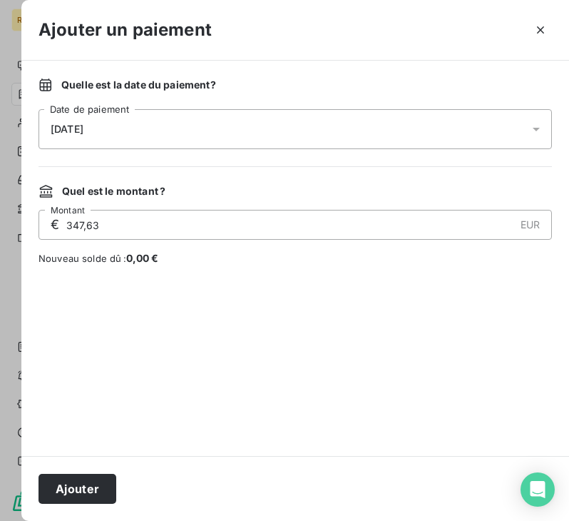
click at [148, 132] on div "[DATE]" at bounding box center [295, 129] width 513 height 40
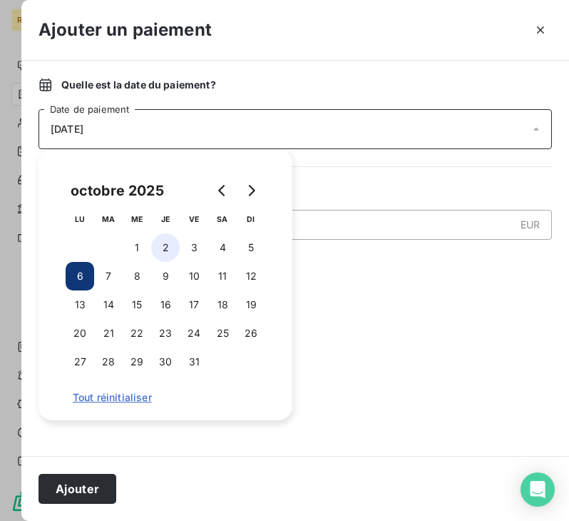
click at [165, 241] on button "2" at bounding box center [165, 247] width 29 height 29
click at [387, 310] on div at bounding box center [295, 360] width 513 height 156
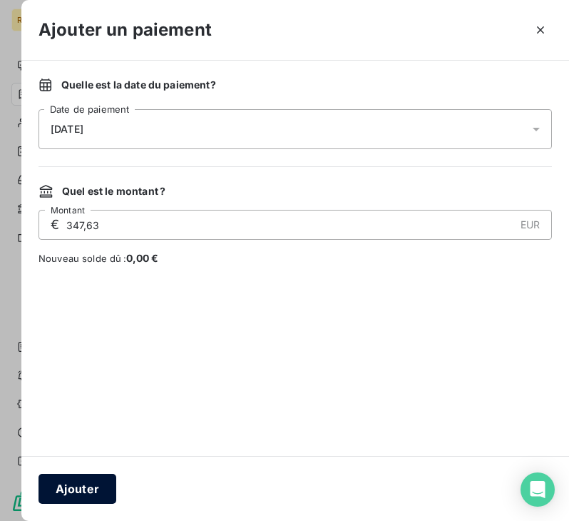
click at [77, 484] on button "Ajouter" at bounding box center [78, 489] width 78 height 30
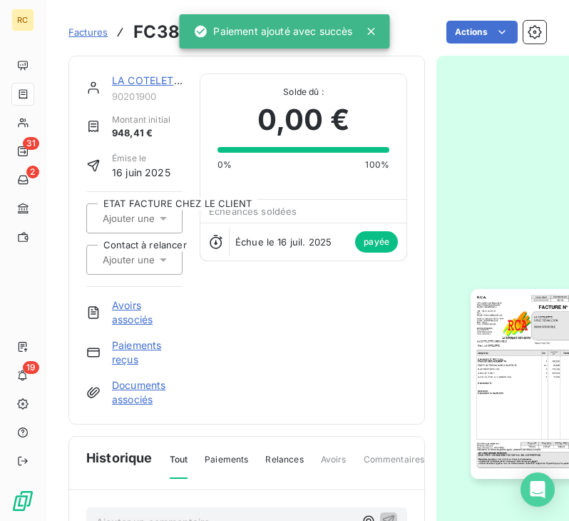
click at [153, 79] on link "LA COTELETTE" at bounding box center [149, 80] width 74 height 12
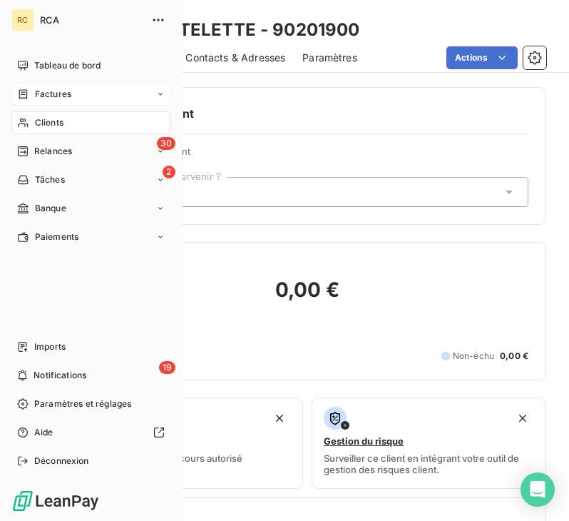
click at [75, 87] on div "Factures" at bounding box center [90, 94] width 159 height 23
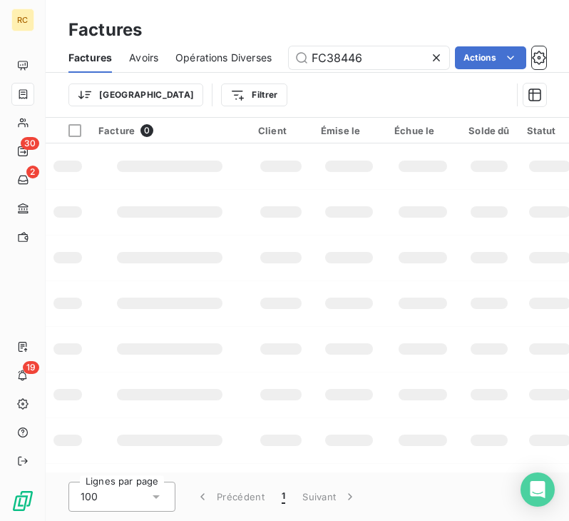
drag, startPoint x: 374, startPoint y: 64, endPoint x: 247, endPoint y: 63, distance: 126.2
click at [247, 63] on div "Factures Avoirs Opérations Diverses FC38446 Actions" at bounding box center [307, 58] width 523 height 30
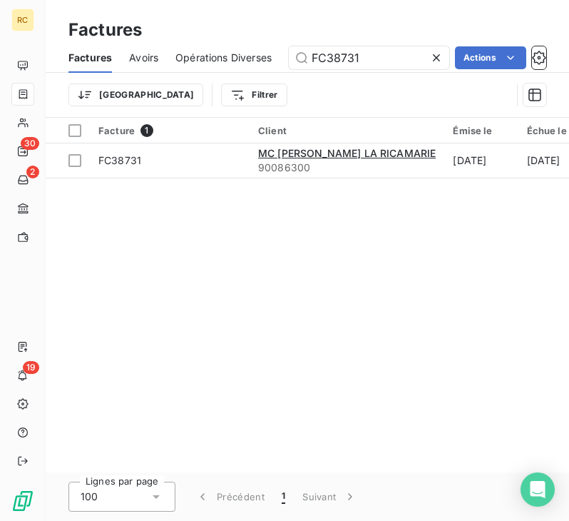
type input "FC38731"
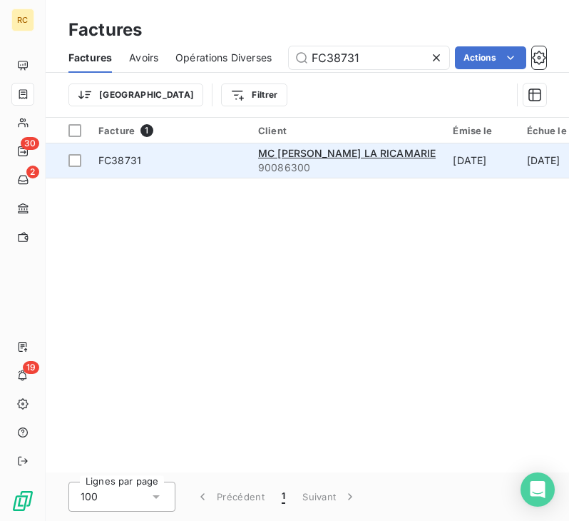
click at [223, 173] on td "FC38731" at bounding box center [170, 160] width 160 height 34
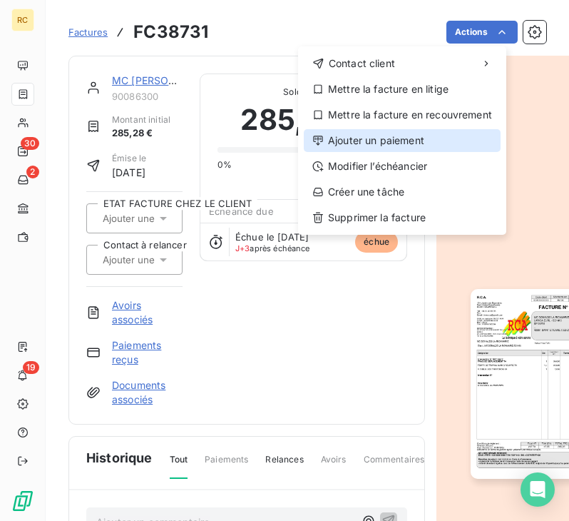
click at [407, 142] on div "Ajouter un paiement" at bounding box center [402, 140] width 197 height 23
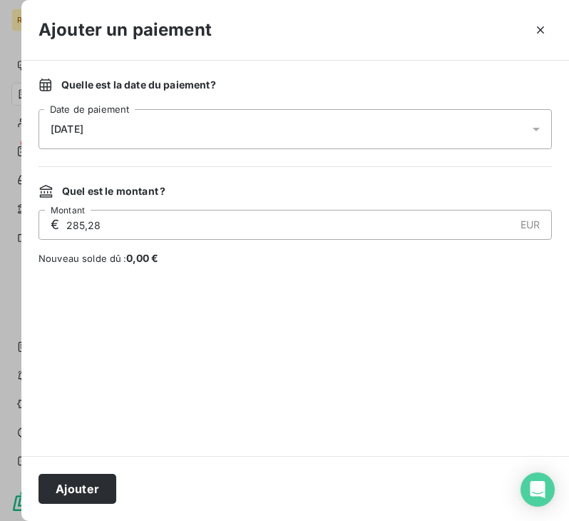
click at [210, 128] on div "[DATE]" at bounding box center [295, 129] width 513 height 40
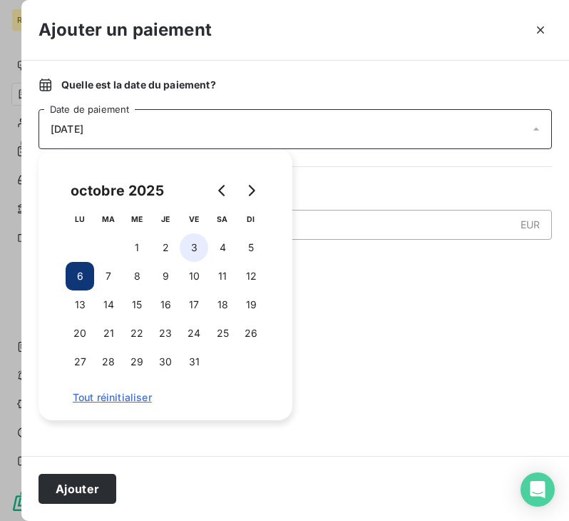
click at [196, 243] on button "3" at bounding box center [194, 247] width 29 height 29
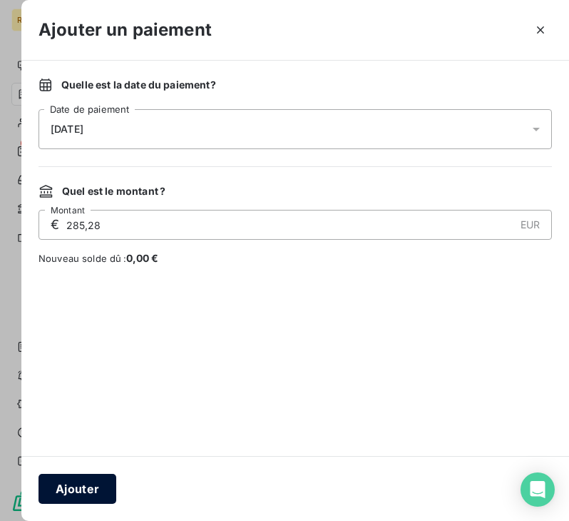
click at [71, 479] on button "Ajouter" at bounding box center [78, 489] width 78 height 30
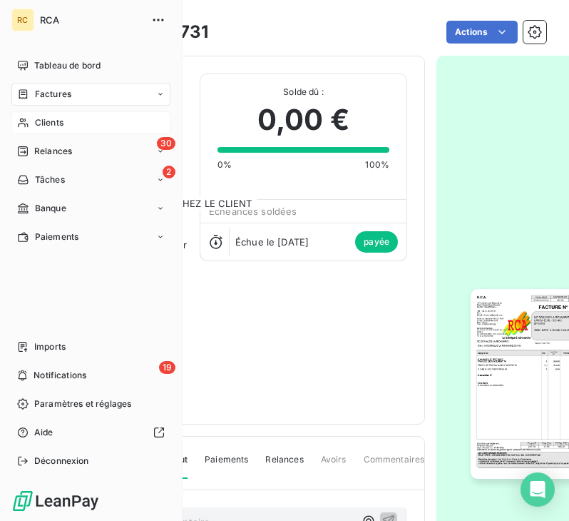
click at [68, 125] on div "Clients" at bounding box center [90, 122] width 159 height 23
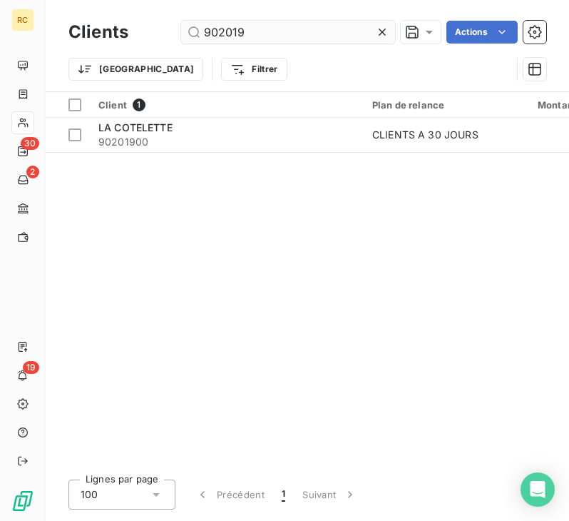
click at [255, 34] on input "902019" at bounding box center [288, 32] width 214 height 23
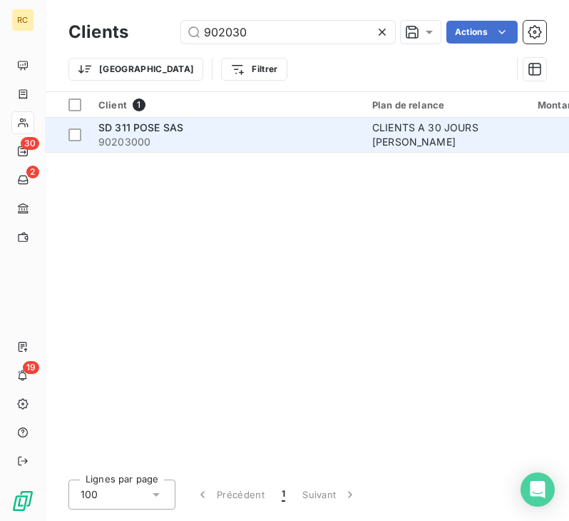
type input "902030"
click at [166, 140] on span "90203000" at bounding box center [226, 142] width 257 height 14
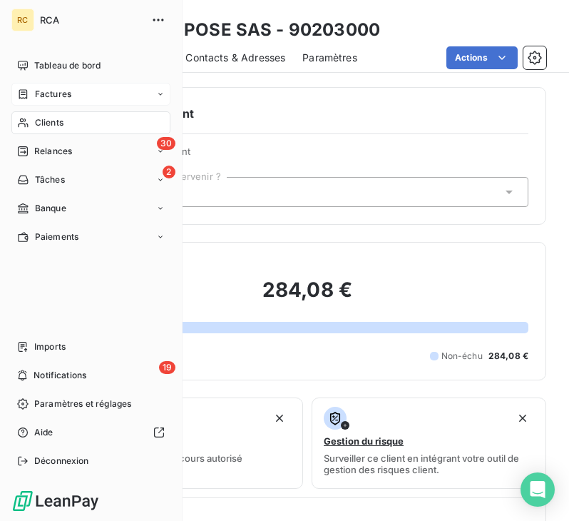
click at [56, 91] on span "Factures" at bounding box center [53, 94] width 36 height 13
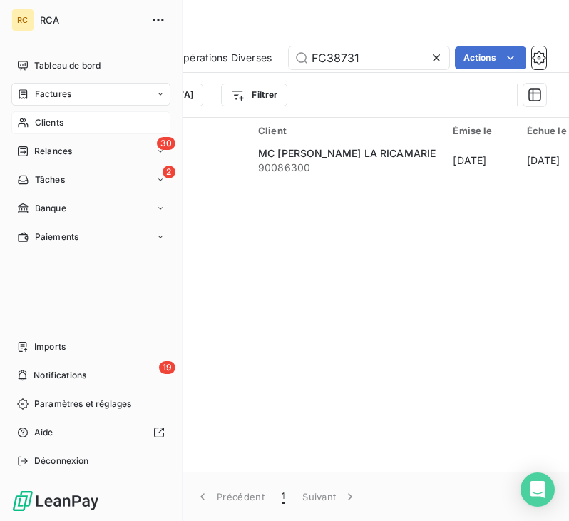
click at [62, 126] on span "Clients" at bounding box center [49, 122] width 29 height 13
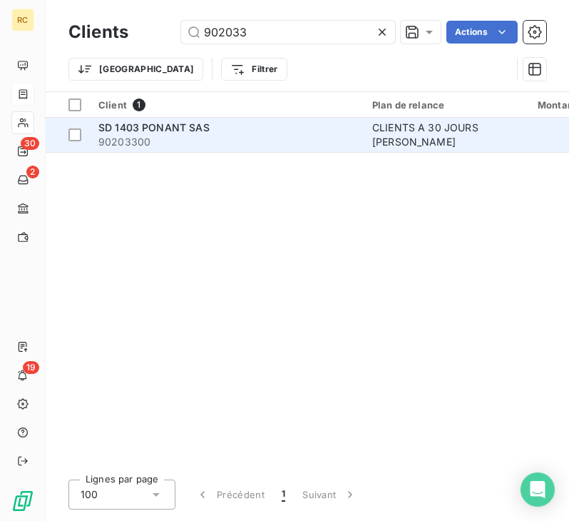
type input "902033"
click at [240, 140] on span "90203300" at bounding box center [226, 142] width 257 height 14
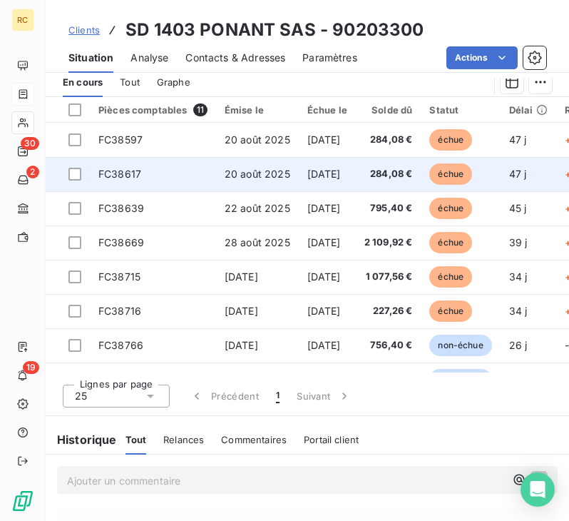
scroll to position [571, 0]
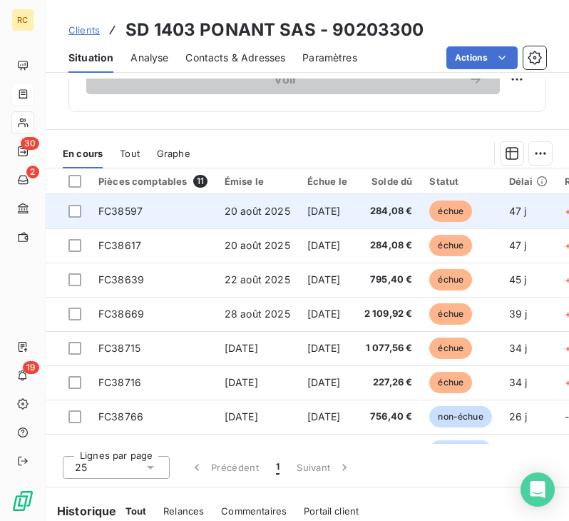
click at [341, 216] on span "[DATE]" at bounding box center [324, 211] width 34 height 12
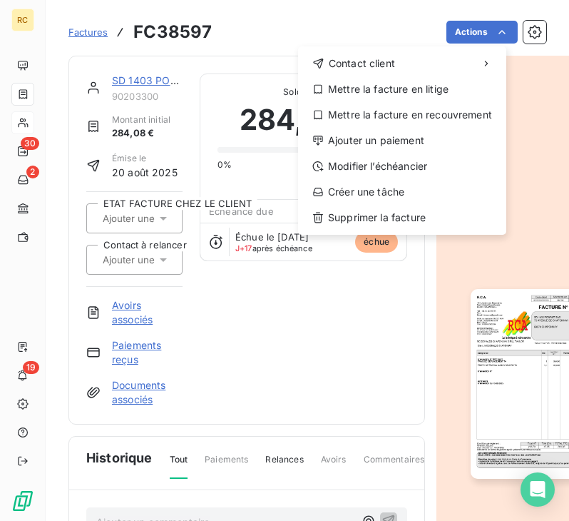
click at [380, 321] on html "RC 30 2 19 Factures FC38597 Actions Contact client Mettre la facture en litige …" at bounding box center [284, 260] width 569 height 521
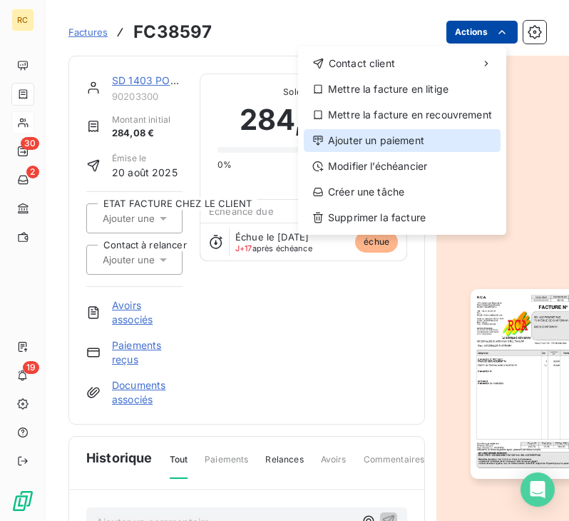
click at [416, 133] on div "Ajouter un paiement" at bounding box center [402, 140] width 197 height 23
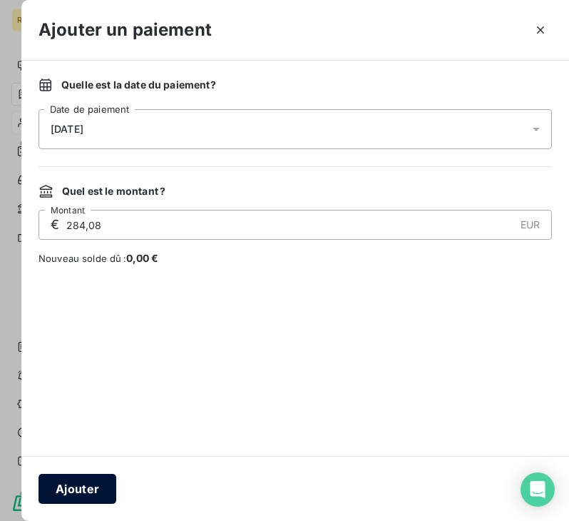
click at [77, 488] on button "Ajouter" at bounding box center [78, 489] width 78 height 30
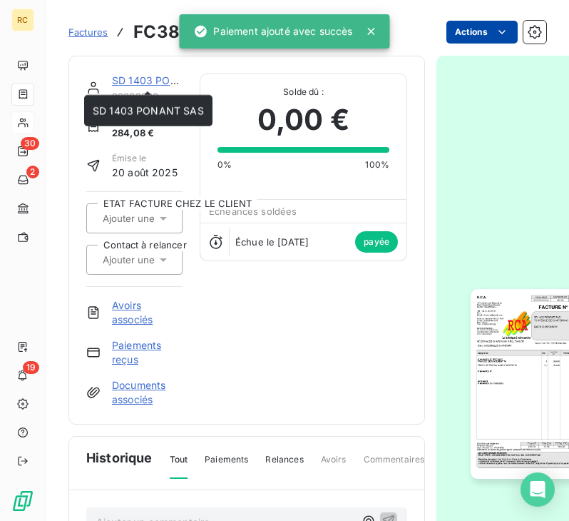
click at [153, 80] on link "SD 1403 PONANT SAS" at bounding box center [167, 80] width 111 height 12
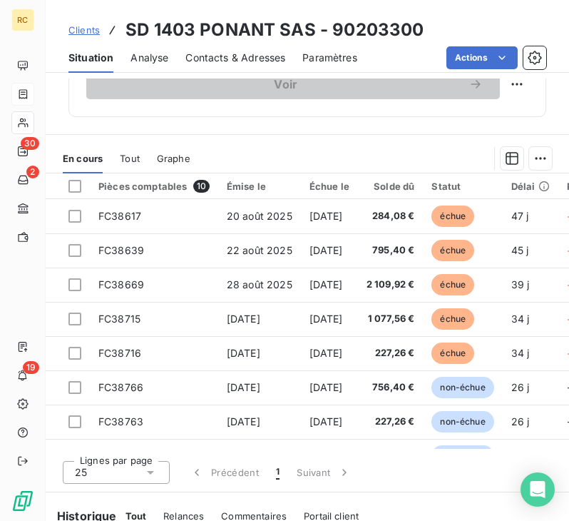
scroll to position [571, 0]
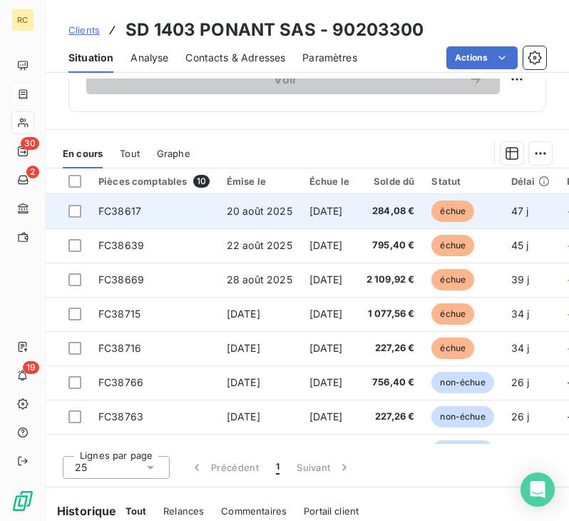
click at [324, 209] on span "[DATE]" at bounding box center [327, 211] width 34 height 12
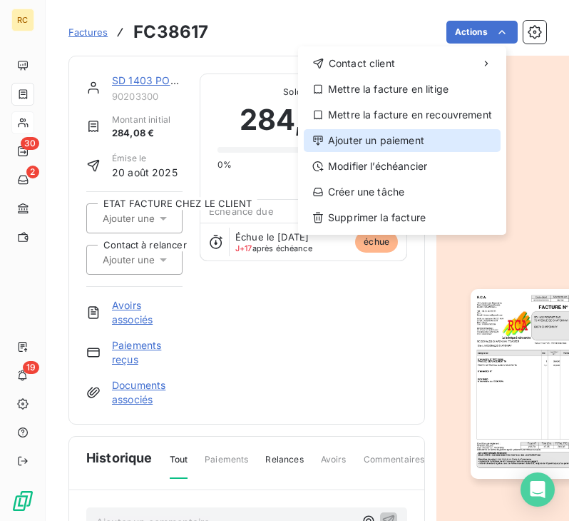
click at [424, 135] on div "Ajouter un paiement" at bounding box center [402, 140] width 197 height 23
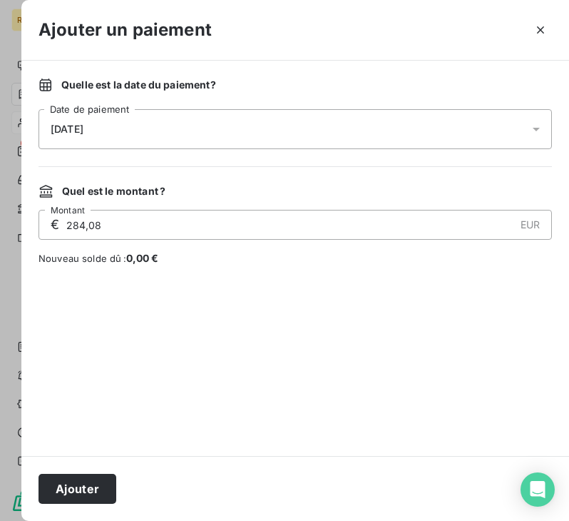
click at [295, 133] on div "[DATE]" at bounding box center [295, 129] width 513 height 40
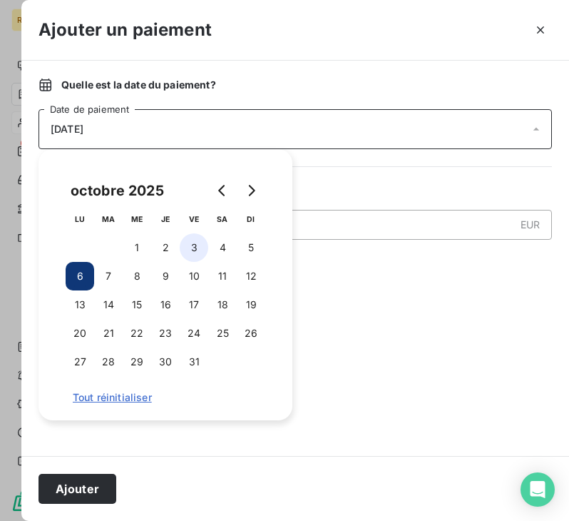
click at [193, 245] on button "3" at bounding box center [194, 247] width 29 height 29
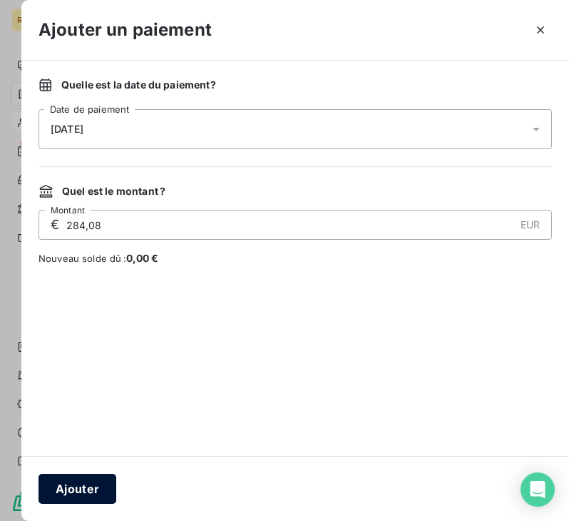
click at [101, 491] on button "Ajouter" at bounding box center [78, 489] width 78 height 30
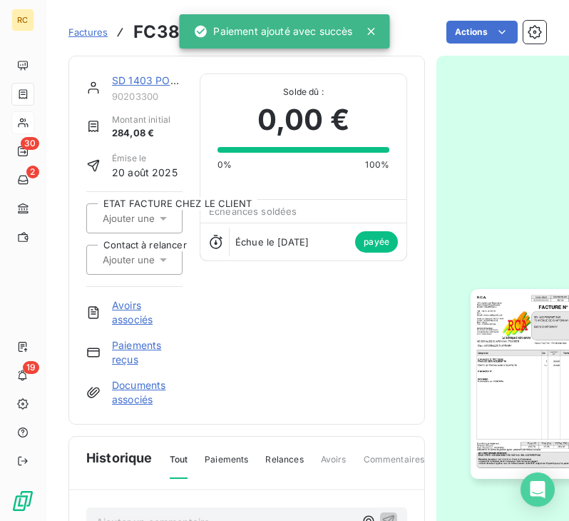
click at [143, 80] on link "SD 1403 PONANT SAS" at bounding box center [167, 80] width 111 height 12
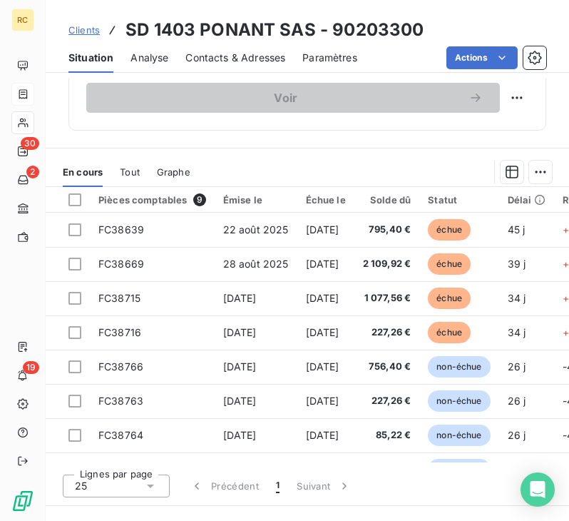
scroll to position [642, 0]
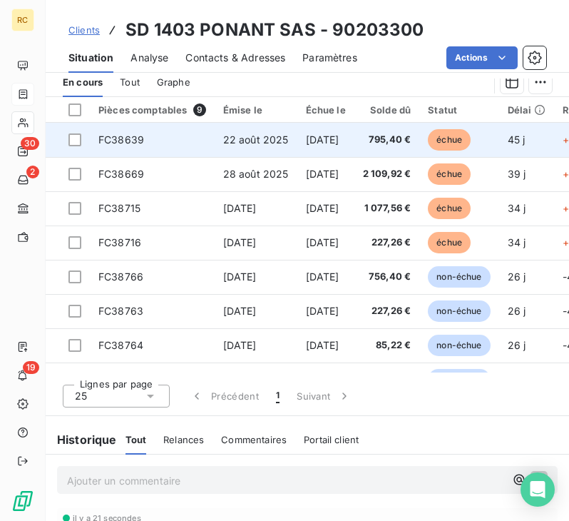
click at [165, 138] on td "FC38639" at bounding box center [152, 140] width 125 height 34
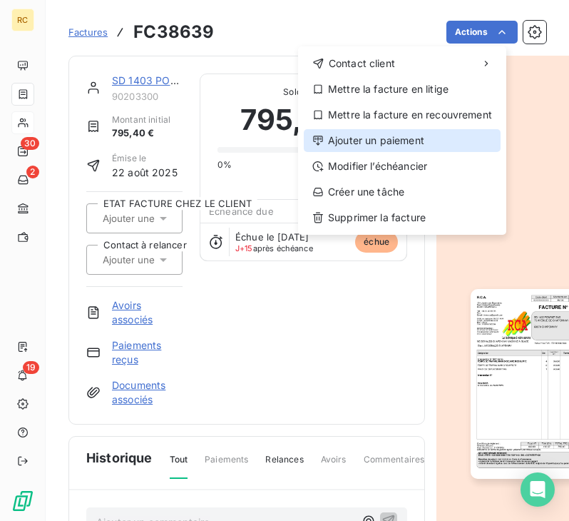
click at [403, 142] on div "Ajouter un paiement" at bounding box center [402, 140] width 197 height 23
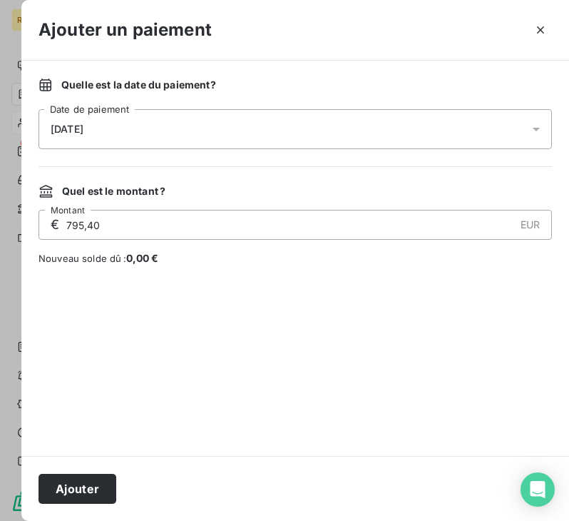
click at [173, 121] on div "[DATE]" at bounding box center [295, 129] width 513 height 40
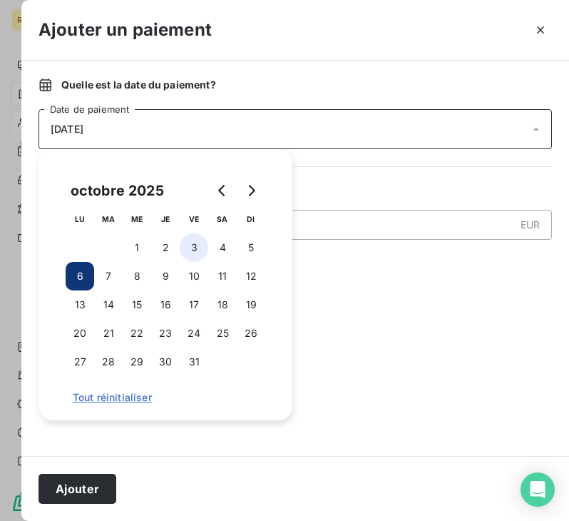
click at [193, 245] on button "3" at bounding box center [194, 247] width 29 height 29
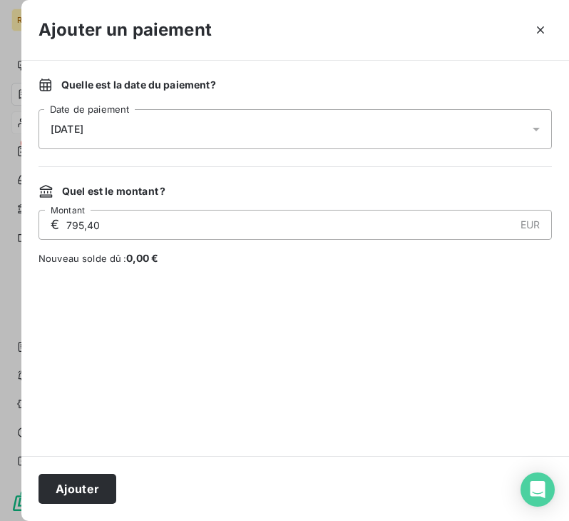
click at [332, 296] on div at bounding box center [295, 360] width 513 height 156
click at [93, 485] on button "Ajouter" at bounding box center [78, 489] width 78 height 30
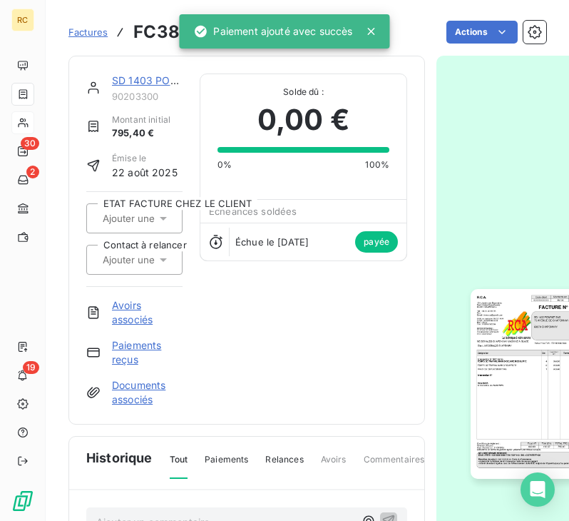
click at [149, 81] on link "SD 1403 PONANT SAS" at bounding box center [167, 80] width 111 height 12
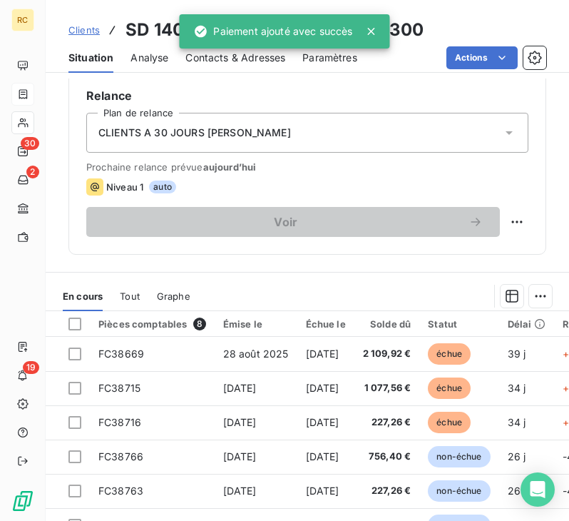
scroll to position [571, 0]
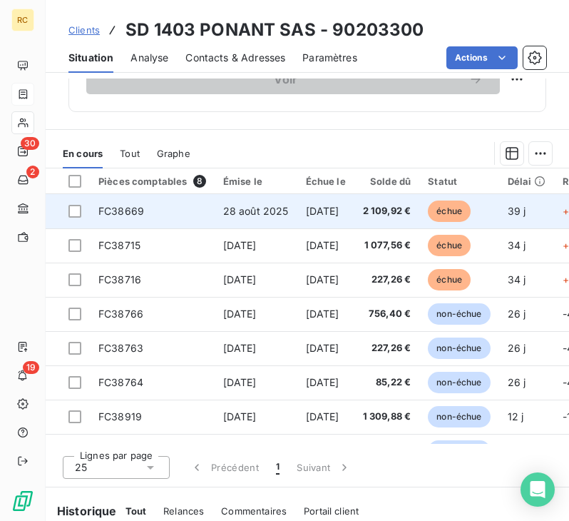
click at [268, 211] on span "28 août 2025" at bounding box center [256, 211] width 66 height 12
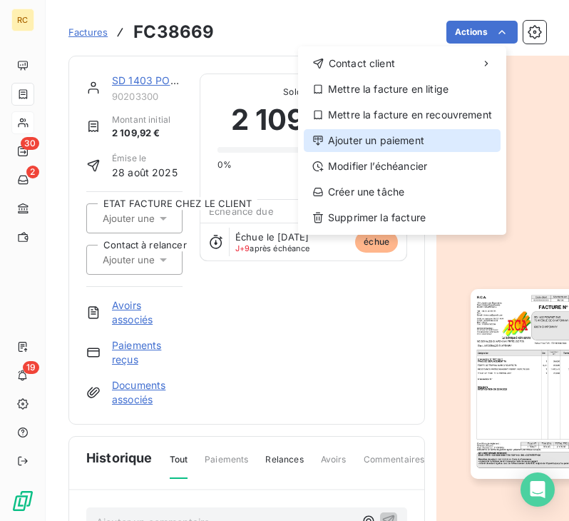
click at [393, 129] on div "Ajouter un paiement" at bounding box center [402, 140] width 197 height 23
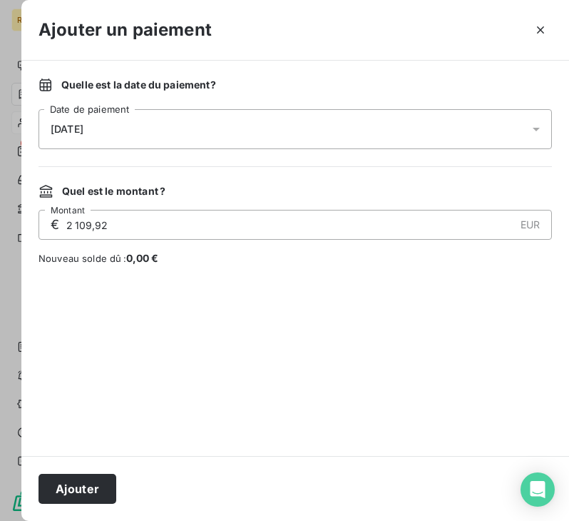
click at [219, 128] on div "[DATE]" at bounding box center [295, 129] width 513 height 40
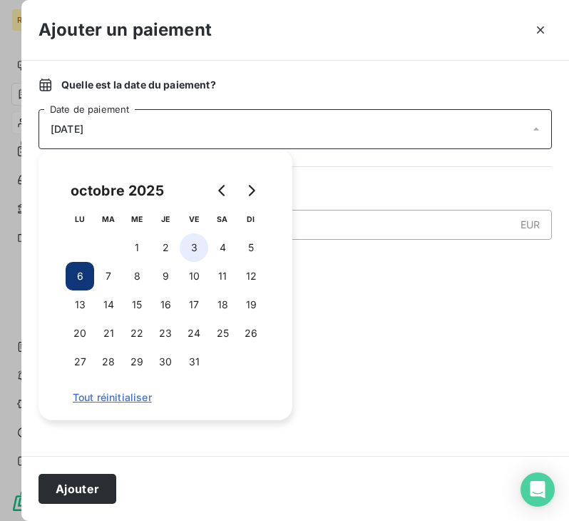
click at [193, 244] on button "3" at bounding box center [194, 247] width 29 height 29
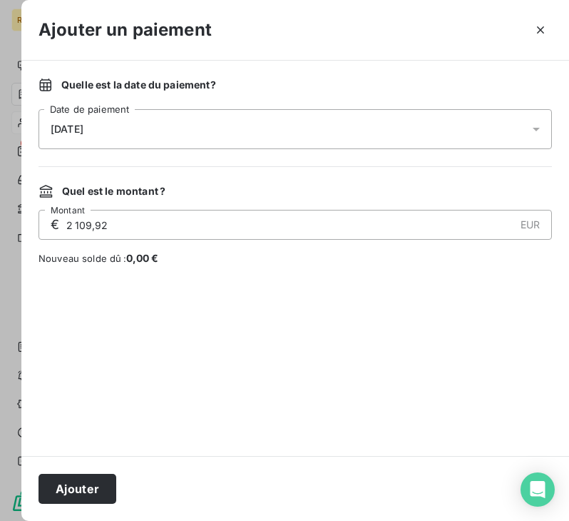
click at [355, 278] on div "Quelle est la date du paiement ? [DATE] Date de paiement Quel est le montant ? …" at bounding box center [295, 258] width 548 height 395
click at [91, 493] on button "Ajouter" at bounding box center [78, 489] width 78 height 30
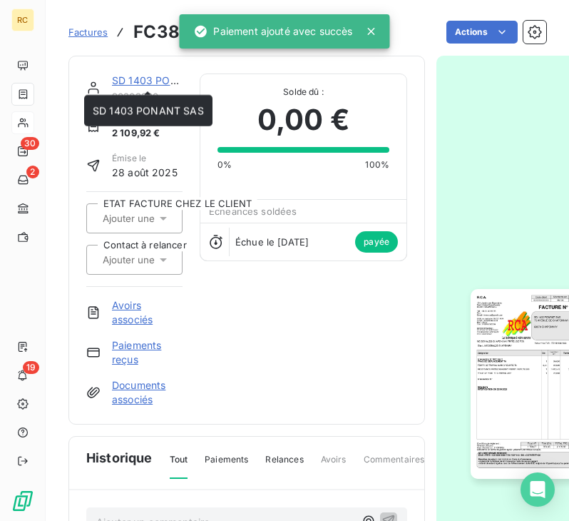
click at [139, 81] on link "SD 1403 PONANT SAS" at bounding box center [167, 80] width 111 height 12
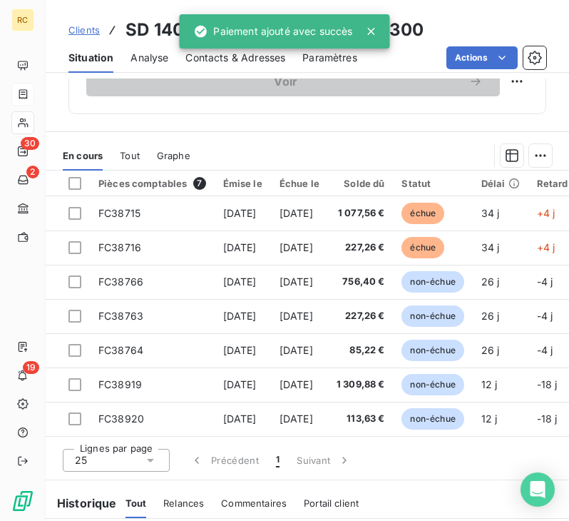
scroll to position [571, 0]
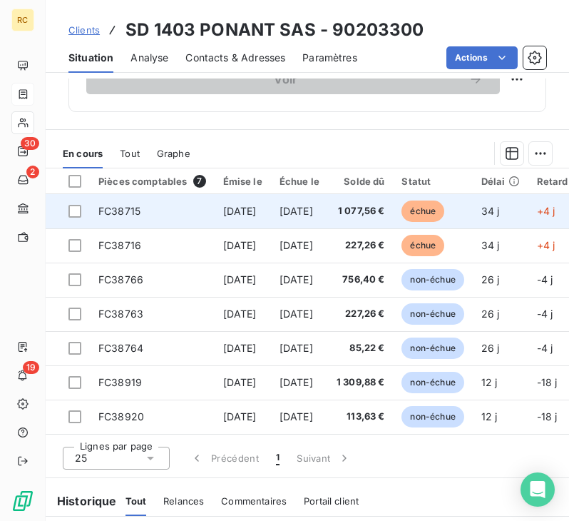
click at [313, 209] on span "[DATE]" at bounding box center [297, 211] width 34 height 12
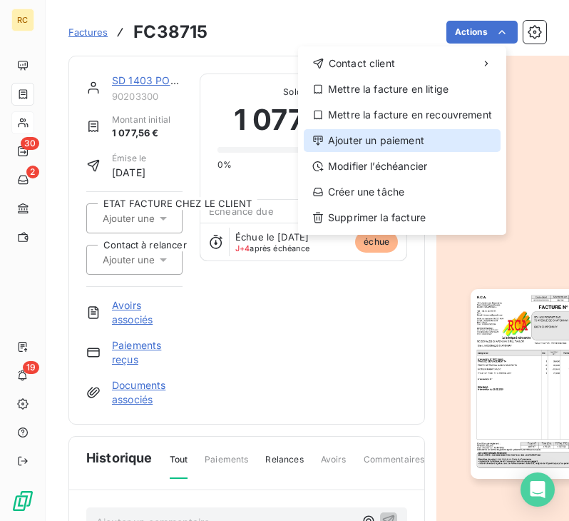
click at [382, 131] on div "Ajouter un paiement" at bounding box center [402, 140] width 197 height 23
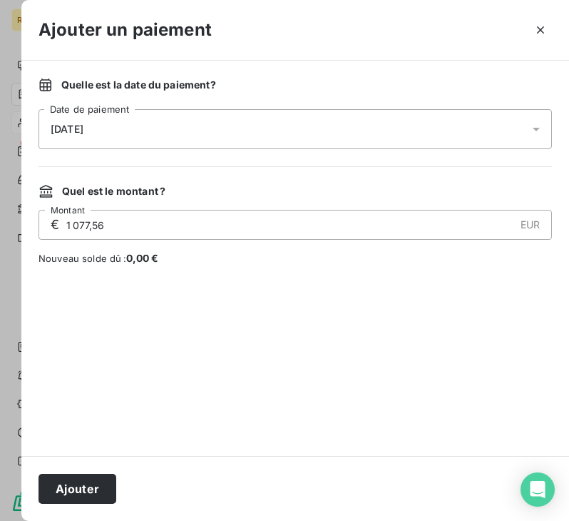
click at [226, 137] on div "[DATE]" at bounding box center [295, 129] width 513 height 40
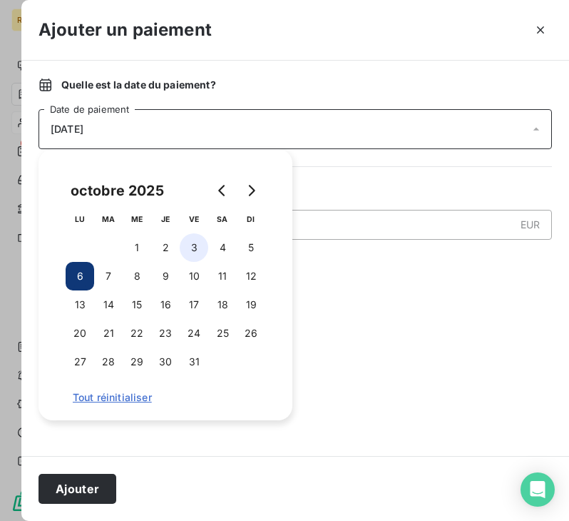
click at [188, 249] on button "3" at bounding box center [194, 247] width 29 height 29
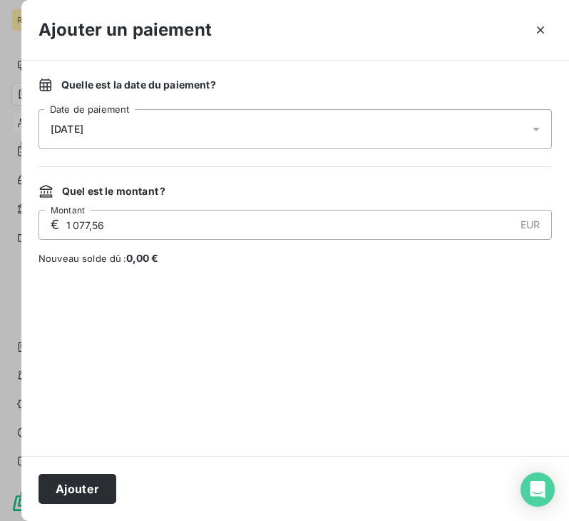
click at [334, 354] on div at bounding box center [295, 360] width 513 height 156
click at [61, 489] on button "Ajouter" at bounding box center [78, 489] width 78 height 30
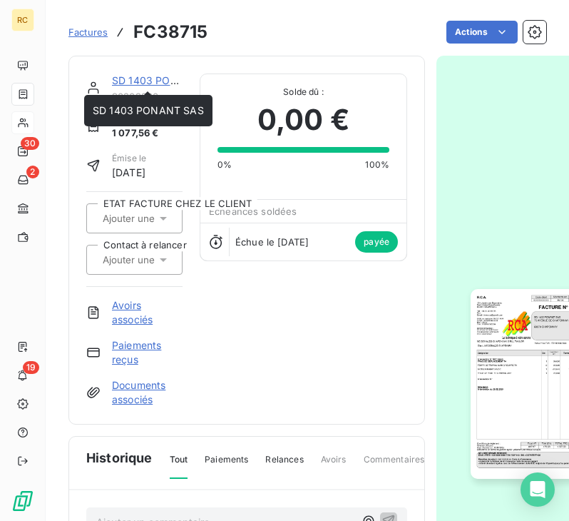
click at [150, 78] on link "SD 1403 PONANT SAS" at bounding box center [167, 80] width 111 height 12
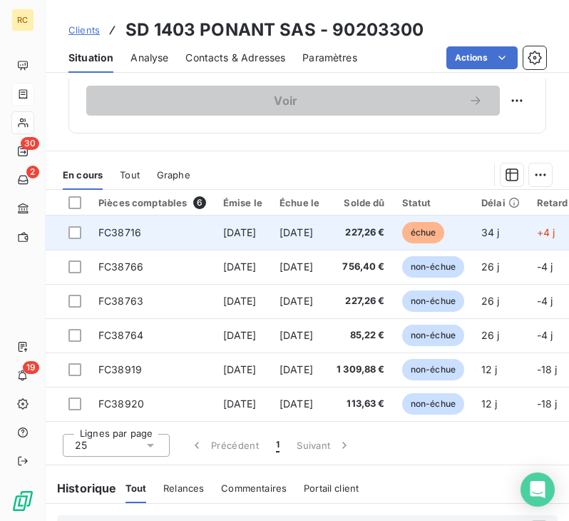
scroll to position [571, 0]
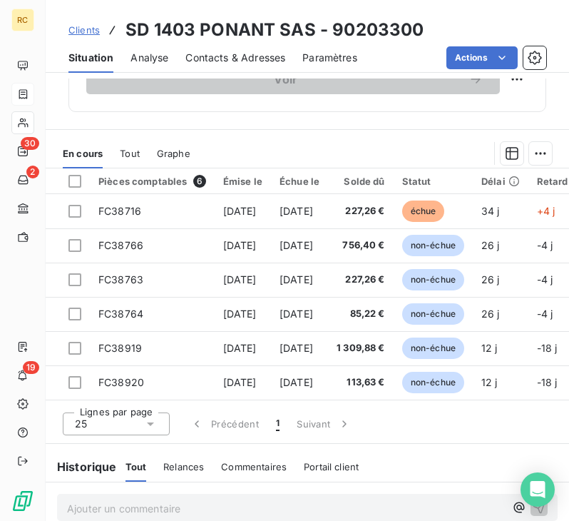
click at [126, 152] on span "Tout" at bounding box center [130, 153] width 20 height 11
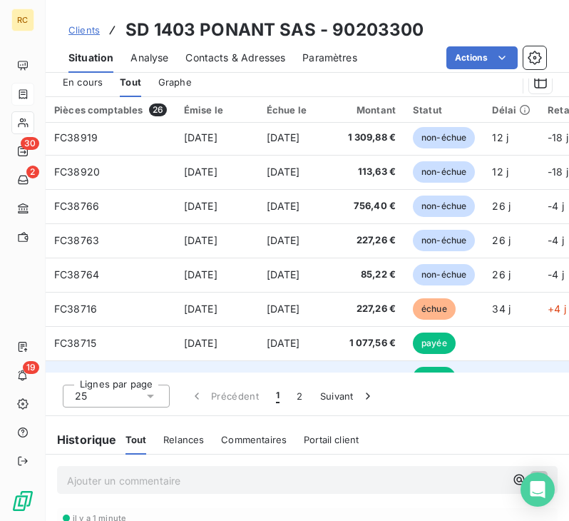
scroll to position [0, 0]
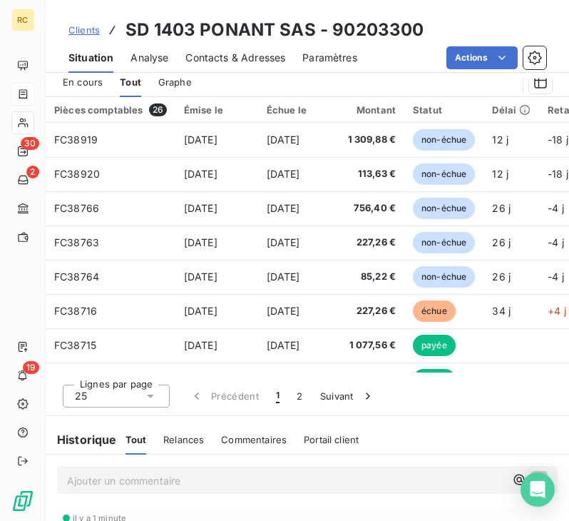
click at [83, 80] on span "En cours" at bounding box center [83, 81] width 40 height 11
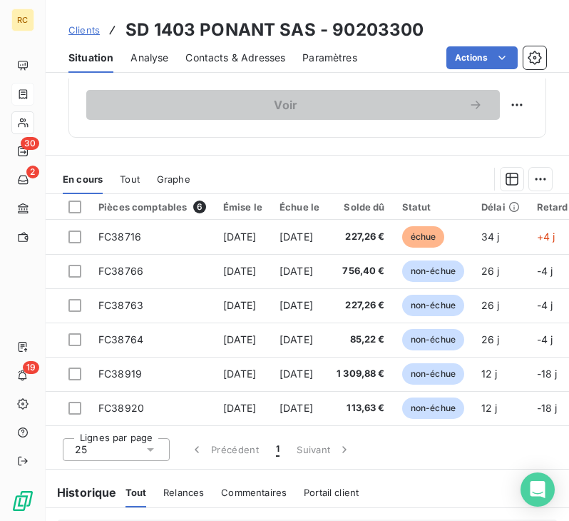
scroll to position [571, 0]
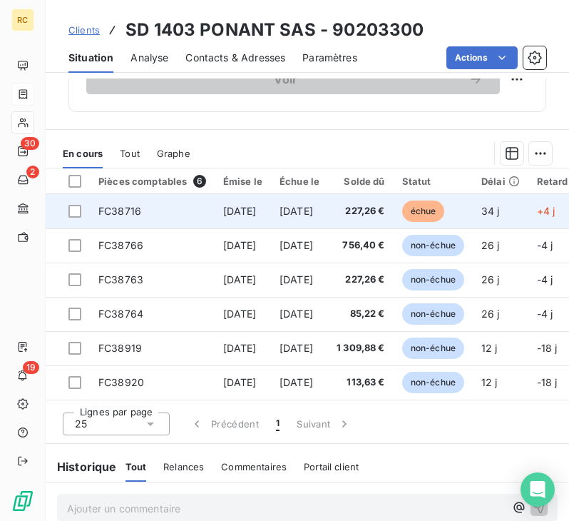
click at [230, 212] on span "[DATE]" at bounding box center [240, 211] width 34 height 12
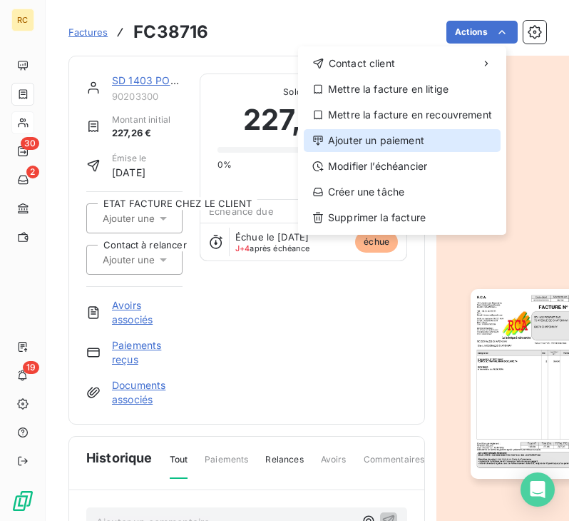
click at [404, 142] on div "Ajouter un paiement" at bounding box center [402, 140] width 197 height 23
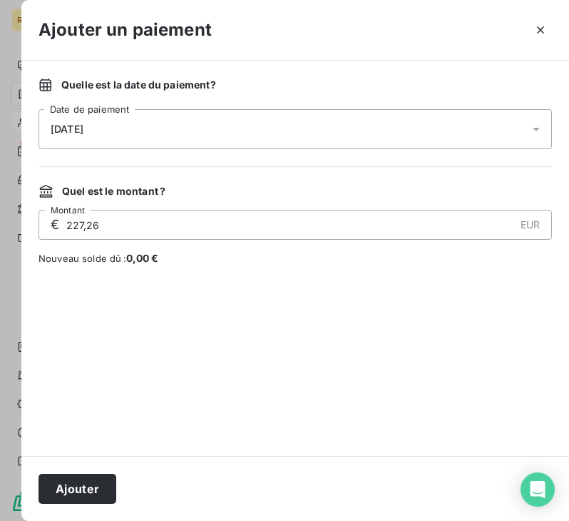
click at [210, 118] on div "[DATE]" at bounding box center [295, 129] width 513 height 40
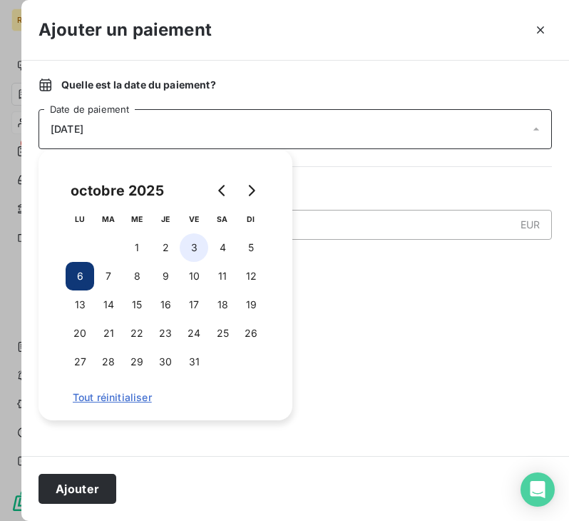
click at [193, 245] on button "3" at bounding box center [194, 247] width 29 height 29
click at [387, 322] on div at bounding box center [295, 360] width 513 height 156
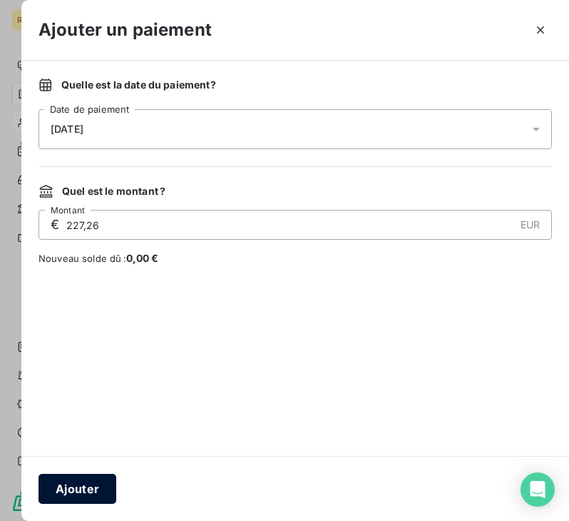
click at [84, 489] on button "Ajouter" at bounding box center [78, 489] width 78 height 30
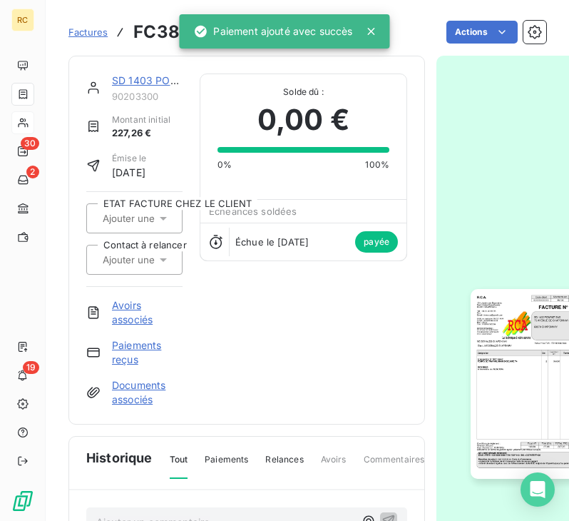
click at [150, 82] on link "SD 1403 PONANT SAS" at bounding box center [167, 80] width 111 height 12
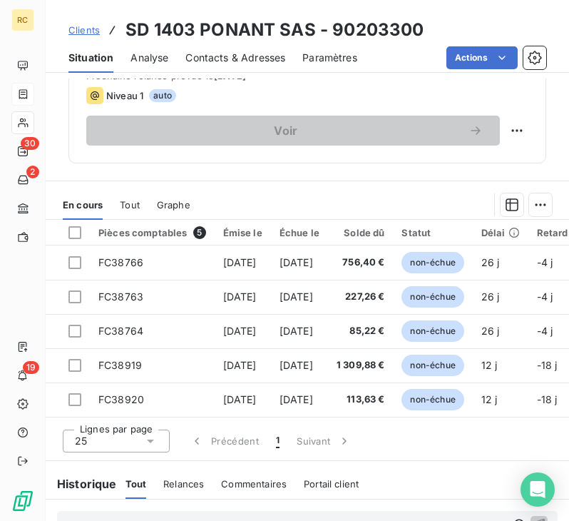
scroll to position [571, 0]
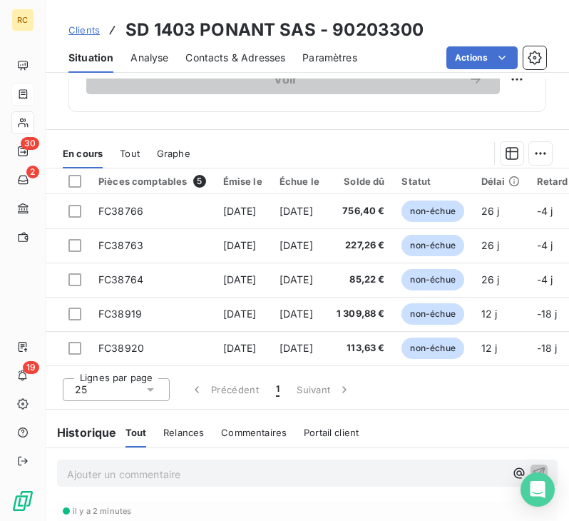
click at [138, 150] on span "Tout" at bounding box center [130, 153] width 20 height 11
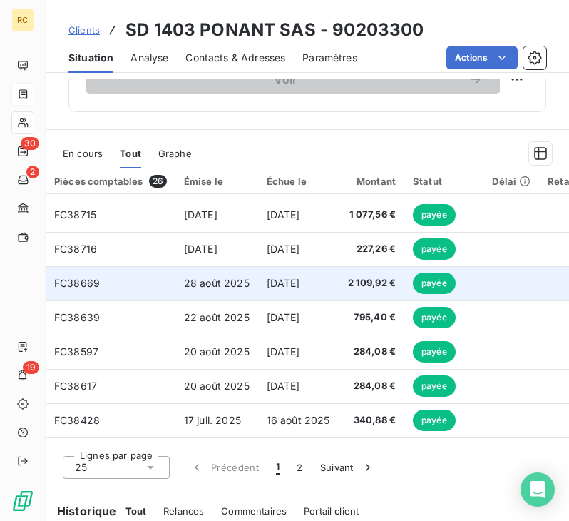
scroll to position [143, 0]
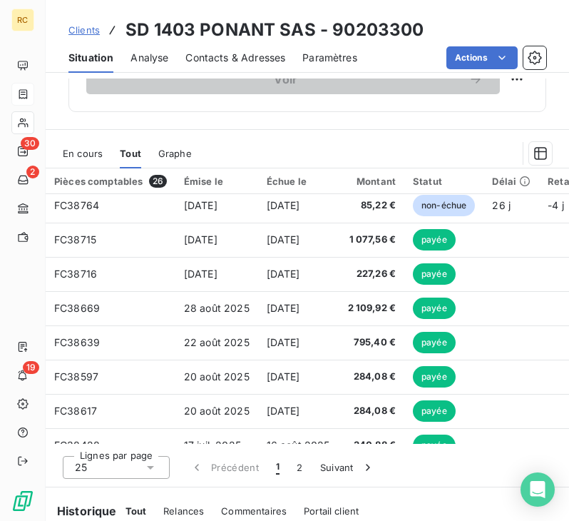
click at [81, 148] on span "En cours" at bounding box center [83, 153] width 40 height 11
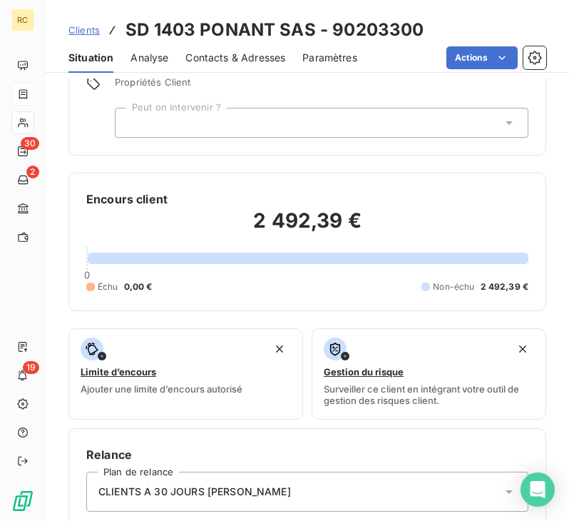
scroll to position [0, 0]
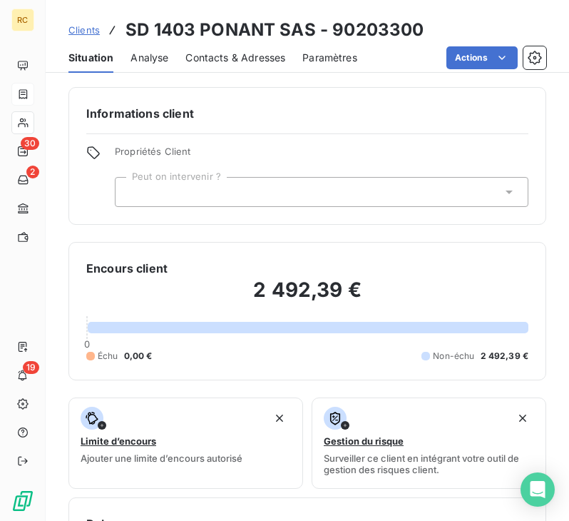
click at [81, 29] on span "Clients" at bounding box center [83, 29] width 31 height 11
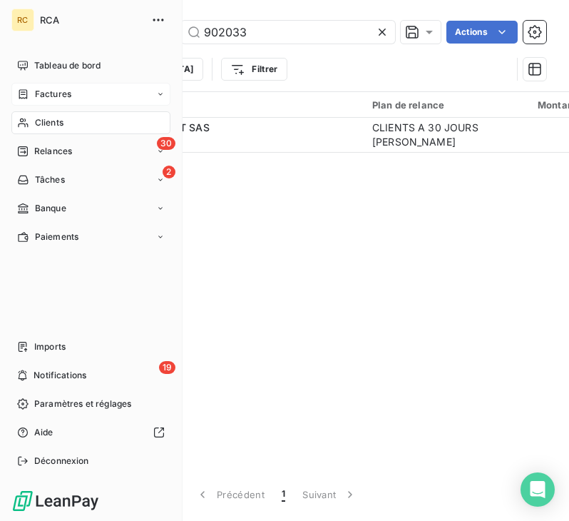
click at [48, 96] on span "Factures" at bounding box center [53, 94] width 36 height 13
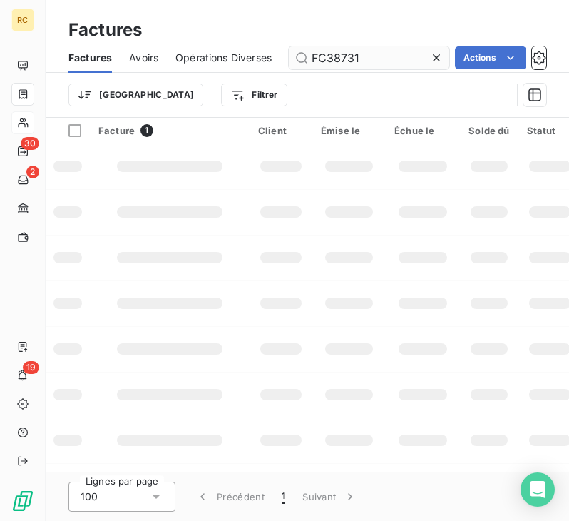
click at [377, 57] on input "FC38731" at bounding box center [369, 57] width 160 height 23
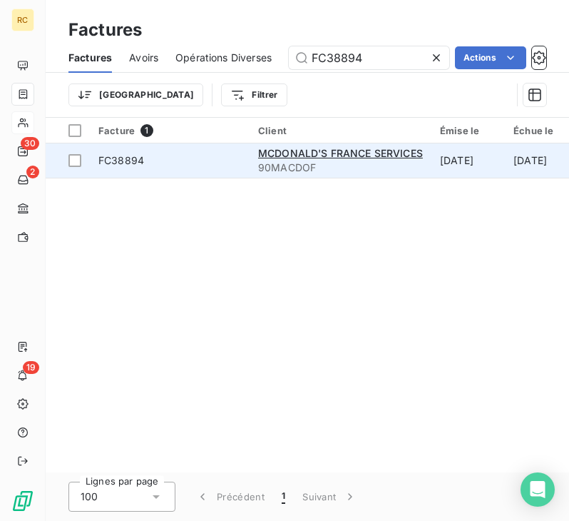
type input "FC38894"
click at [171, 159] on span "FC38894" at bounding box center [169, 160] width 143 height 14
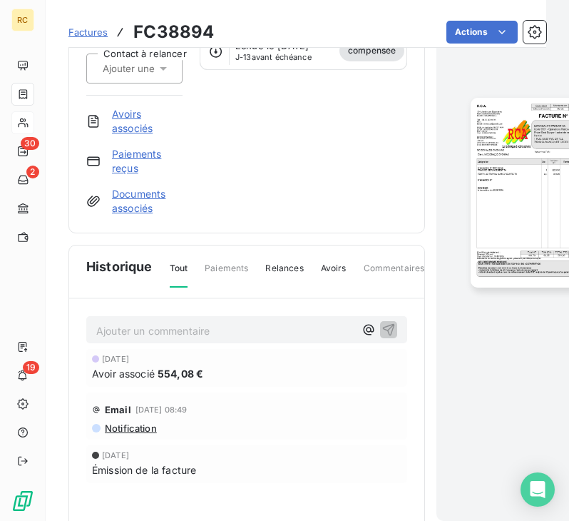
scroll to position [215, 0]
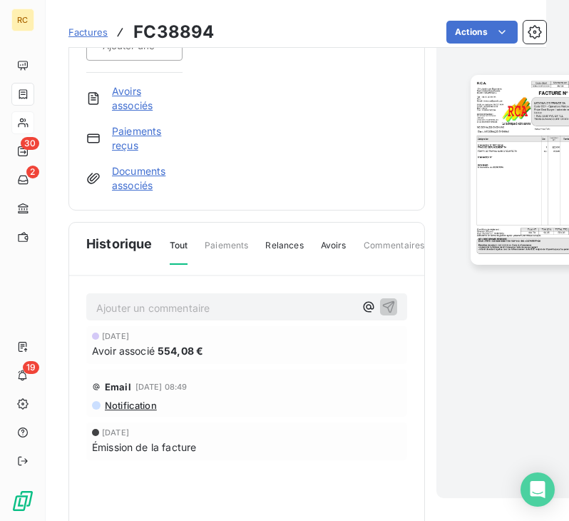
click at [135, 127] on link "Paiements reçus" at bounding box center [147, 138] width 71 height 29
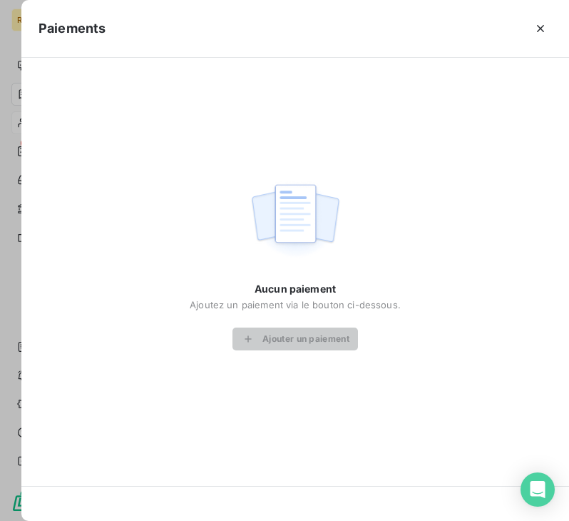
drag, startPoint x: 537, startPoint y: 26, endPoint x: 531, endPoint y: 34, distance: 10.1
click at [537, 27] on icon "button" at bounding box center [540, 28] width 14 height 14
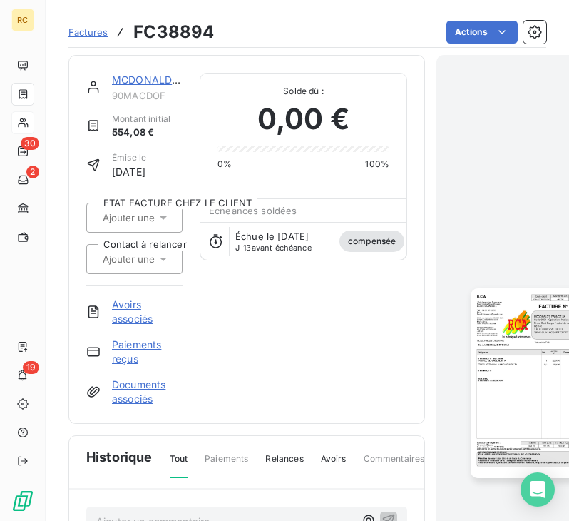
scroll to position [0, 0]
click at [150, 76] on link "MCDONALD'S FRANCE SERVICES" at bounding box center [194, 80] width 165 height 12
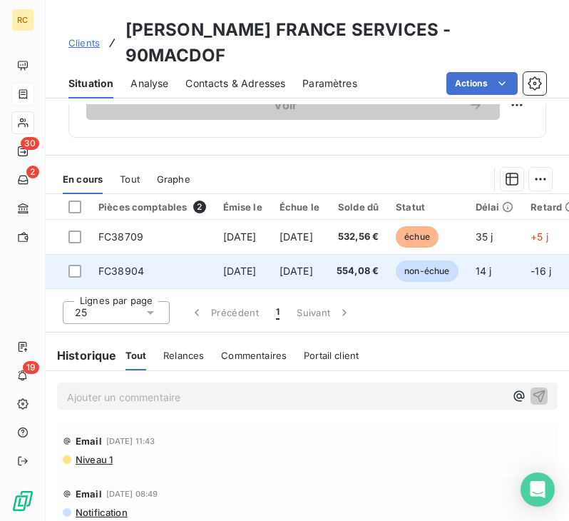
click at [313, 265] on span "[DATE]" at bounding box center [297, 271] width 34 height 12
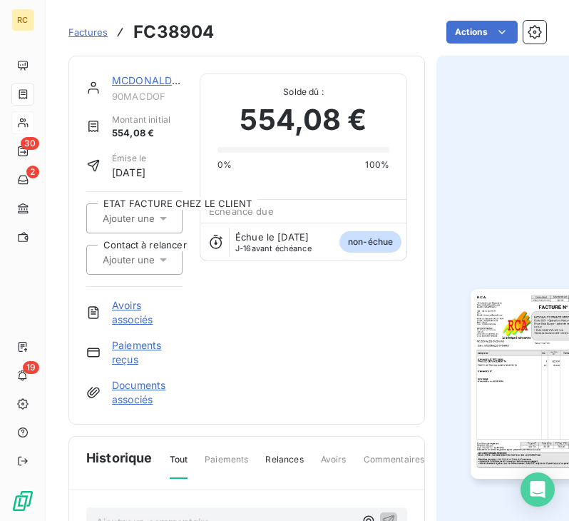
click at [514, 317] on img "button" at bounding box center [538, 384] width 134 height 190
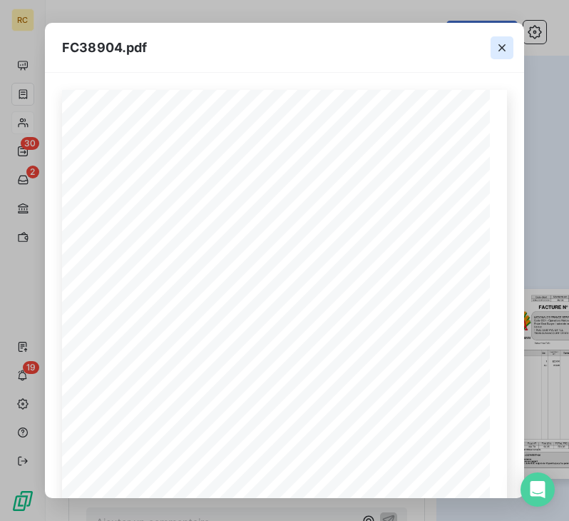
click at [498, 48] on icon "button" at bounding box center [502, 48] width 14 height 14
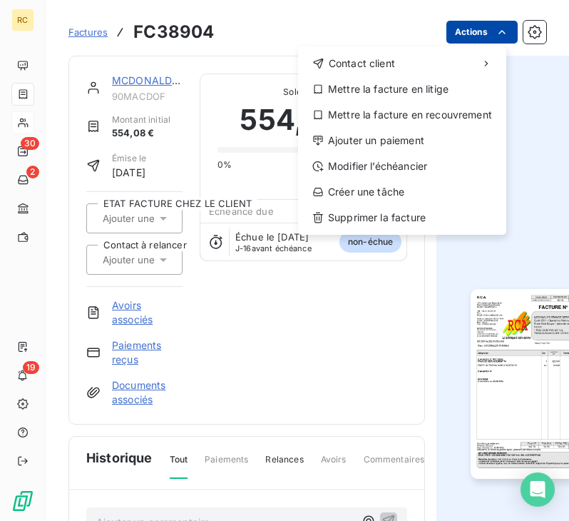
click at [498, 32] on html "RC 30 2 19 Factures FC38904 Actions Contact client Mettre la facture en litige …" at bounding box center [284, 260] width 569 height 521
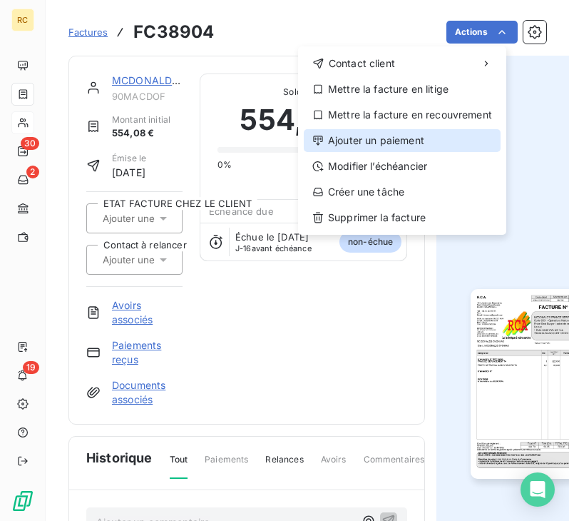
click at [415, 132] on div "Ajouter un paiement" at bounding box center [402, 140] width 197 height 23
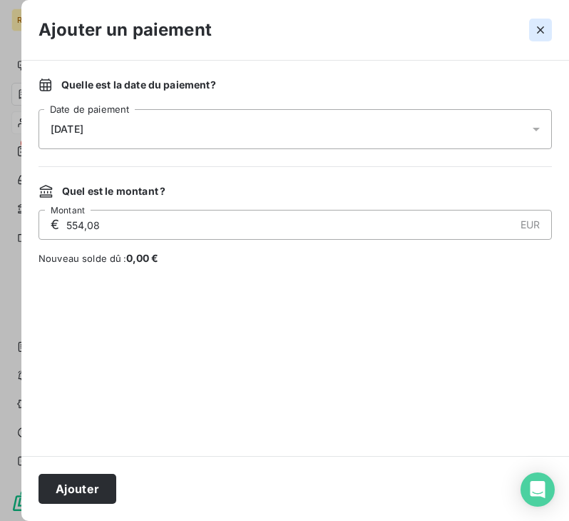
click at [537, 27] on icon "button" at bounding box center [540, 30] width 14 height 14
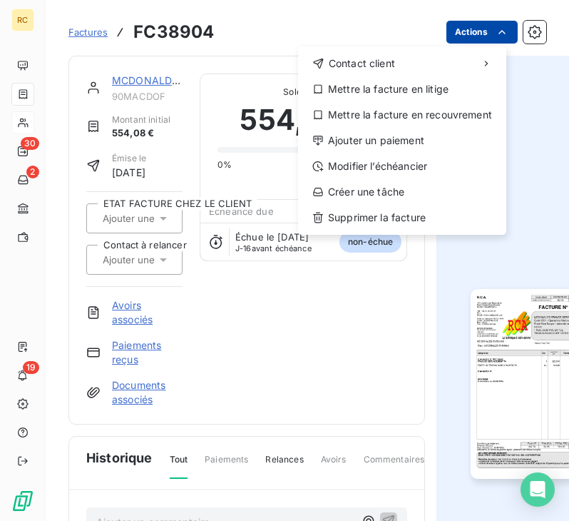
click at [502, 26] on html "RC 30 2 19 Factures FC38904 Actions Contact client Mettre la facture en litige …" at bounding box center [284, 260] width 569 height 521
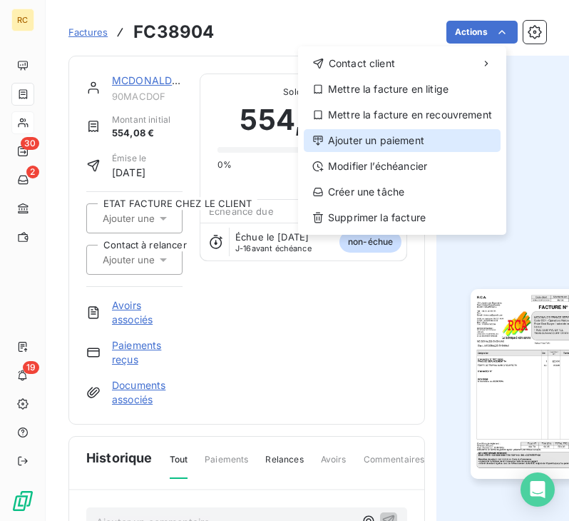
click at [353, 145] on div "Ajouter un paiement" at bounding box center [402, 140] width 197 height 23
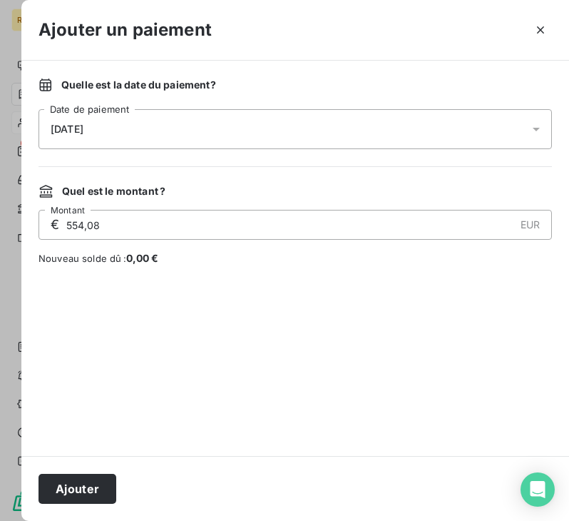
click at [215, 127] on div "[DATE]" at bounding box center [295, 129] width 513 height 40
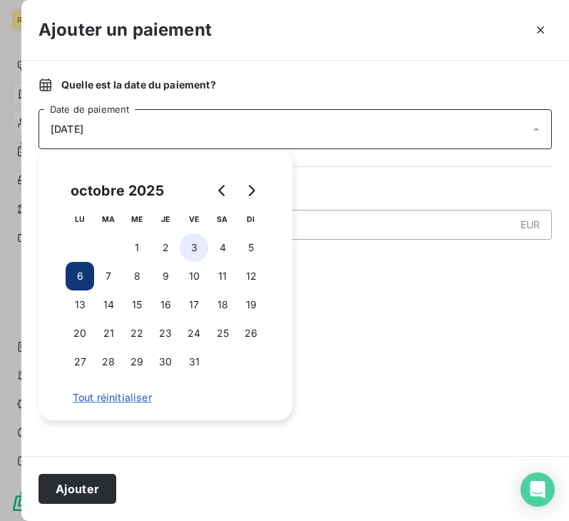
click at [201, 250] on button "3" at bounding box center [194, 247] width 29 height 29
click at [395, 290] on div at bounding box center [295, 360] width 513 height 156
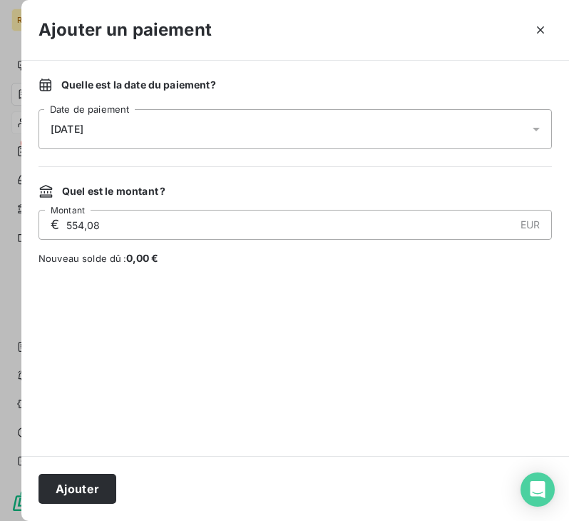
drag, startPoint x: 91, startPoint y: 486, endPoint x: 102, endPoint y: 470, distance: 19.6
click at [92, 485] on button "Ajouter" at bounding box center [78, 489] width 78 height 30
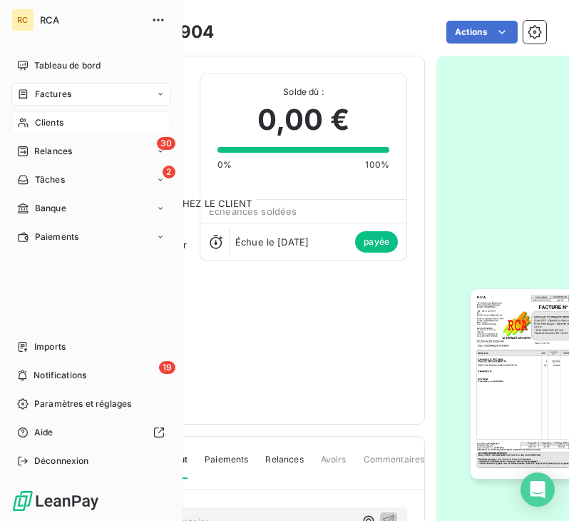
click at [71, 99] on span "Factures" at bounding box center [53, 94] width 36 height 13
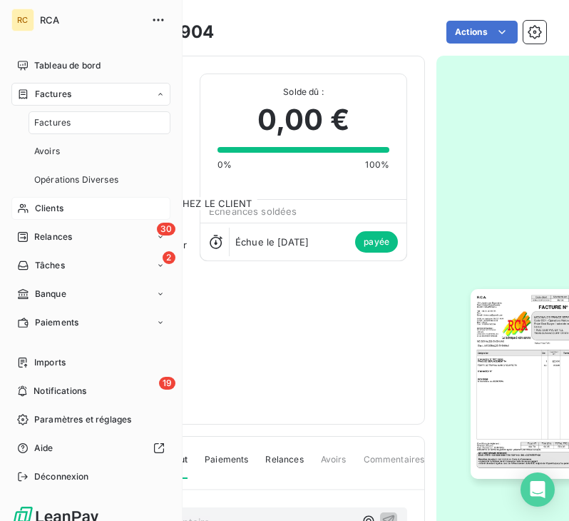
click at [55, 93] on span "Factures" at bounding box center [53, 94] width 36 height 13
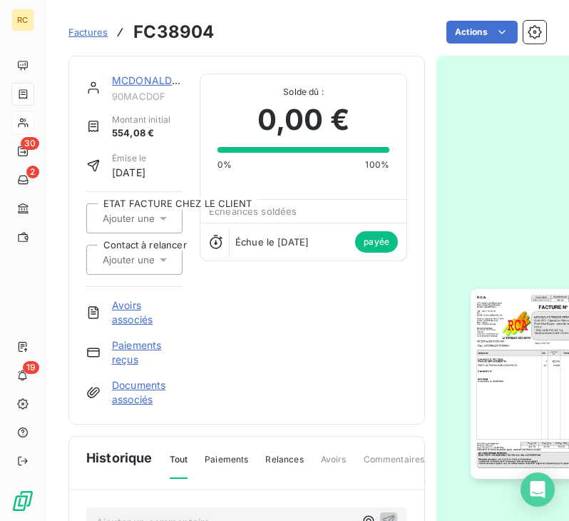
click at [257, 45] on div "Factures FC38904 Actions" at bounding box center [307, 32] width 478 height 30
click at [92, 27] on span "Factures" at bounding box center [87, 31] width 39 height 11
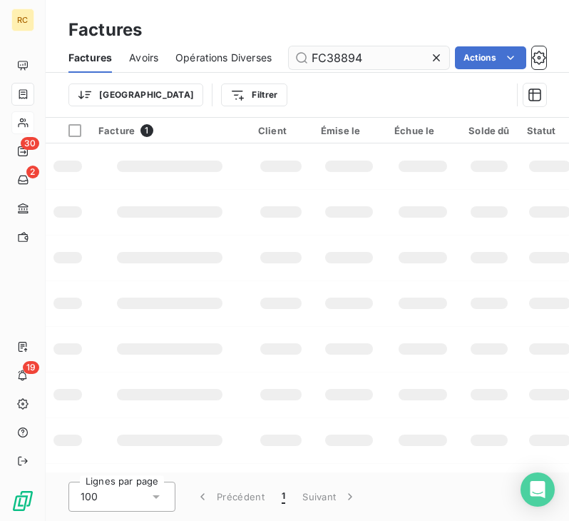
drag, startPoint x: 373, startPoint y: 55, endPoint x: 327, endPoint y: 52, distance: 45.7
click at [327, 52] on input "FC38894" at bounding box center [369, 57] width 160 height 23
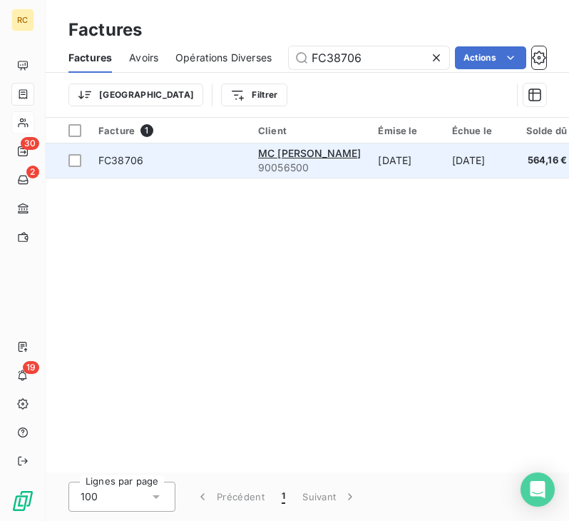
type input "FC38706"
click at [209, 156] on span "FC38706" at bounding box center [169, 160] width 143 height 14
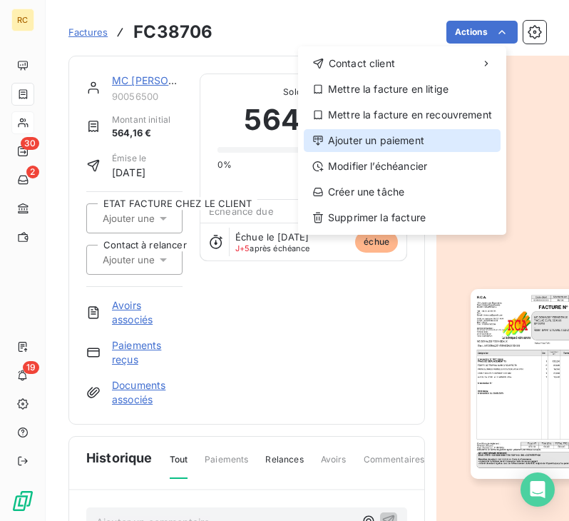
click at [382, 148] on div "Ajouter un paiement" at bounding box center [402, 140] width 197 height 23
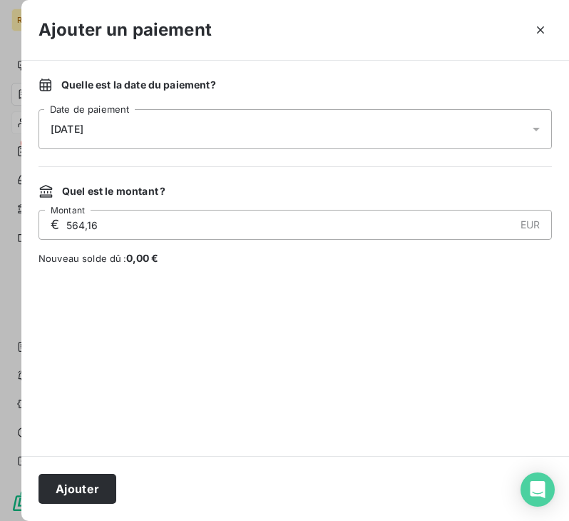
click at [200, 128] on div "[DATE]" at bounding box center [295, 129] width 513 height 40
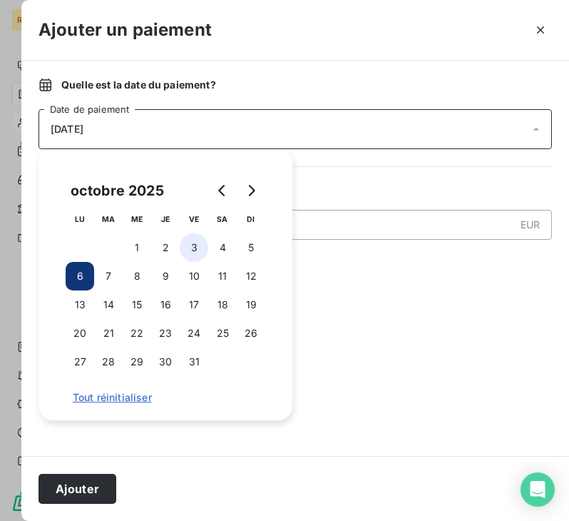
click at [199, 248] on button "3" at bounding box center [194, 247] width 29 height 29
click at [372, 293] on div at bounding box center [295, 360] width 513 height 156
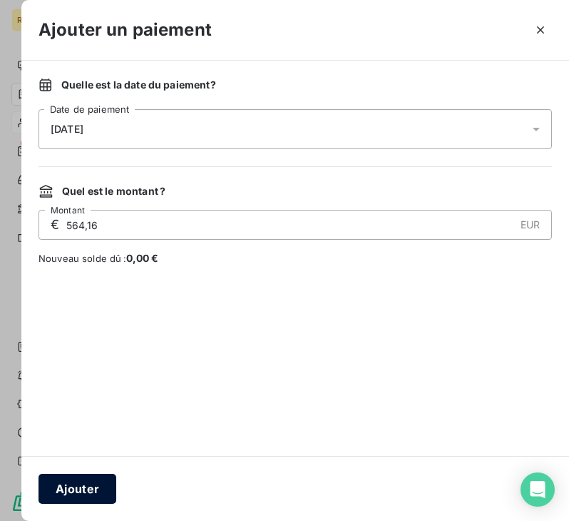
click at [88, 494] on button "Ajouter" at bounding box center [78, 489] width 78 height 30
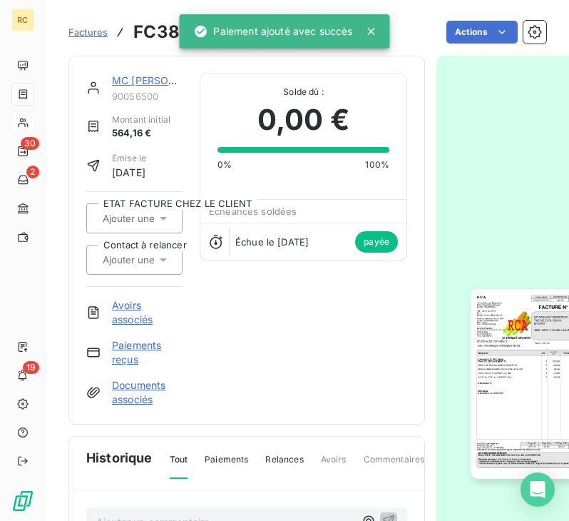
click at [153, 81] on link "MC [PERSON_NAME]" at bounding box center [163, 80] width 103 height 12
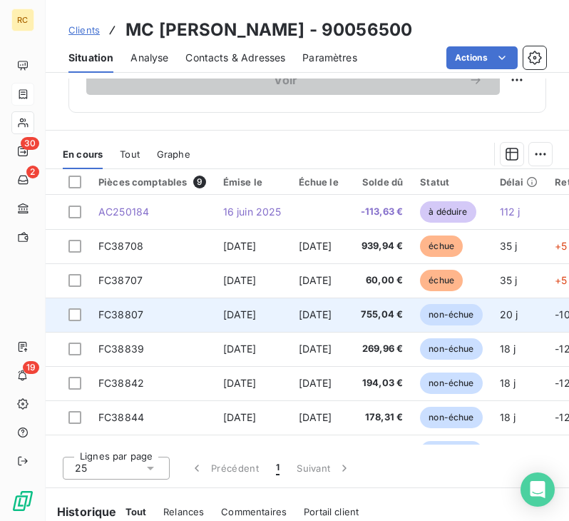
scroll to position [571, 0]
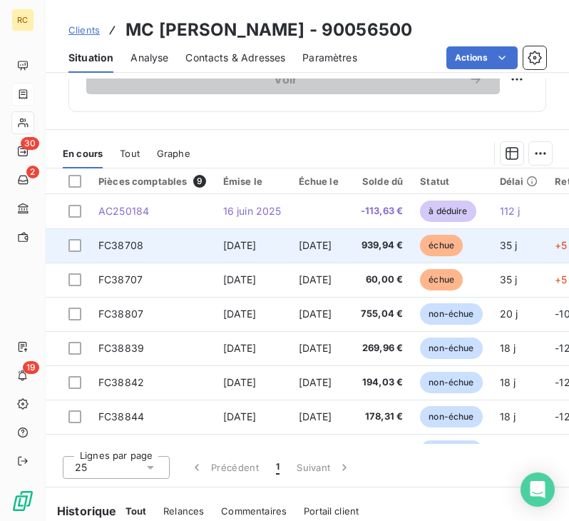
click at [332, 242] on span "[DATE]" at bounding box center [316, 245] width 34 height 12
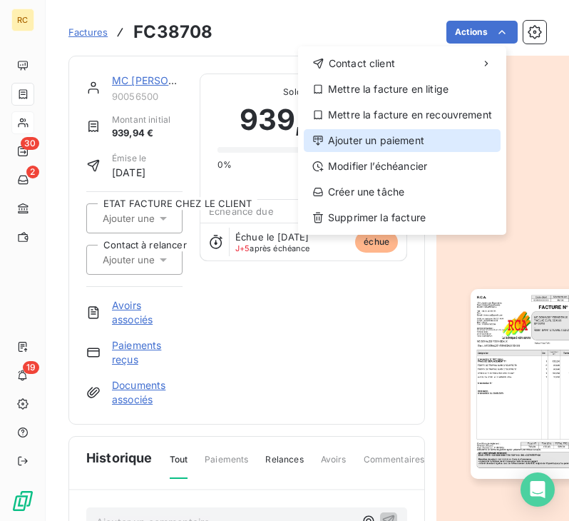
click at [400, 136] on div "Ajouter un paiement" at bounding box center [402, 140] width 197 height 23
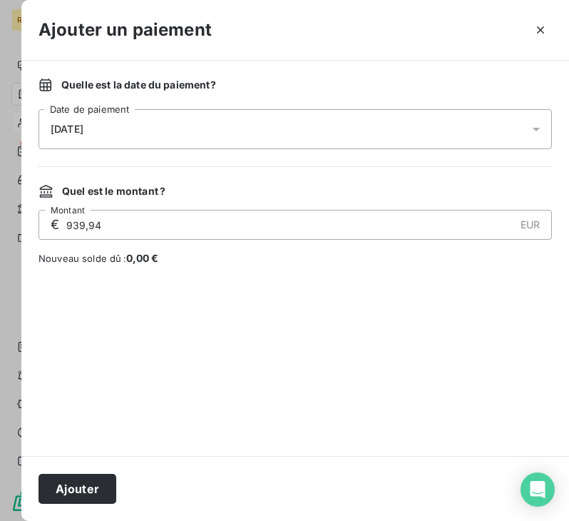
click at [145, 124] on div "[DATE]" at bounding box center [295, 129] width 513 height 40
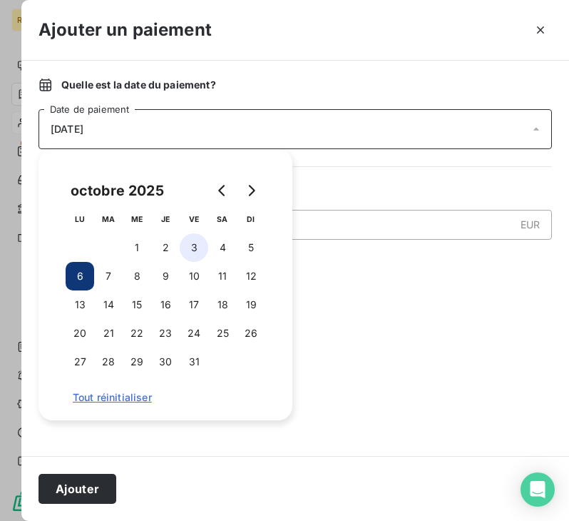
click at [194, 239] on button "3" at bounding box center [194, 247] width 29 height 29
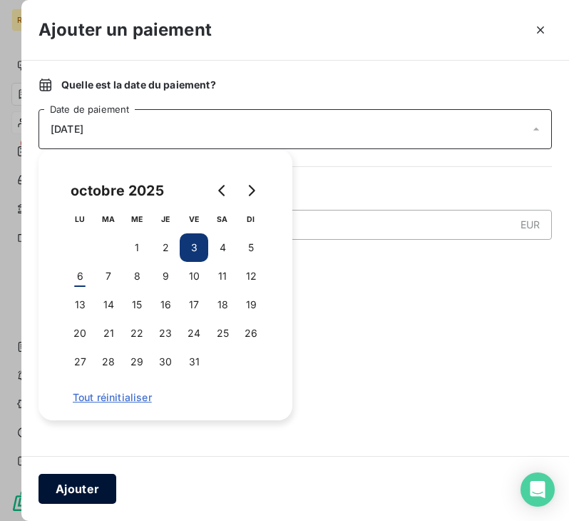
click at [84, 486] on button "Ajouter" at bounding box center [78, 489] width 78 height 30
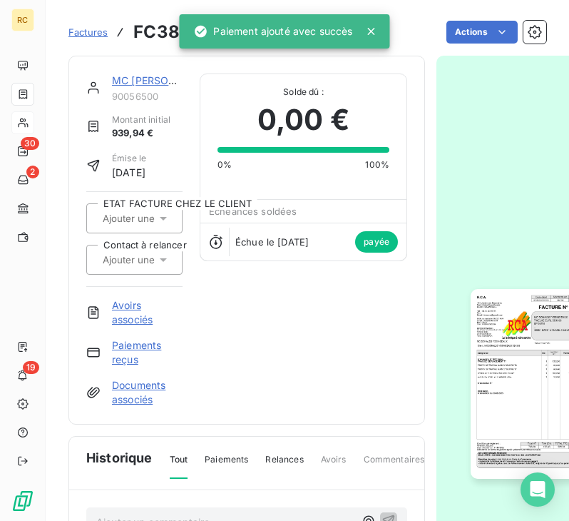
click at [130, 84] on link "MC [PERSON_NAME]" at bounding box center [163, 80] width 103 height 12
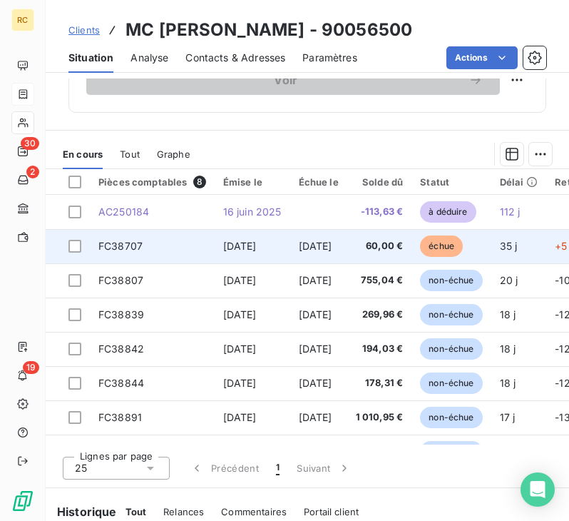
scroll to position [571, 0]
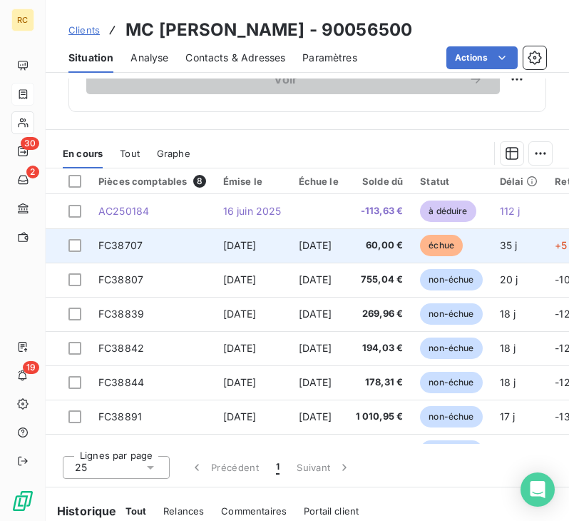
click at [298, 246] on td "[DATE]" at bounding box center [318, 245] width 57 height 34
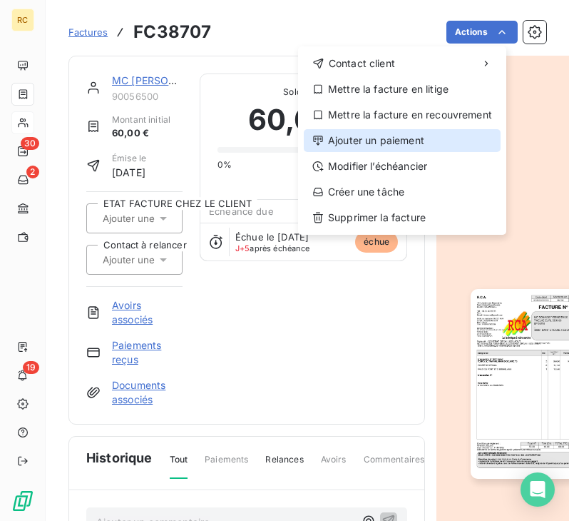
click at [385, 136] on div "Ajouter un paiement" at bounding box center [402, 140] width 197 height 23
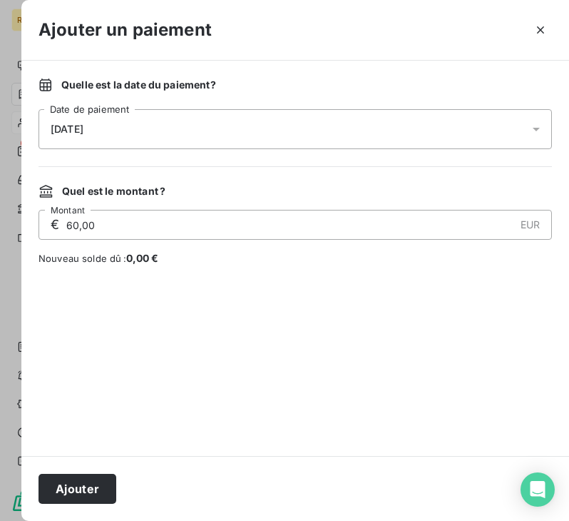
click at [124, 128] on div "[DATE]" at bounding box center [295, 129] width 513 height 40
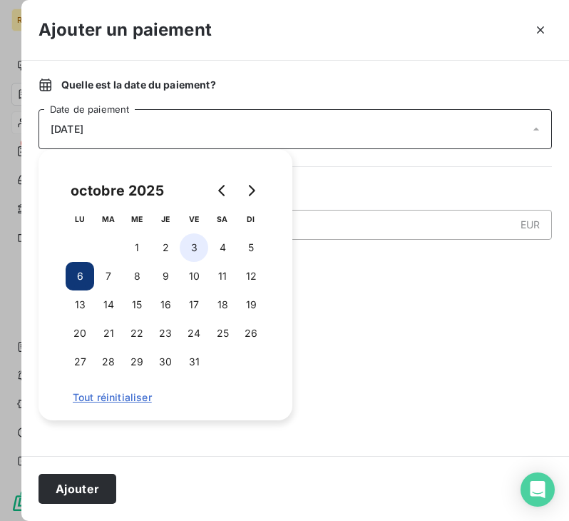
click at [190, 240] on button "3" at bounding box center [194, 247] width 29 height 29
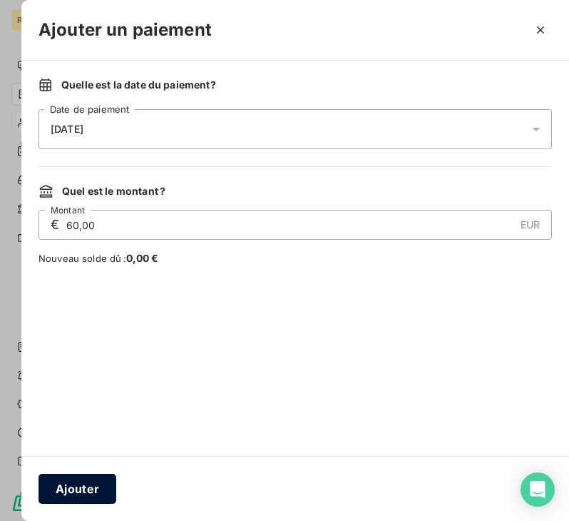
click at [83, 484] on button "Ajouter" at bounding box center [78, 489] width 78 height 30
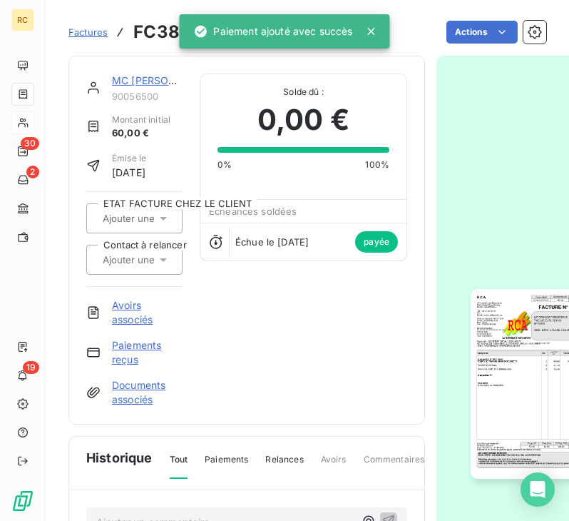
click at [143, 78] on link "MC [PERSON_NAME]" at bounding box center [163, 80] width 103 height 12
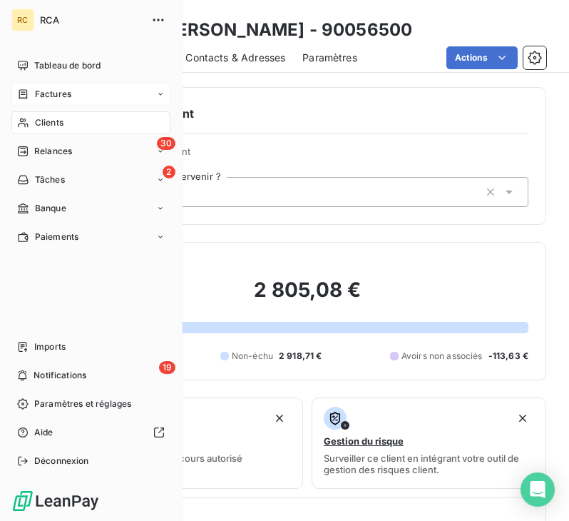
click at [103, 86] on div "Factures" at bounding box center [90, 94] width 159 height 23
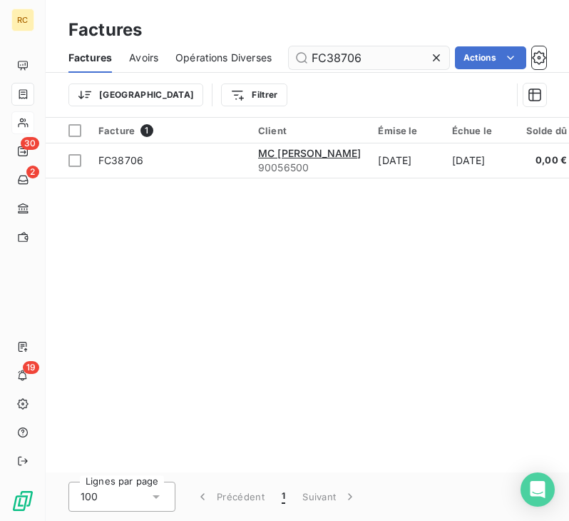
click at [373, 61] on input "FC38706" at bounding box center [369, 57] width 160 height 23
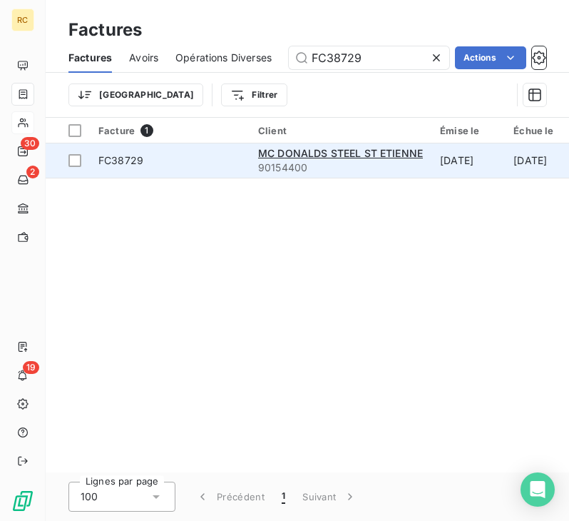
type input "FC38729"
click at [175, 172] on td "FC38729" at bounding box center [170, 160] width 160 height 34
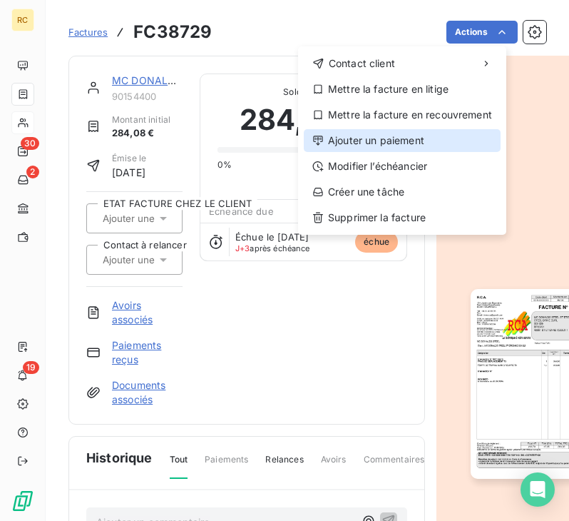
click at [395, 140] on div "Ajouter un paiement" at bounding box center [402, 140] width 197 height 23
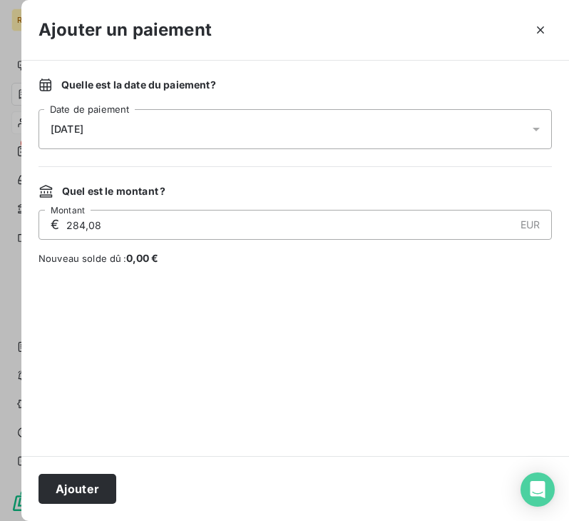
click at [113, 133] on div "[DATE]" at bounding box center [295, 129] width 513 height 40
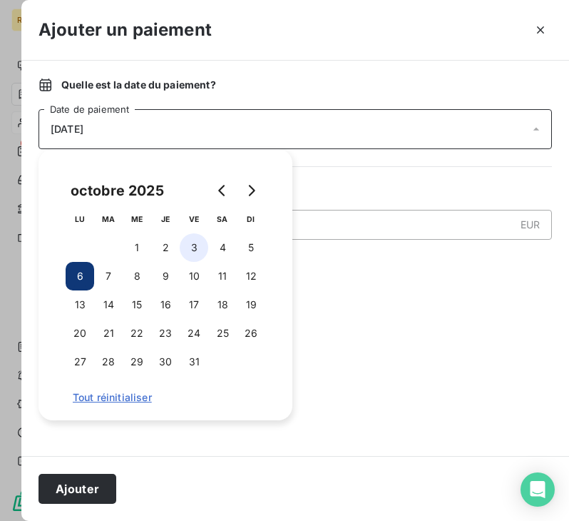
click at [195, 245] on button "3" at bounding box center [194, 247] width 29 height 29
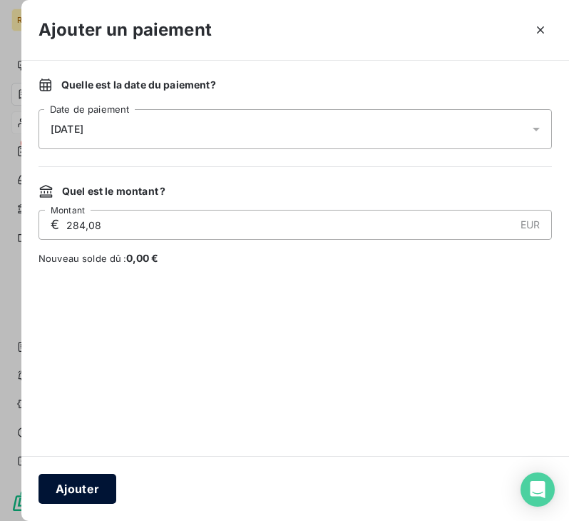
click at [88, 484] on button "Ajouter" at bounding box center [78, 489] width 78 height 30
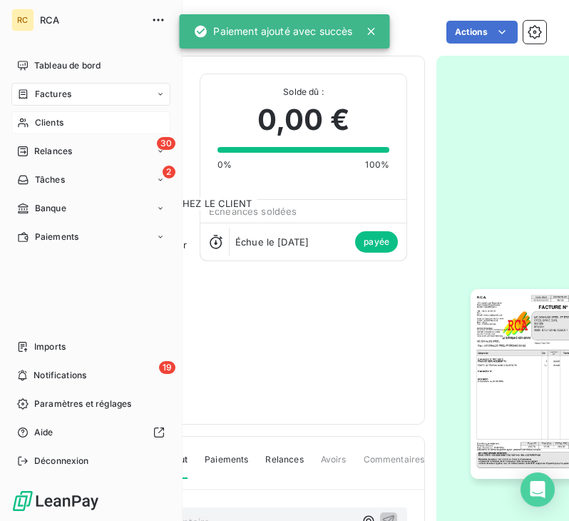
click at [64, 93] on span "Factures" at bounding box center [53, 94] width 36 height 13
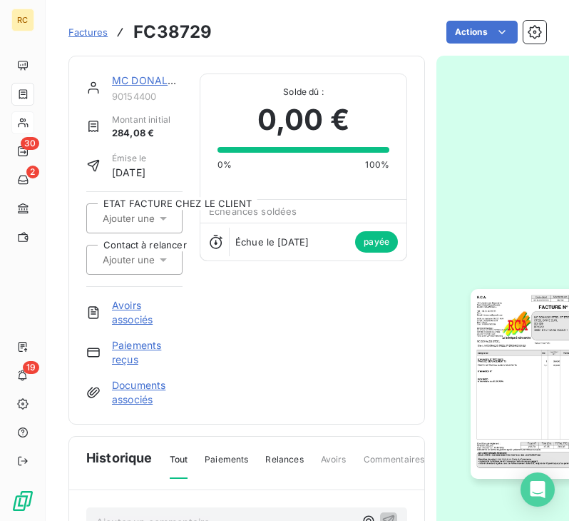
click at [89, 36] on span "Factures" at bounding box center [87, 31] width 39 height 11
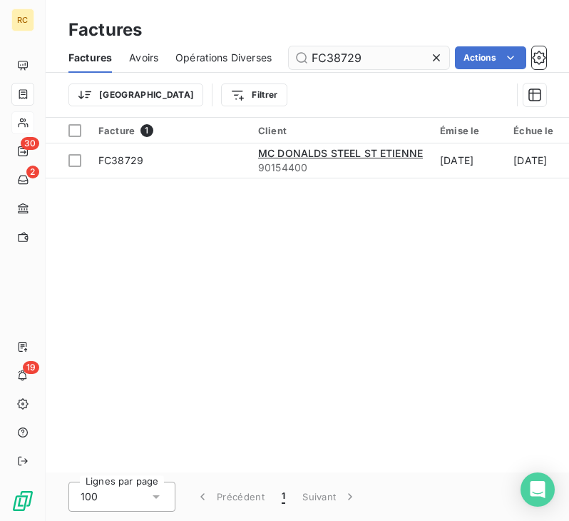
click at [386, 63] on input "FC38729" at bounding box center [369, 57] width 160 height 23
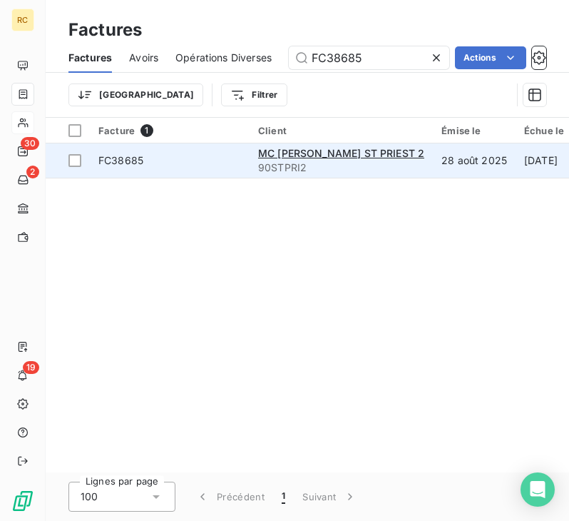
type input "FC38685"
click at [203, 166] on span "FC38685" at bounding box center [169, 160] width 143 height 14
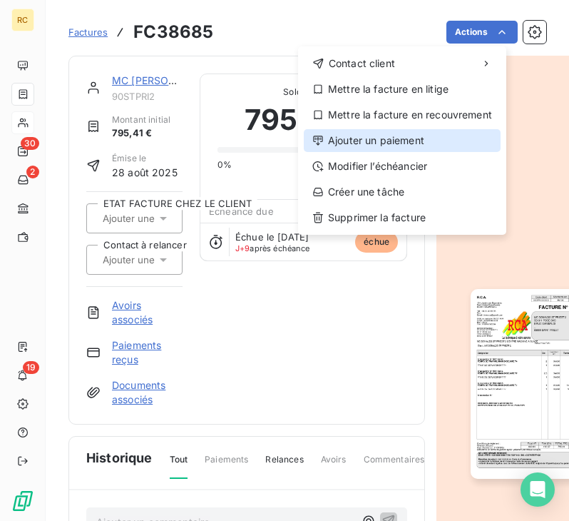
click at [392, 148] on div "Ajouter un paiement" at bounding box center [402, 140] width 197 height 23
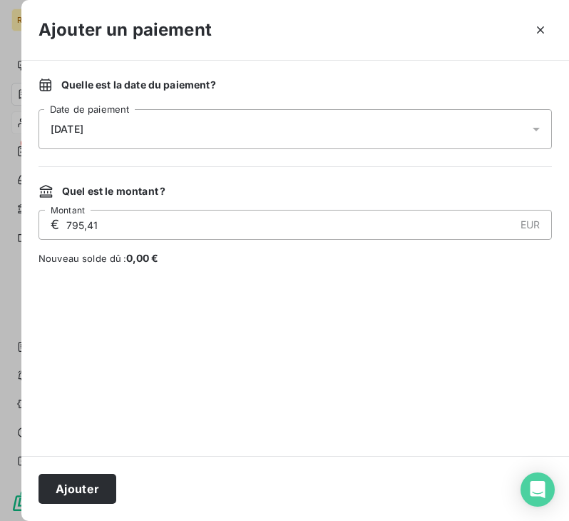
click at [216, 133] on div "[DATE]" at bounding box center [295, 129] width 513 height 40
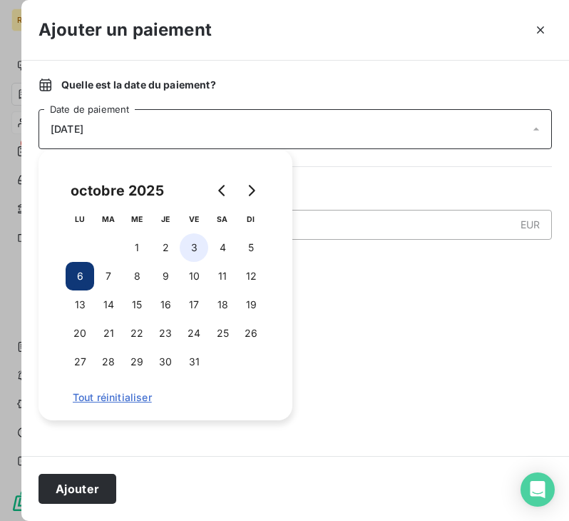
click at [188, 248] on button "3" at bounding box center [194, 247] width 29 height 29
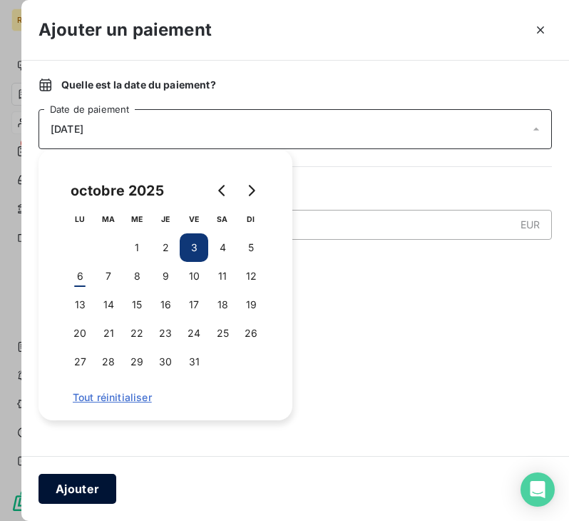
click at [81, 484] on button "Ajouter" at bounding box center [78, 489] width 78 height 30
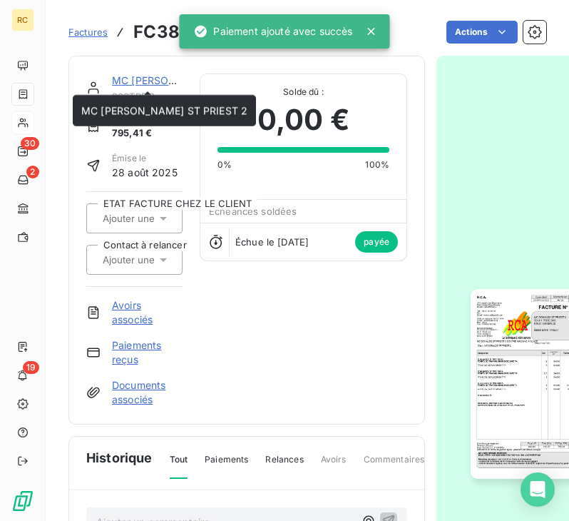
click at [131, 76] on link "MC [PERSON_NAME] ST PRIEST 2" at bounding box center [195, 80] width 166 height 12
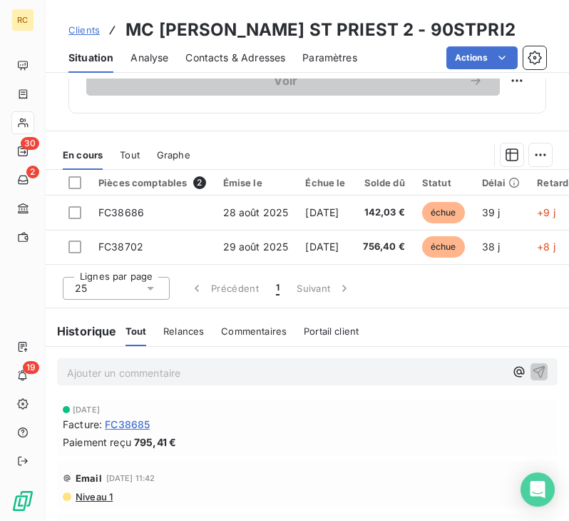
scroll to position [571, 0]
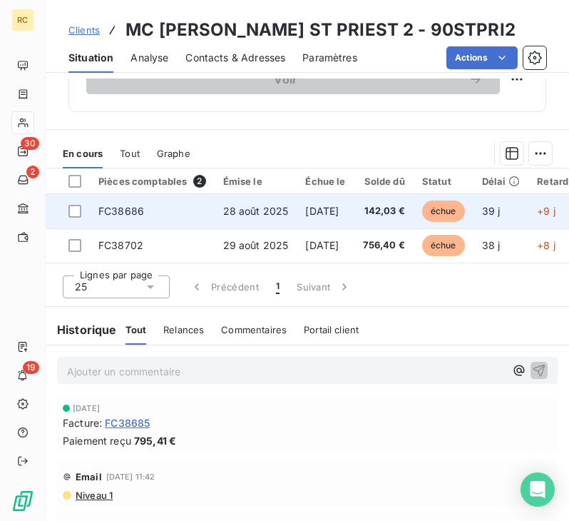
click at [310, 206] on span "[DATE]" at bounding box center [322, 211] width 34 height 12
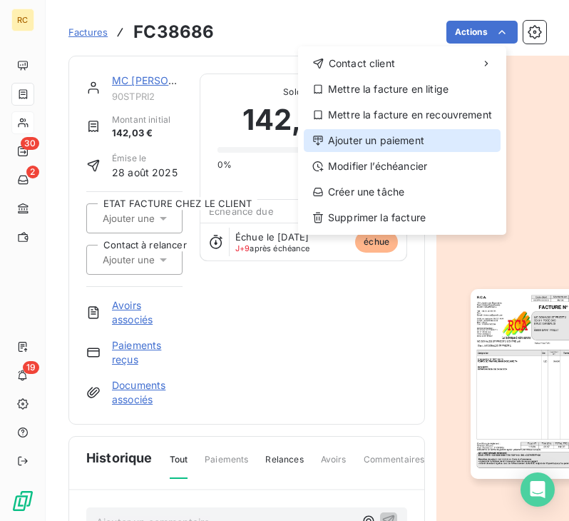
click at [414, 147] on div "Ajouter un paiement" at bounding box center [402, 140] width 197 height 23
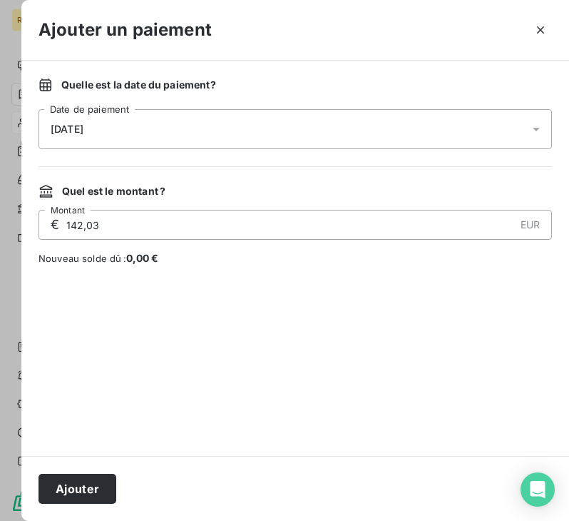
click at [209, 122] on div "[DATE]" at bounding box center [295, 129] width 513 height 40
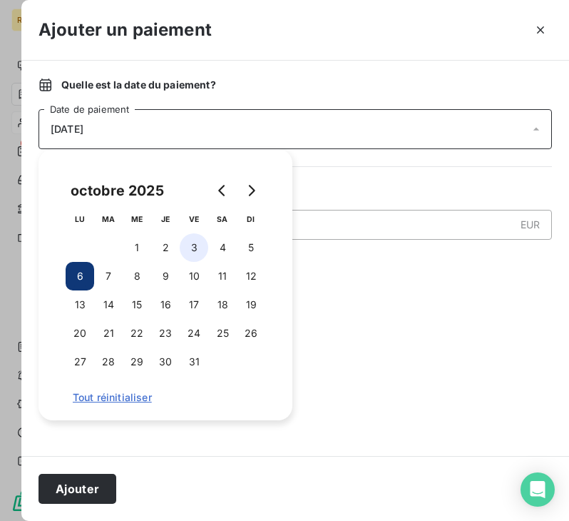
click at [190, 249] on button "3" at bounding box center [194, 247] width 29 height 29
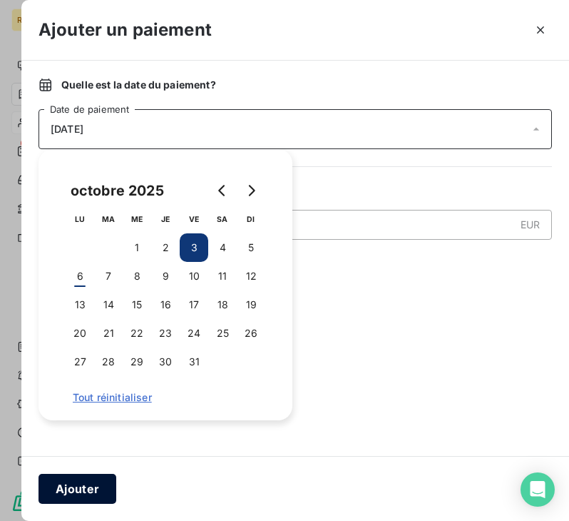
click at [82, 483] on button "Ajouter" at bounding box center [78, 489] width 78 height 30
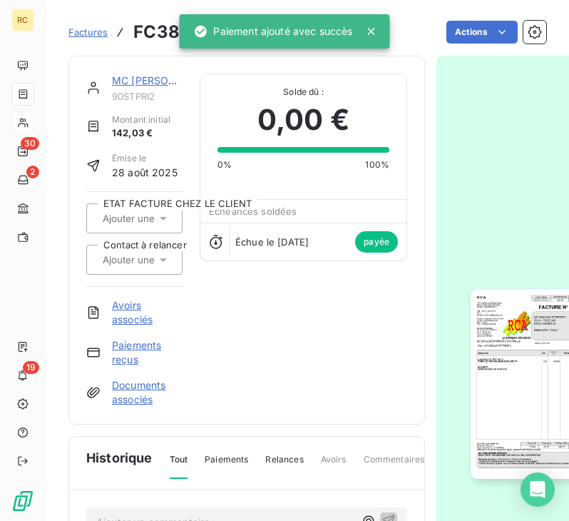
click at [137, 78] on link "MC [PERSON_NAME] ST PRIEST 2" at bounding box center [195, 80] width 166 height 12
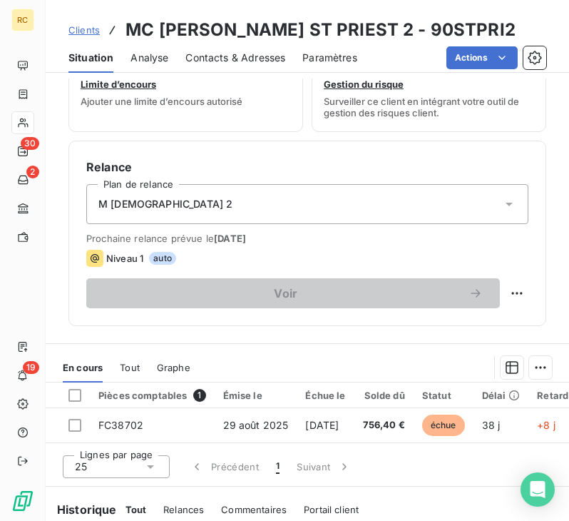
scroll to position [428, 0]
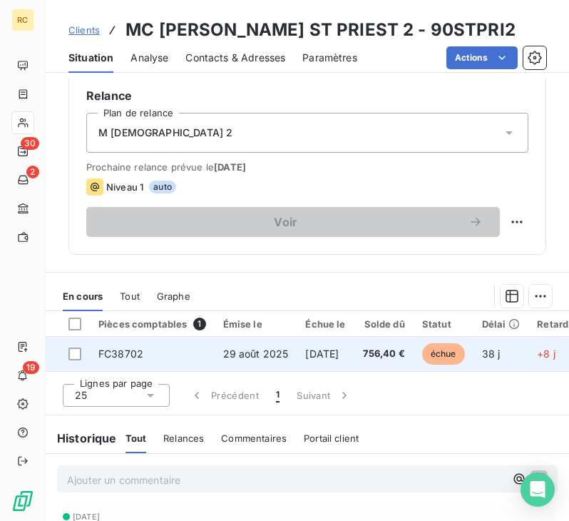
click at [314, 354] on span "[DATE]" at bounding box center [322, 353] width 34 height 12
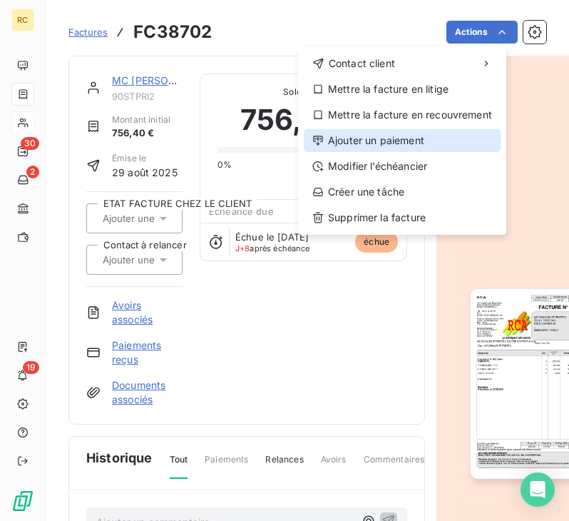
click at [399, 142] on div "Ajouter un paiement" at bounding box center [402, 140] width 197 height 23
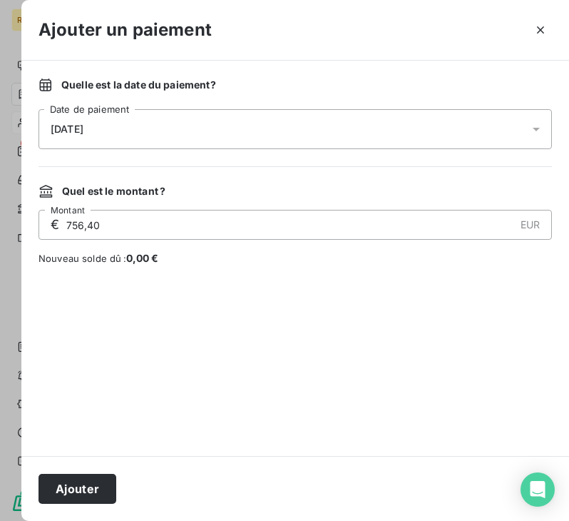
click at [181, 118] on div "[DATE]" at bounding box center [295, 129] width 513 height 40
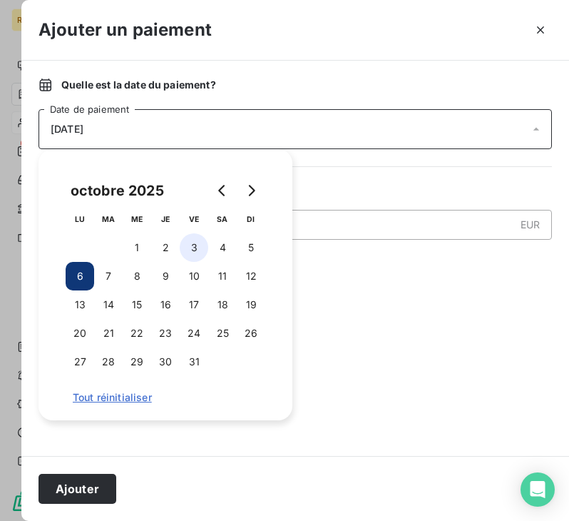
click at [194, 246] on button "3" at bounding box center [194, 247] width 29 height 29
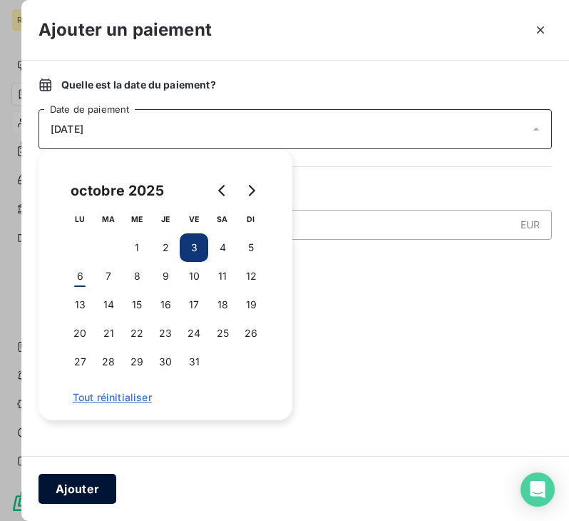
click at [83, 489] on button "Ajouter" at bounding box center [78, 489] width 78 height 30
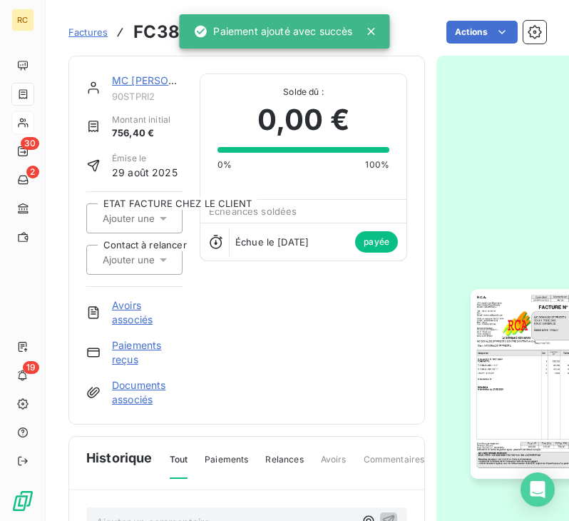
click at [138, 76] on link "MC [PERSON_NAME] ST PRIEST 2" at bounding box center [195, 80] width 166 height 12
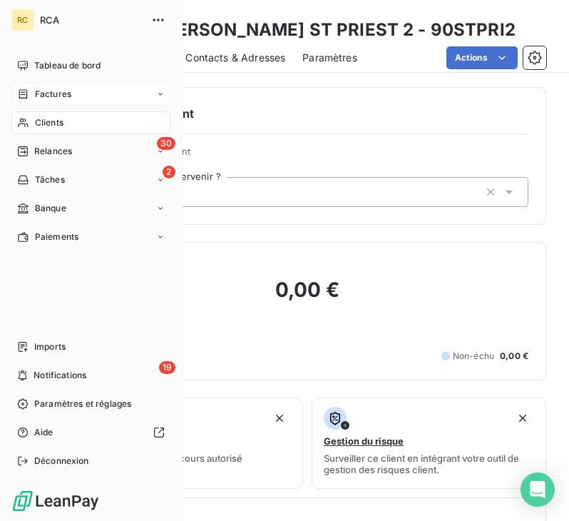
click at [81, 93] on div "Factures" at bounding box center [90, 94] width 159 height 23
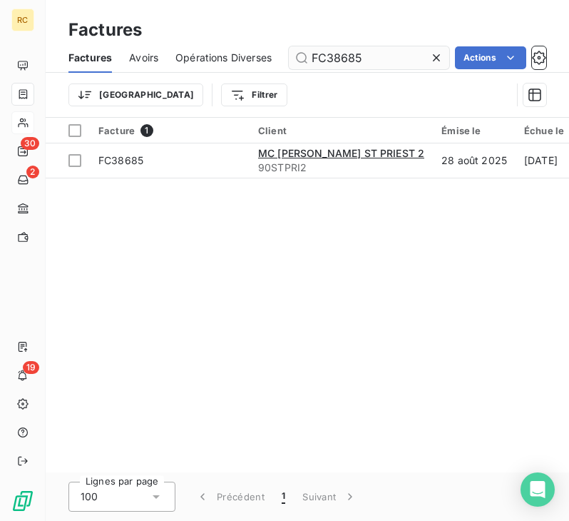
click at [374, 61] on input "FC38685" at bounding box center [369, 57] width 160 height 23
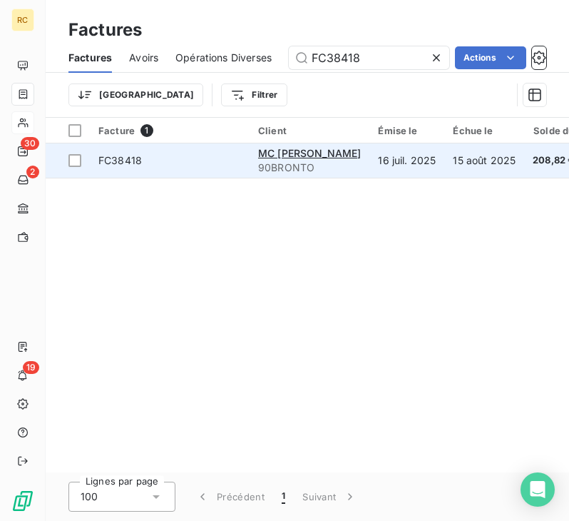
type input "FC38418"
click at [193, 168] on td "FC38418" at bounding box center [170, 160] width 160 height 34
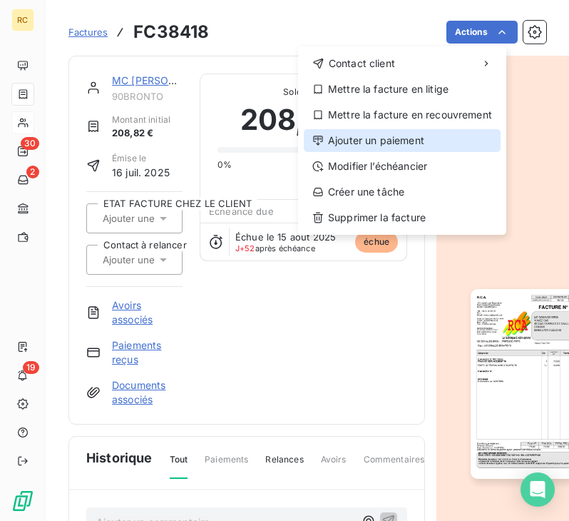
click at [379, 141] on div "Ajouter un paiement" at bounding box center [402, 140] width 197 height 23
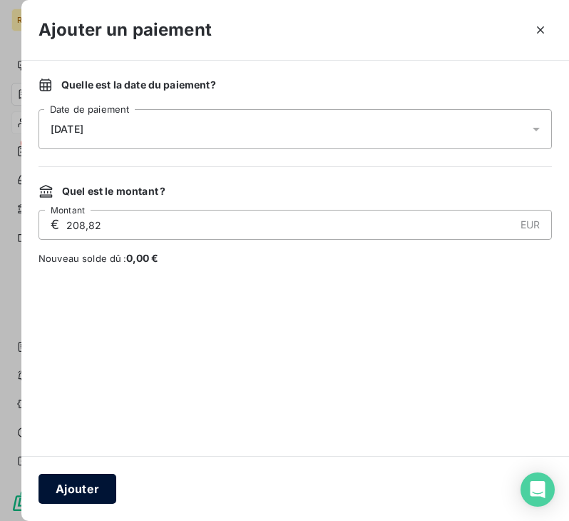
click at [93, 495] on button "Ajouter" at bounding box center [78, 489] width 78 height 30
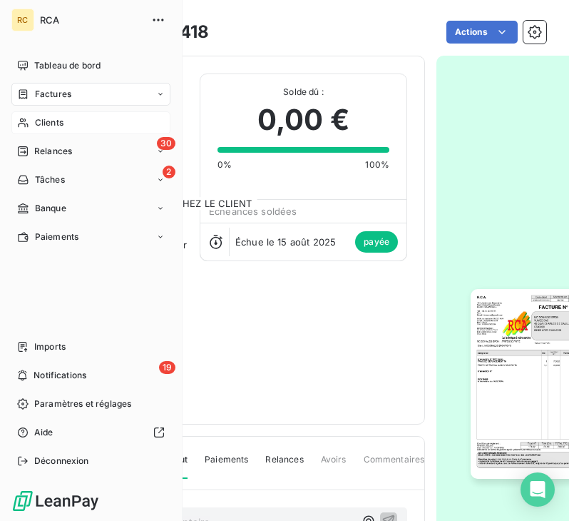
click at [72, 93] on div "Factures" at bounding box center [90, 94] width 159 height 23
click at [62, 100] on span "Factures" at bounding box center [53, 94] width 36 height 13
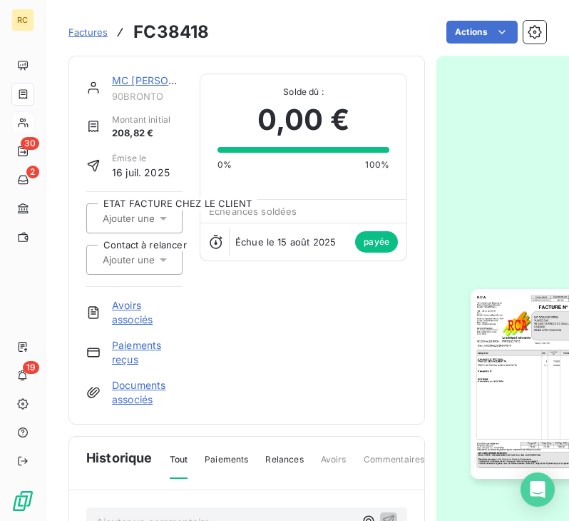
click at [93, 33] on span "Factures" at bounding box center [87, 31] width 39 height 11
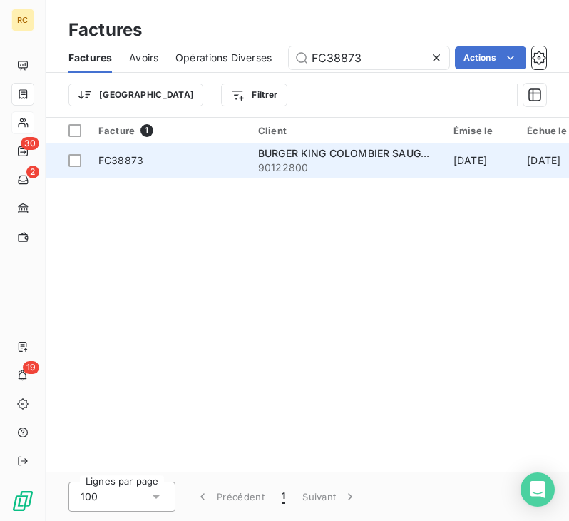
type input "FC38873"
click at [221, 165] on span "FC38873" at bounding box center [169, 160] width 143 height 14
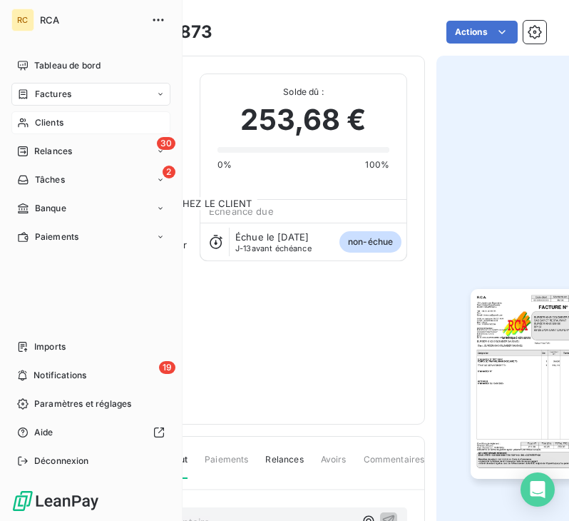
click at [47, 93] on span "Factures" at bounding box center [53, 94] width 36 height 13
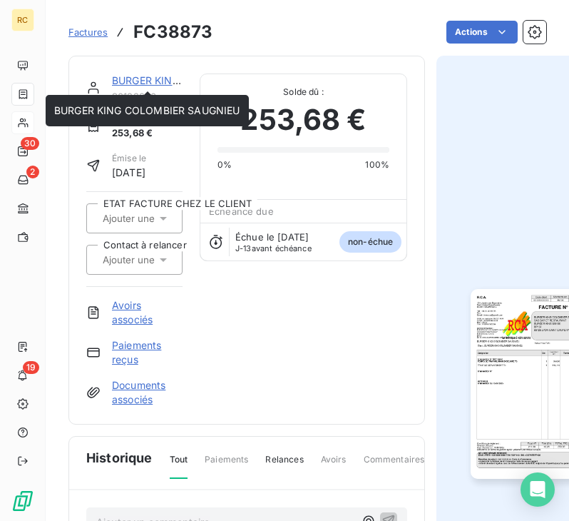
click at [151, 83] on link "BURGER KING COLOMBIER SAUGNIEU" at bounding box center [205, 80] width 186 height 12
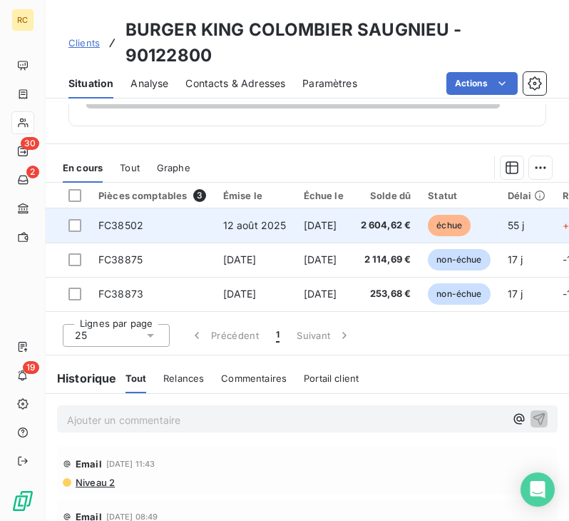
scroll to position [642, 0]
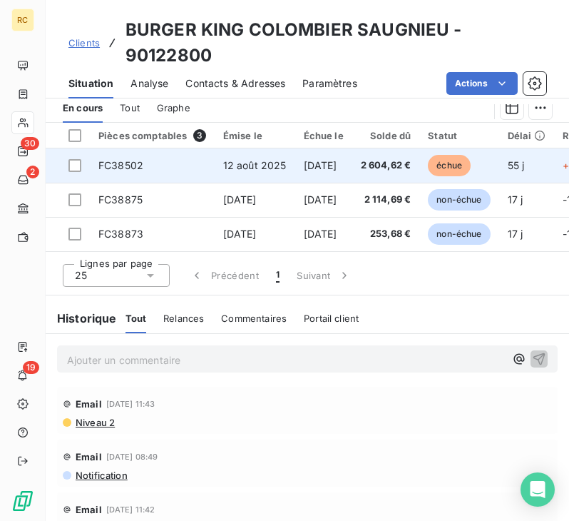
click at [320, 165] on span "[DATE]" at bounding box center [321, 165] width 34 height 12
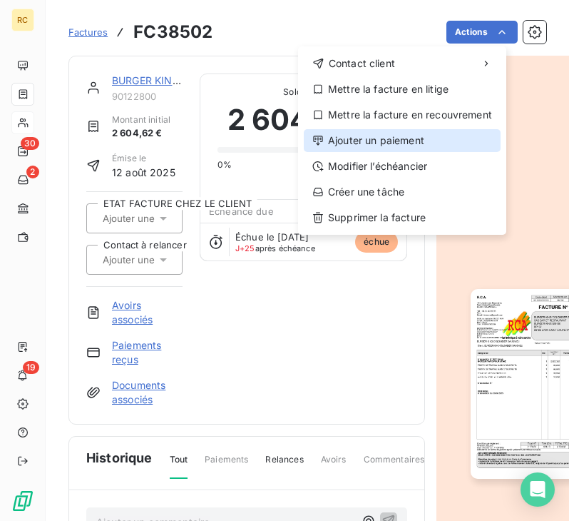
click at [405, 137] on div "Ajouter un paiement" at bounding box center [402, 140] width 197 height 23
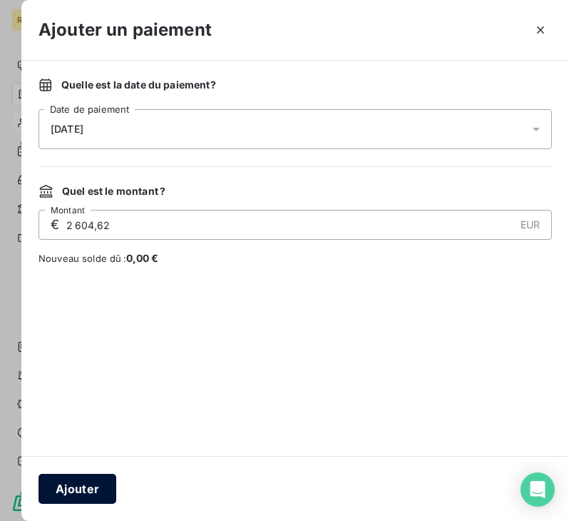
click at [86, 489] on button "Ajouter" at bounding box center [78, 489] width 78 height 30
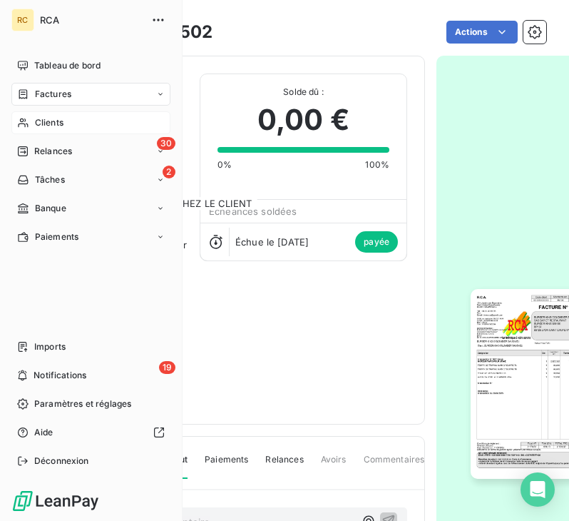
click at [65, 100] on span "Factures" at bounding box center [53, 94] width 36 height 13
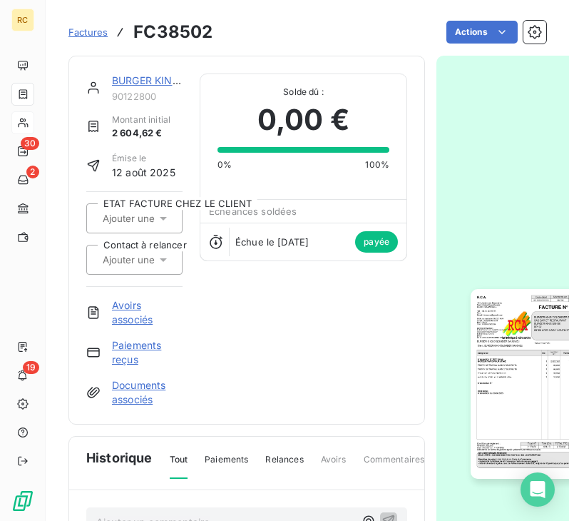
click at [95, 33] on span "Factures" at bounding box center [87, 31] width 39 height 11
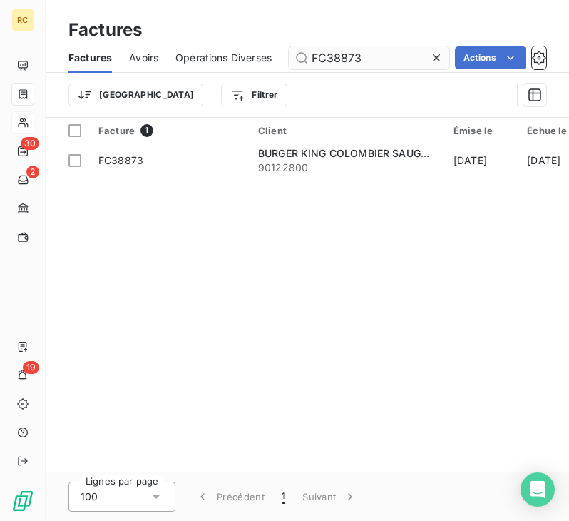
click at [371, 51] on input "FC38873" at bounding box center [369, 57] width 160 height 23
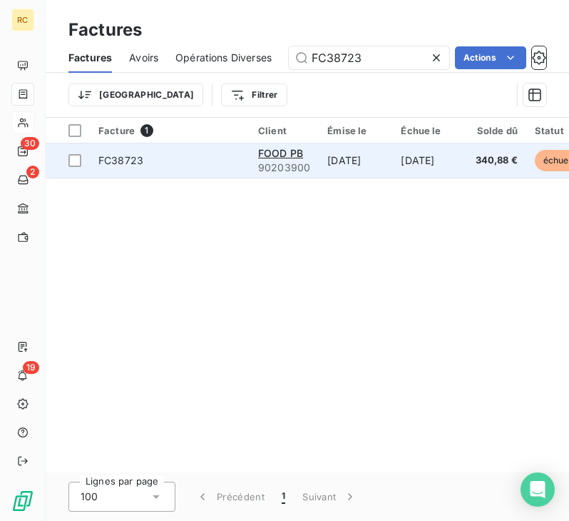
type input "FC38723"
click at [392, 158] on td "[DATE]" at bounding box center [355, 160] width 73 height 34
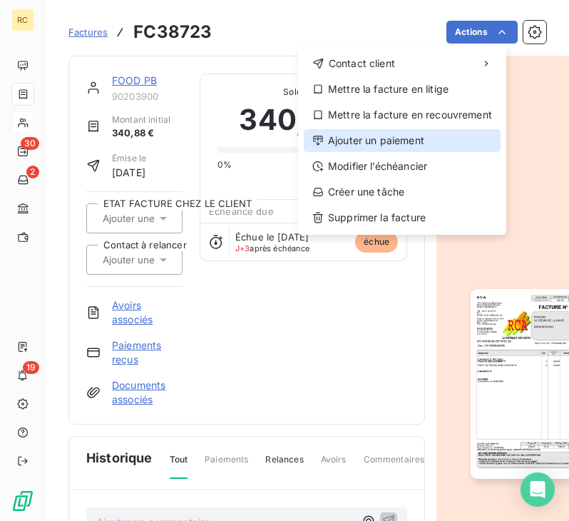
click at [378, 143] on div "Ajouter un paiement" at bounding box center [402, 140] width 197 height 23
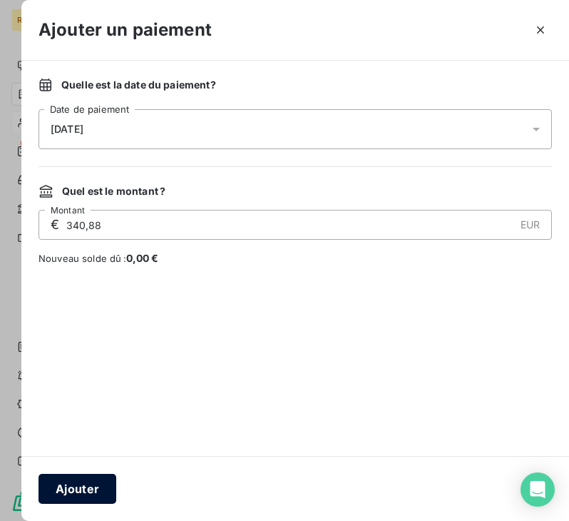
click at [92, 485] on button "Ajouter" at bounding box center [78, 489] width 78 height 30
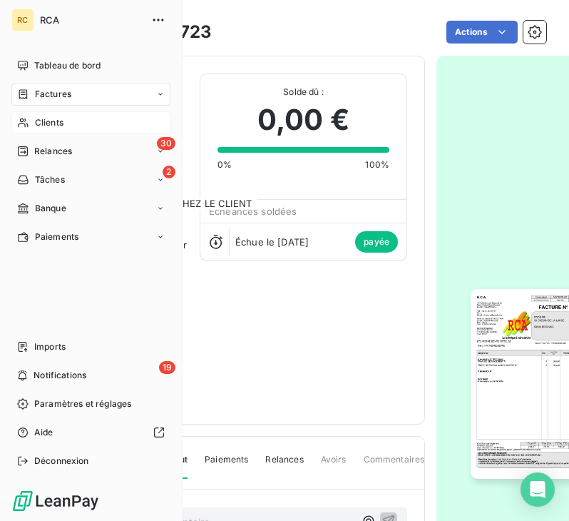
click at [58, 96] on span "Factures" at bounding box center [53, 94] width 36 height 13
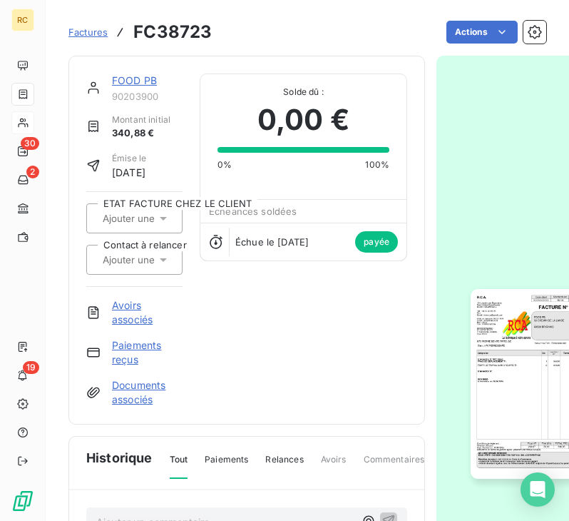
click at [97, 35] on span "Factures" at bounding box center [87, 31] width 39 height 11
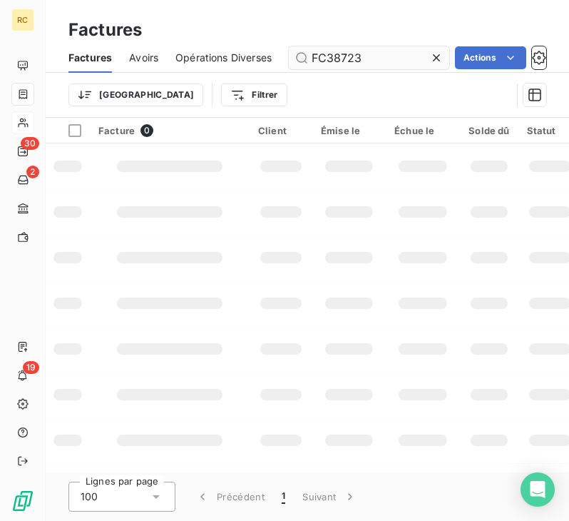
click at [387, 59] on input "FC38723" at bounding box center [369, 57] width 160 height 23
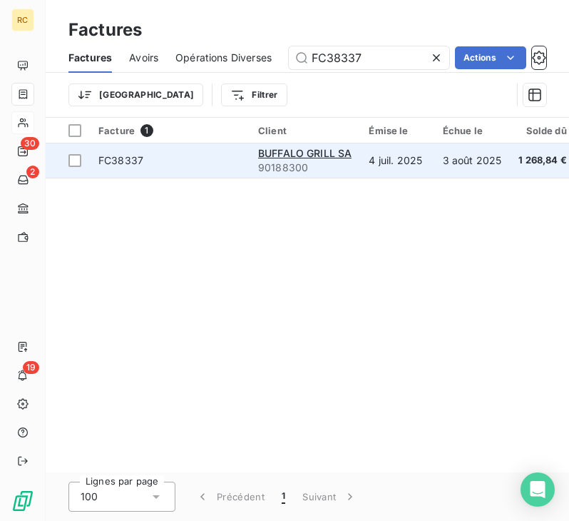
type input "FC38337"
click at [202, 166] on span "FC38337" at bounding box center [169, 160] width 143 height 14
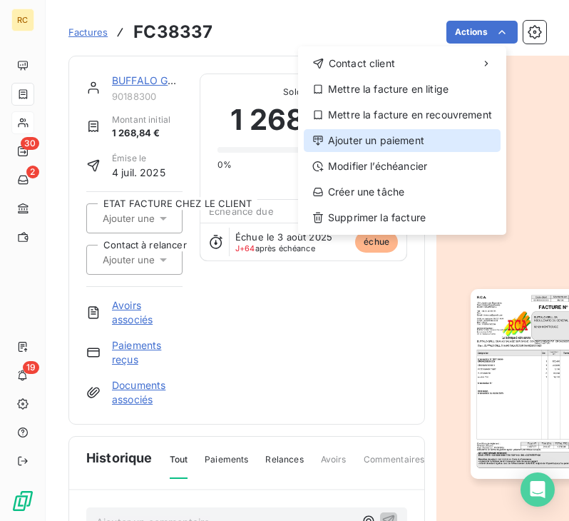
click at [406, 134] on div "Ajouter un paiement" at bounding box center [402, 140] width 197 height 23
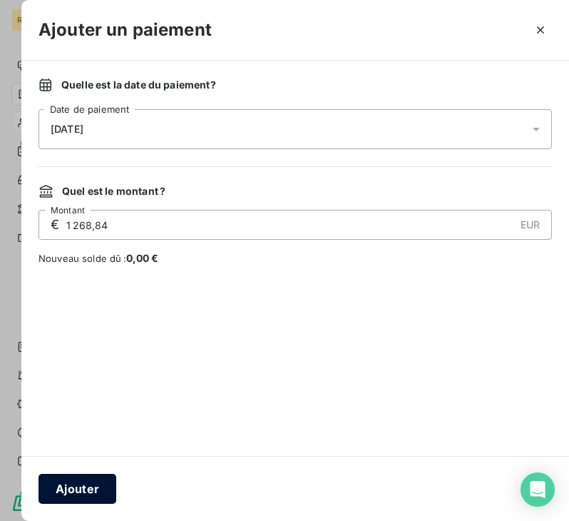
click at [88, 483] on button "Ajouter" at bounding box center [78, 489] width 78 height 30
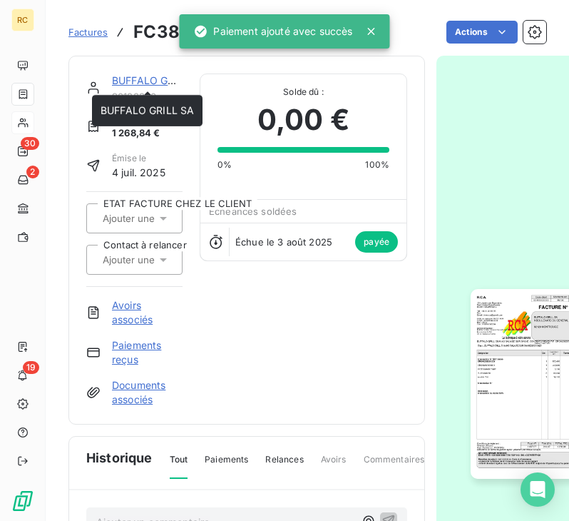
click at [156, 81] on link "BUFFALO GRILL SA" at bounding box center [158, 80] width 93 height 12
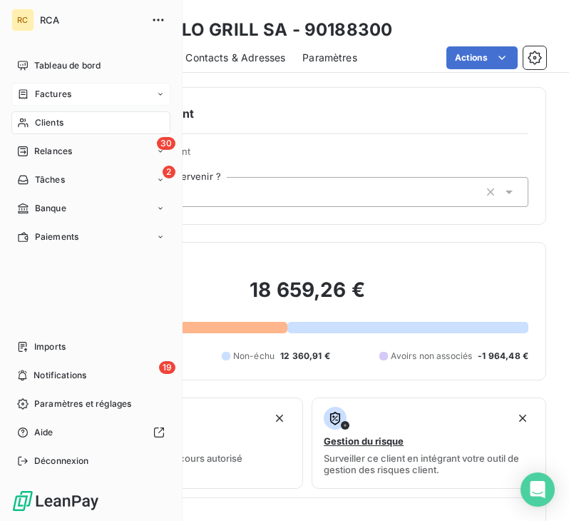
click at [71, 87] on div "Factures" at bounding box center [90, 94] width 159 height 23
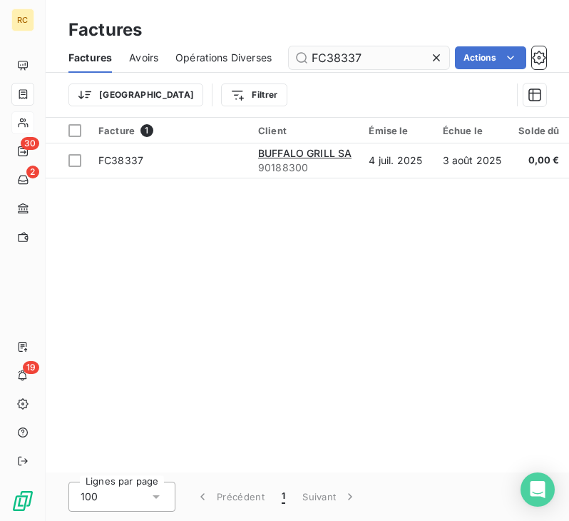
click at [387, 58] on input "FC38337" at bounding box center [369, 57] width 160 height 23
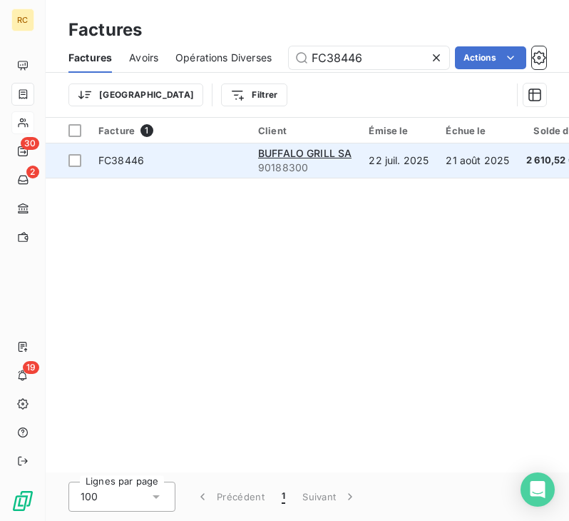
type input "FC38446"
click at [211, 160] on span "FC38446" at bounding box center [169, 160] width 143 height 14
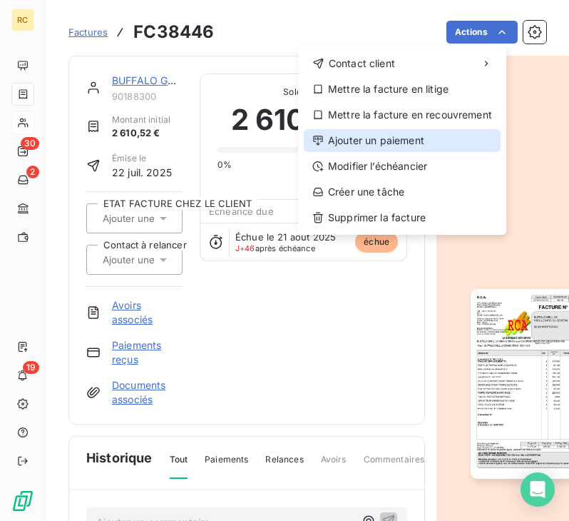
click at [404, 135] on div "Ajouter un paiement" at bounding box center [402, 140] width 197 height 23
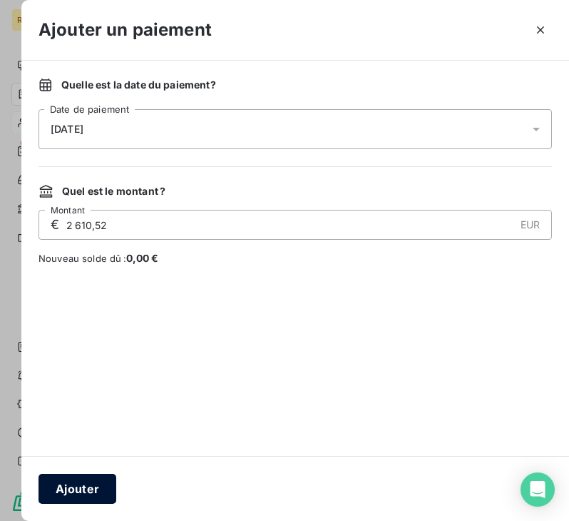
click at [84, 495] on button "Ajouter" at bounding box center [78, 489] width 78 height 30
